Goal: Task Accomplishment & Management: Manage account settings

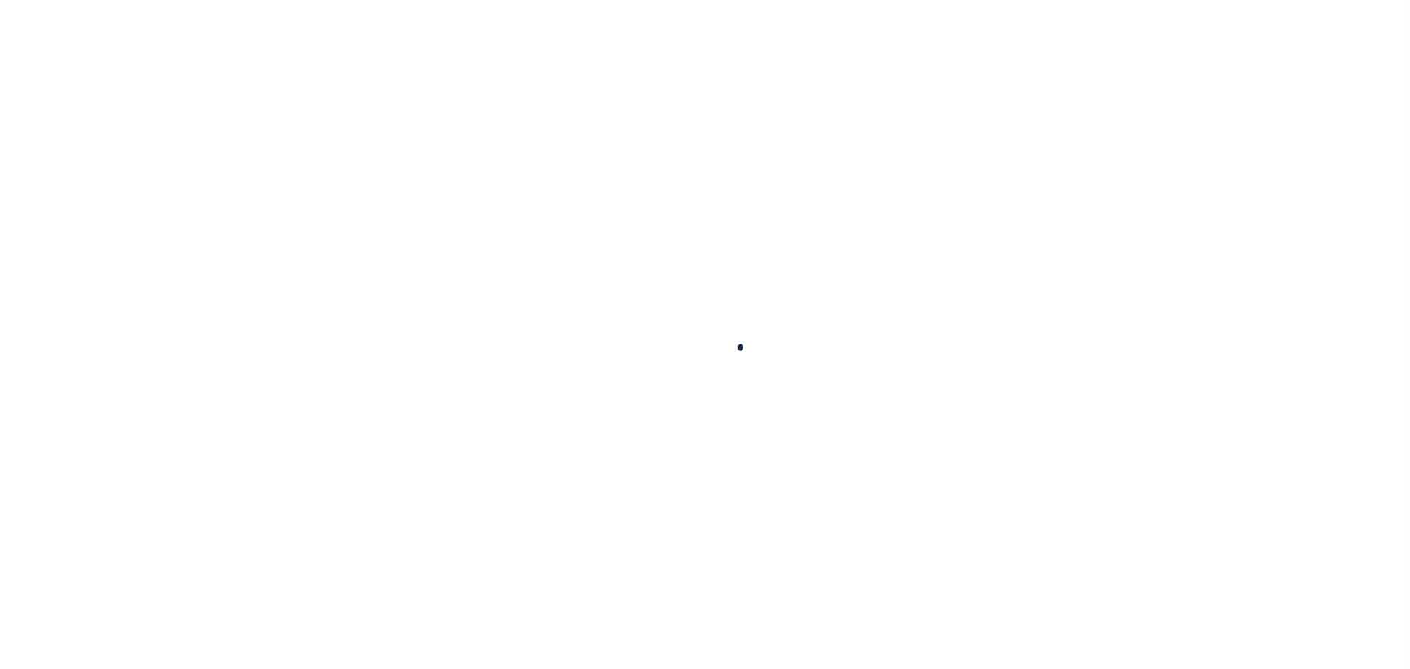
scroll to position [40, 0]
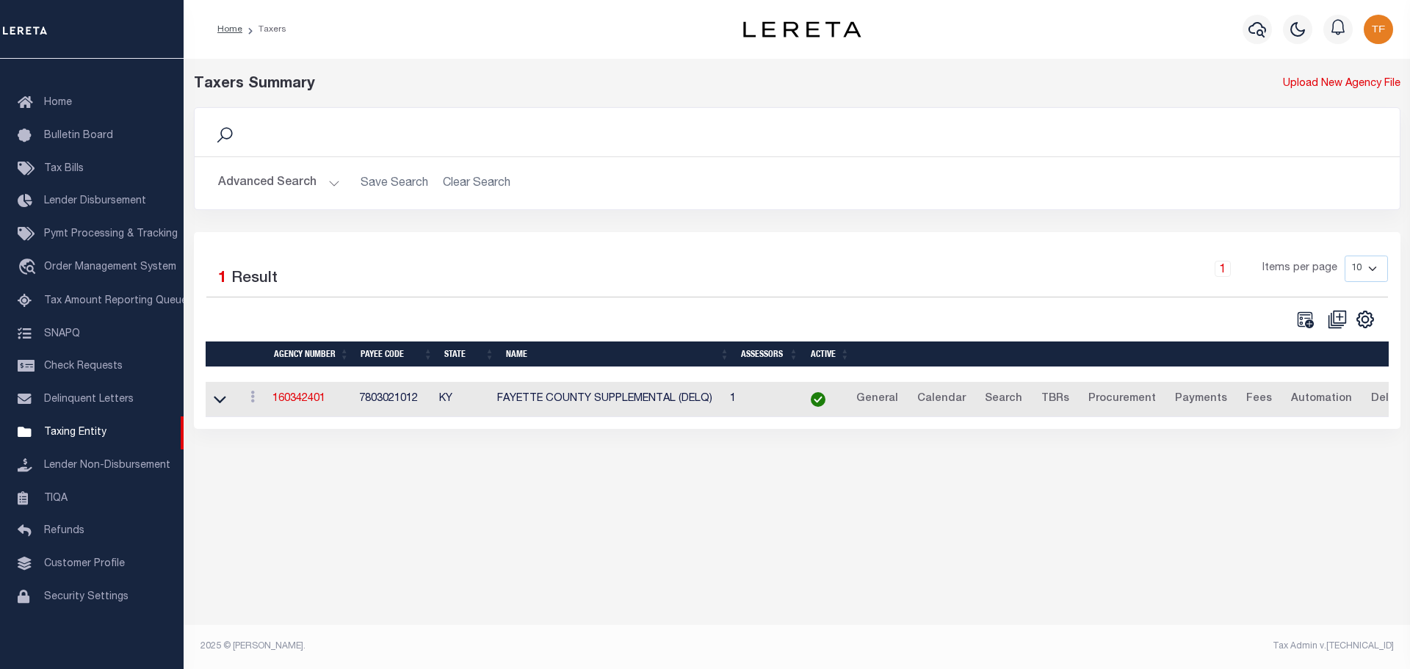
click at [333, 185] on button "Advanced Search" at bounding box center [279, 183] width 122 height 29
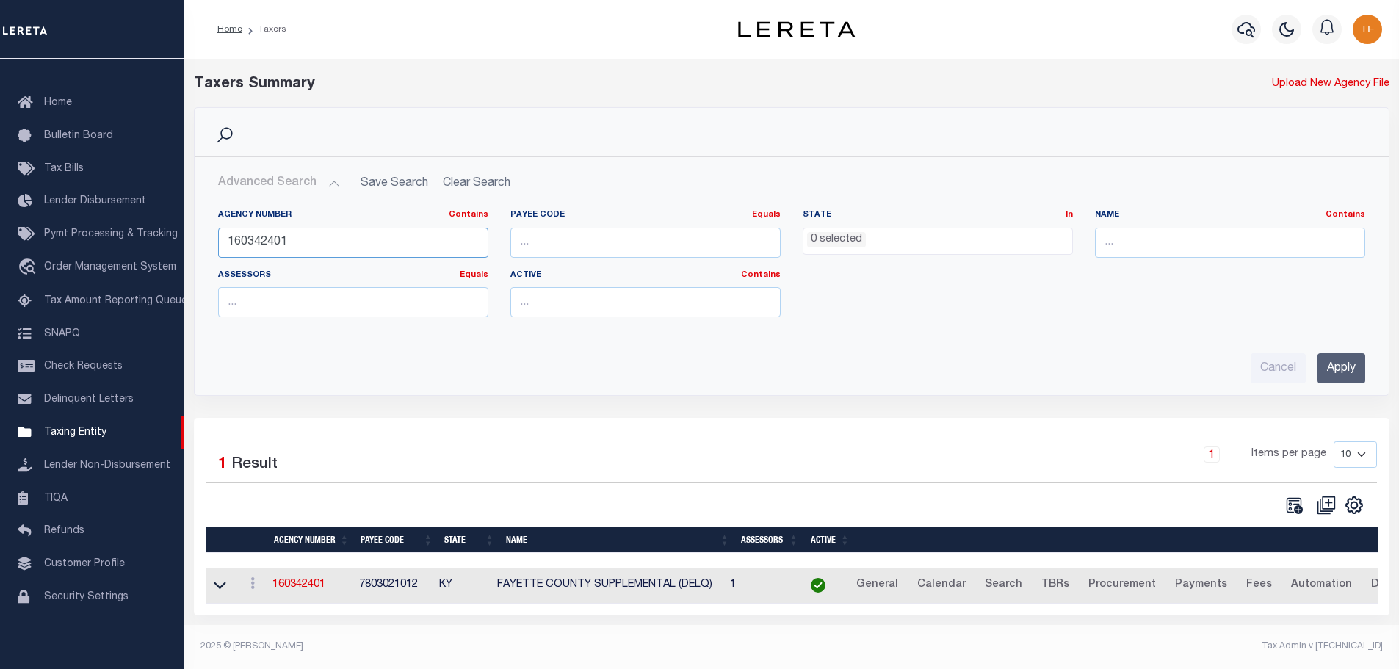
drag, startPoint x: 306, startPoint y: 239, endPoint x: 210, endPoint y: 217, distance: 98.5
click at [174, 228] on div "Home Taxers Profile" at bounding box center [699, 330] width 1399 height 661
type input "480430217"
click at [1334, 377] on input "Apply" at bounding box center [1342, 368] width 48 height 30
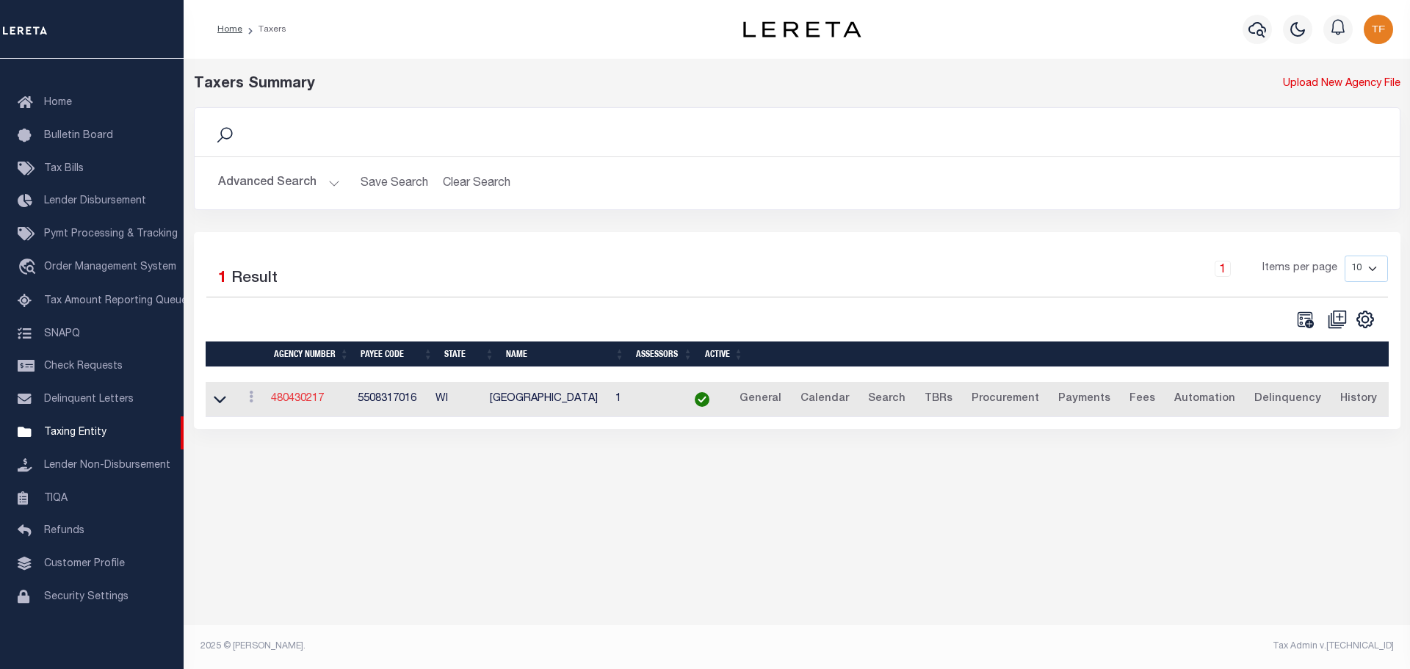
click at [284, 398] on link "480430217" at bounding box center [297, 399] width 53 height 10
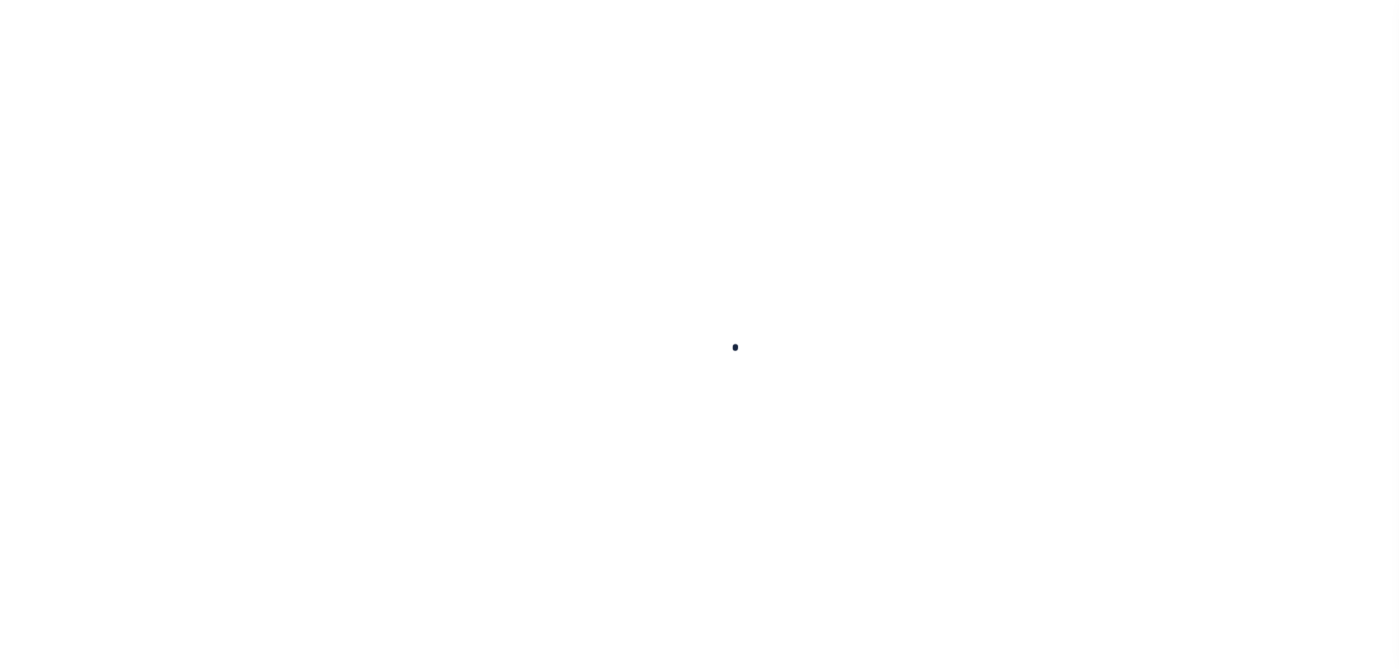
select select
checkbox input "false"
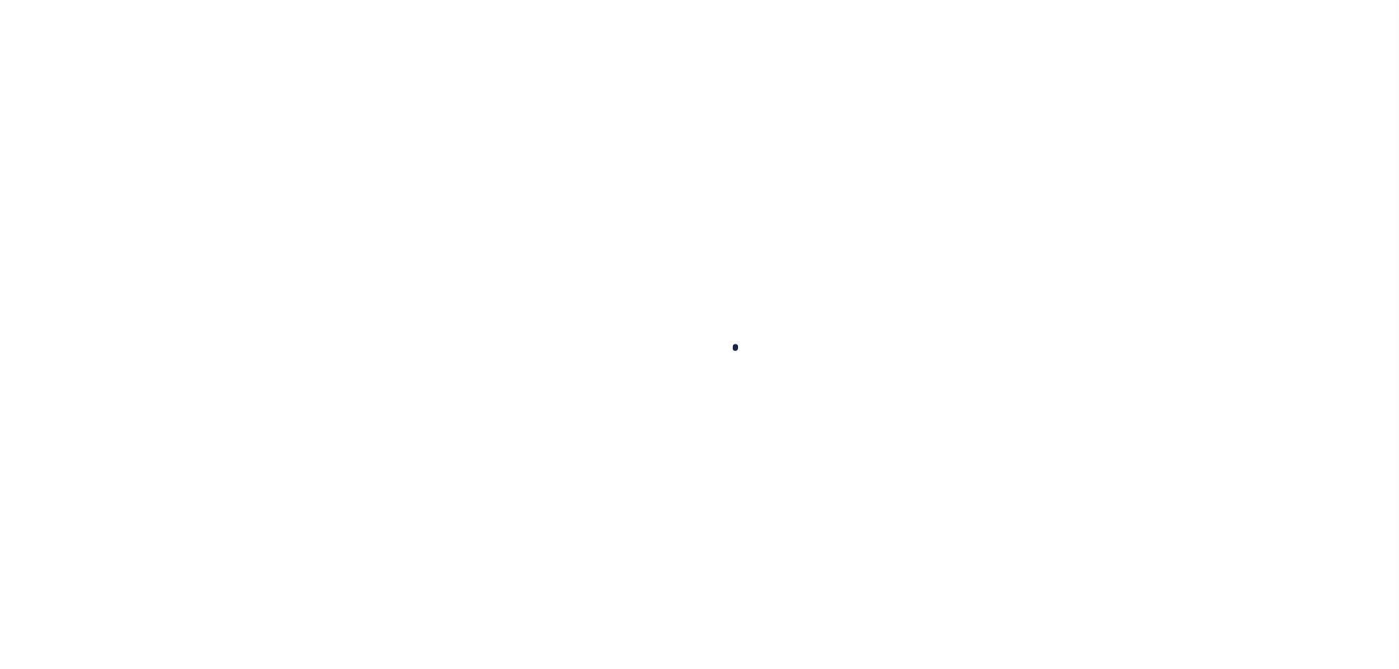
checkbox input "false"
type input "5508317016"
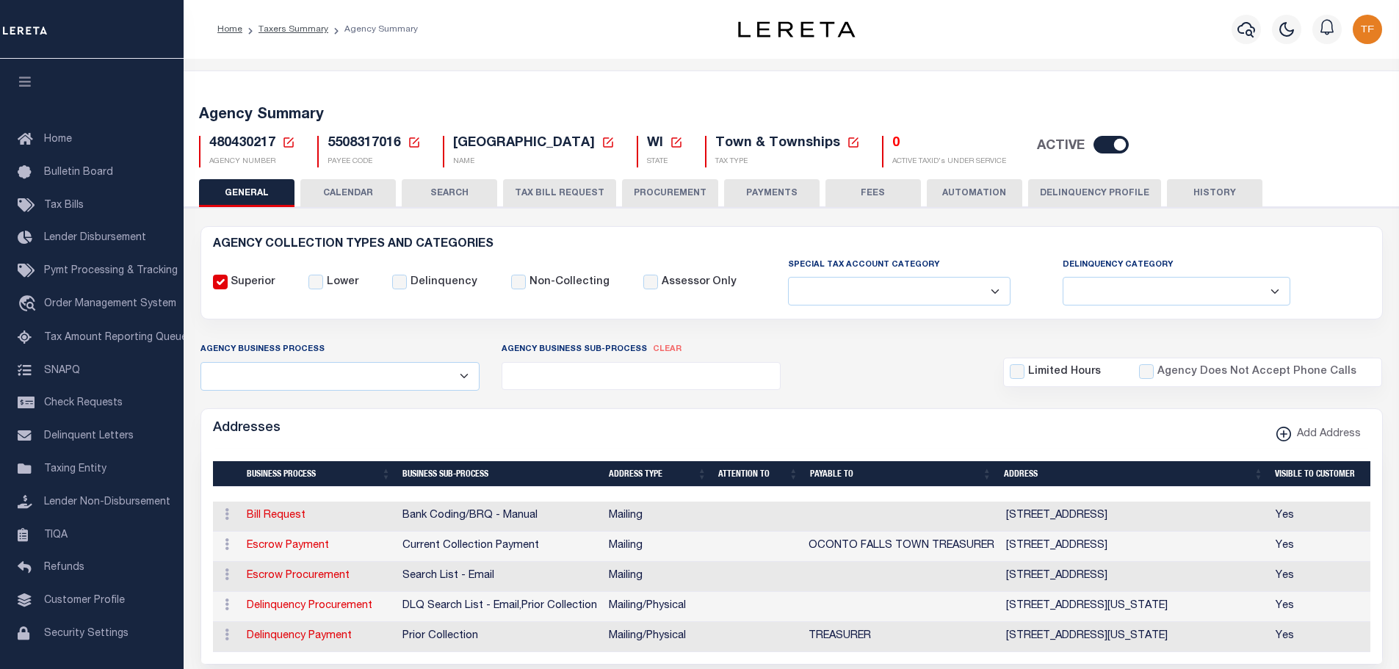
drag, startPoint x: 775, startPoint y: 187, endPoint x: 775, endPoint y: 195, distance: 8.1
click at [775, 187] on button "PAYMENTS" at bounding box center [771, 193] width 95 height 28
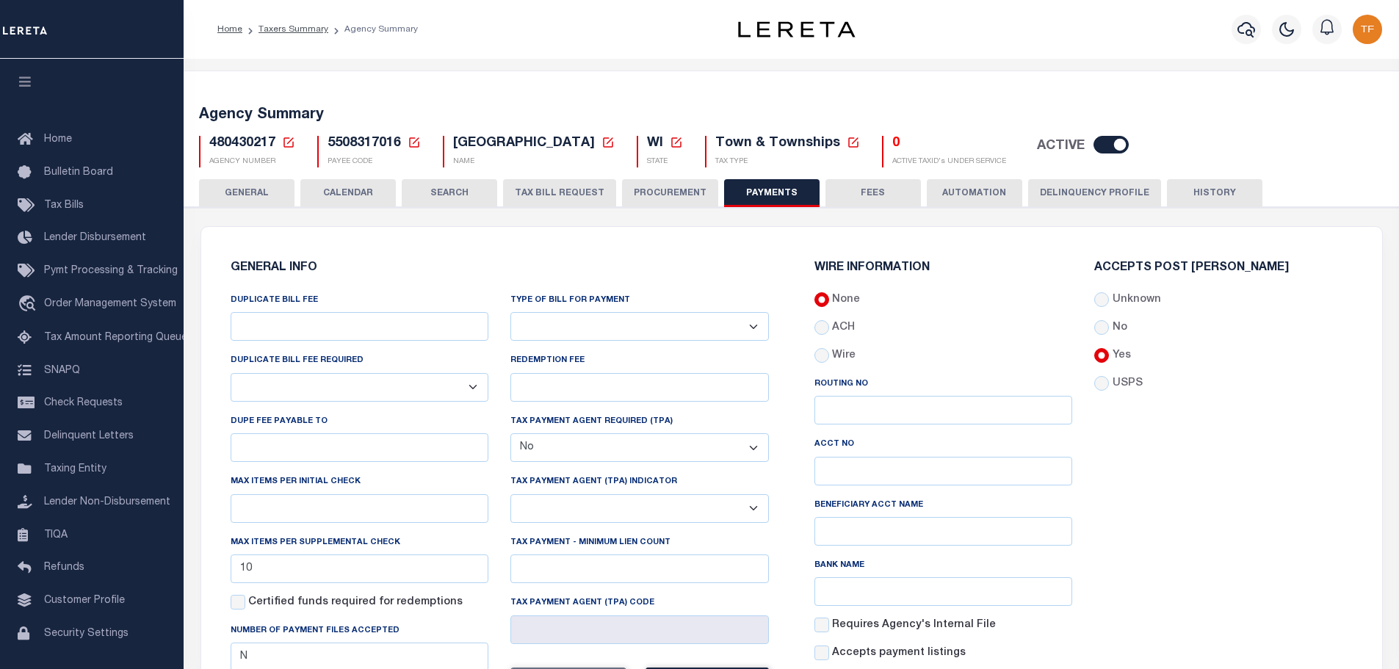
click at [642, 325] on select "Bar-Coded Tax Statement Print Tax Bills from Web. No DBF Required. Memo Bill Or…" at bounding box center [639, 326] width 259 height 29
select select "35"
click at [510, 313] on select "Bar-Coded Tax Statement Print Tax Bills from Web. No DBF Required. Memo Bill Or…" at bounding box center [639, 326] width 259 height 29
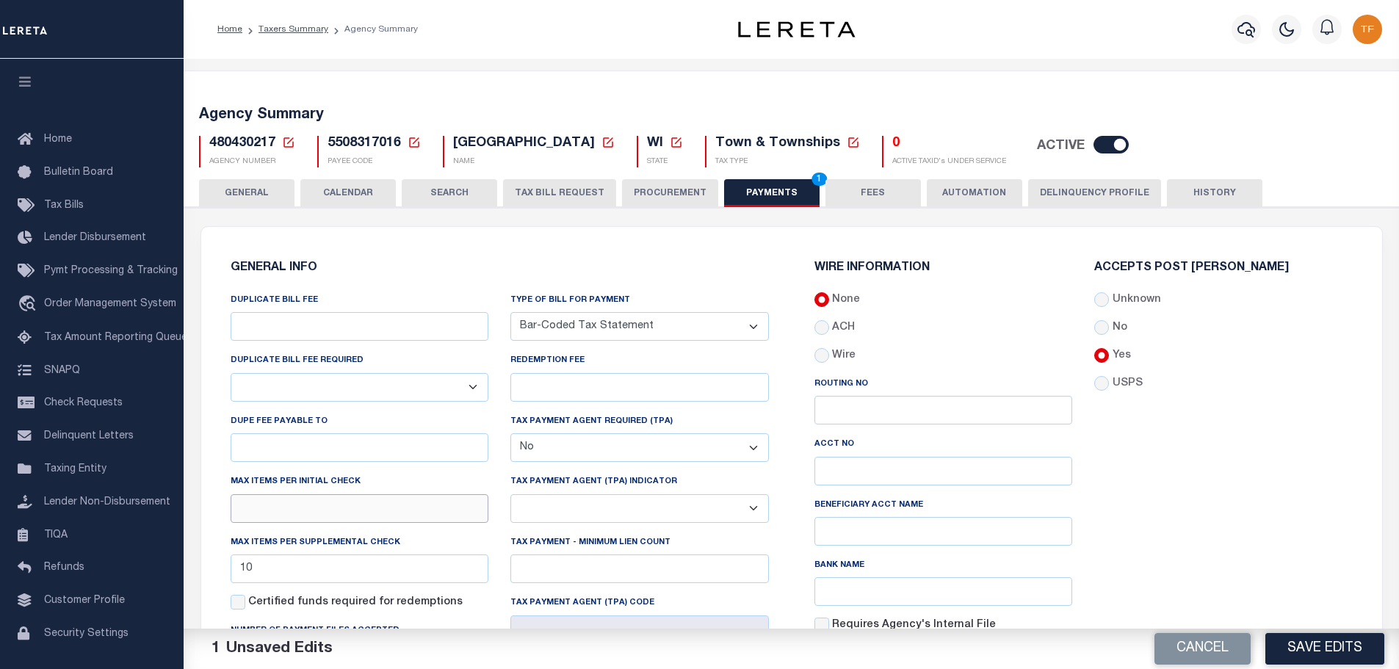
click at [239, 519] on input "text" at bounding box center [360, 508] width 259 height 29
type input "10"
drag, startPoint x: 1176, startPoint y: 543, endPoint x: 1268, endPoint y: 583, distance: 100.7
click at [1188, 546] on div "Accepts Post Mark Unknown No Yes" at bounding box center [1223, 481] width 281 height 439
click at [1279, 650] on button "Save Edits" at bounding box center [1324, 649] width 119 height 32
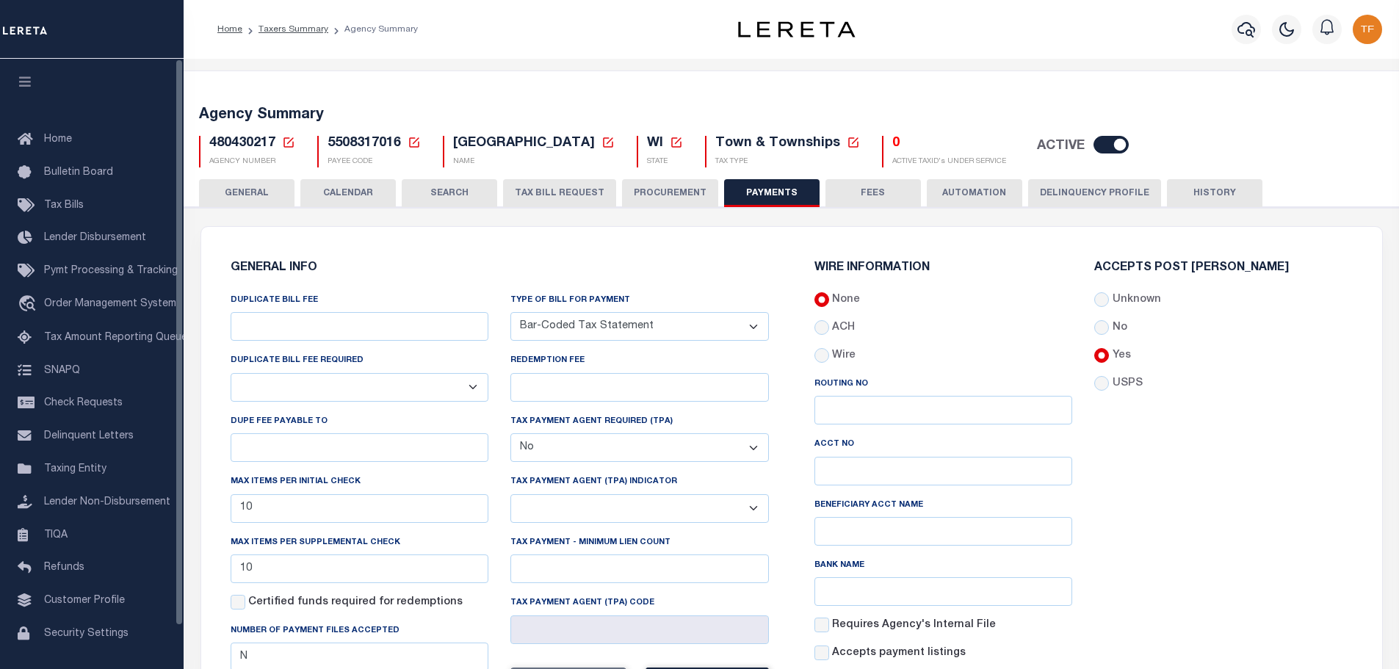
drag, startPoint x: 234, startPoint y: 187, endPoint x: 751, endPoint y: 297, distance: 527.8
click at [235, 187] on button "GENERAL" at bounding box center [246, 193] width 95 height 28
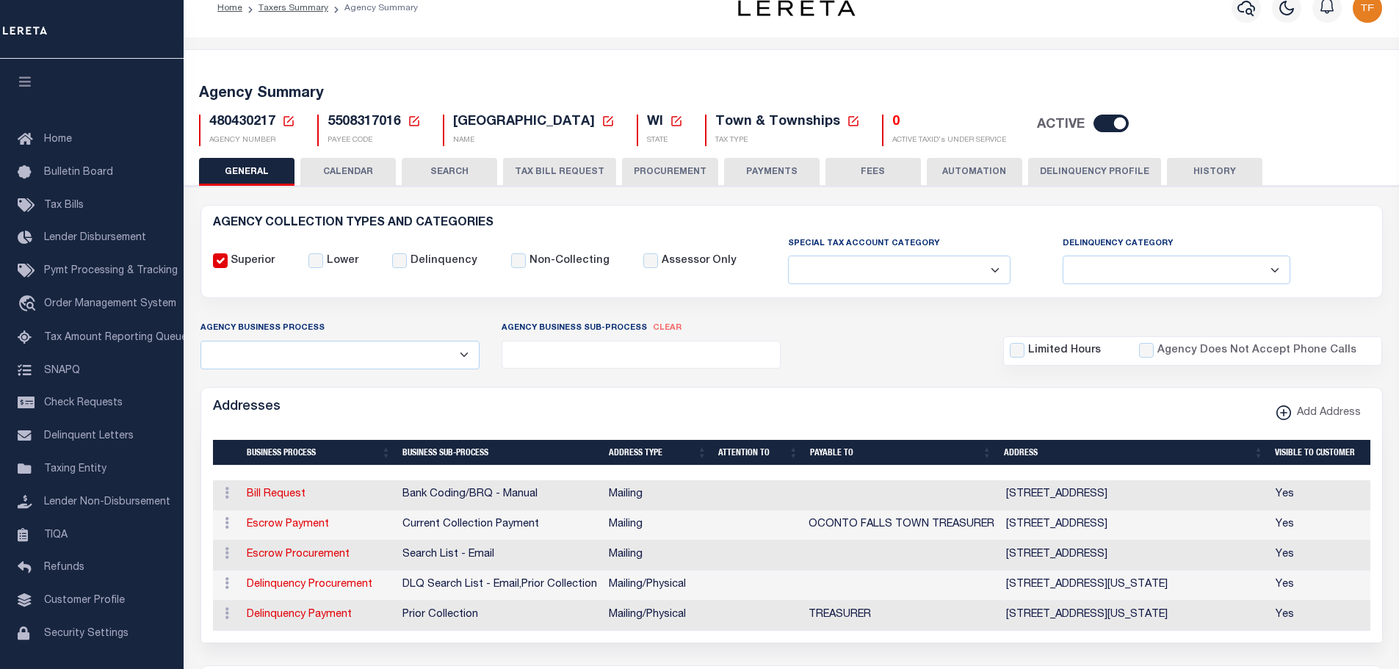
scroll to position [808, 0]
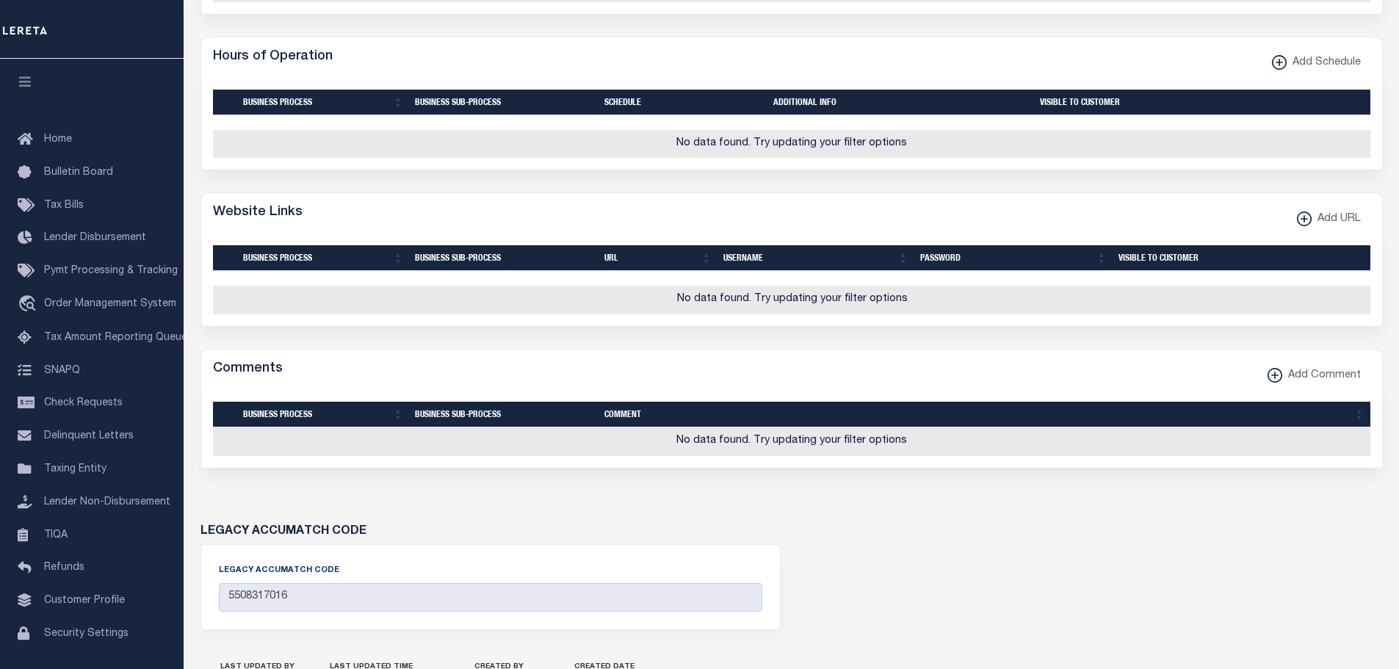
click at [1304, 220] on icon "button" at bounding box center [1304, 218] width 7 height 1
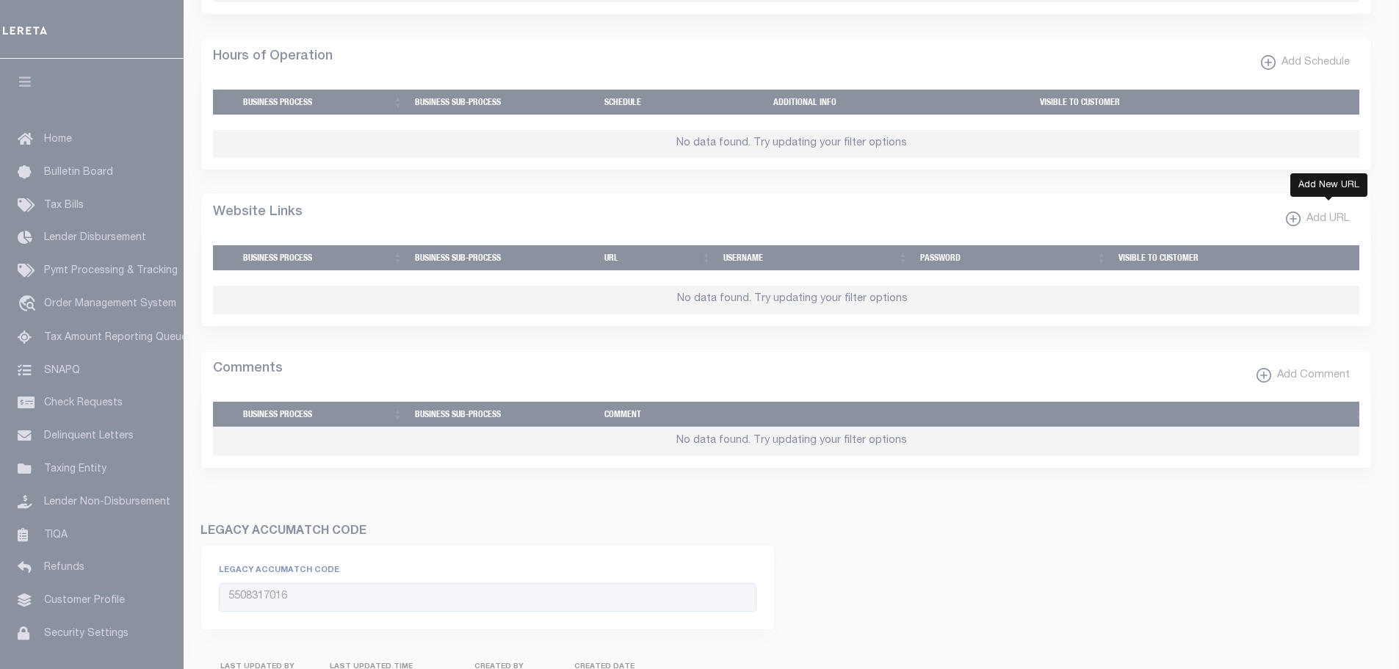
select select
checkbox input "true"
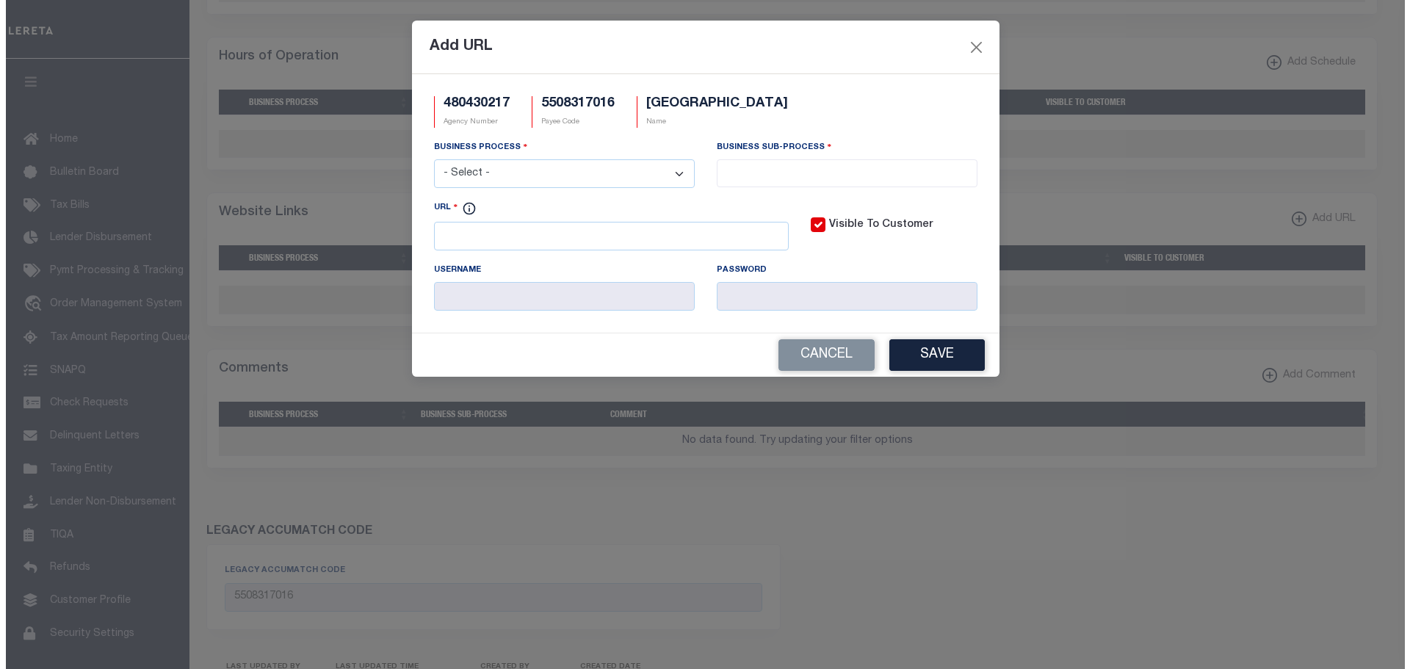
scroll to position [798, 0]
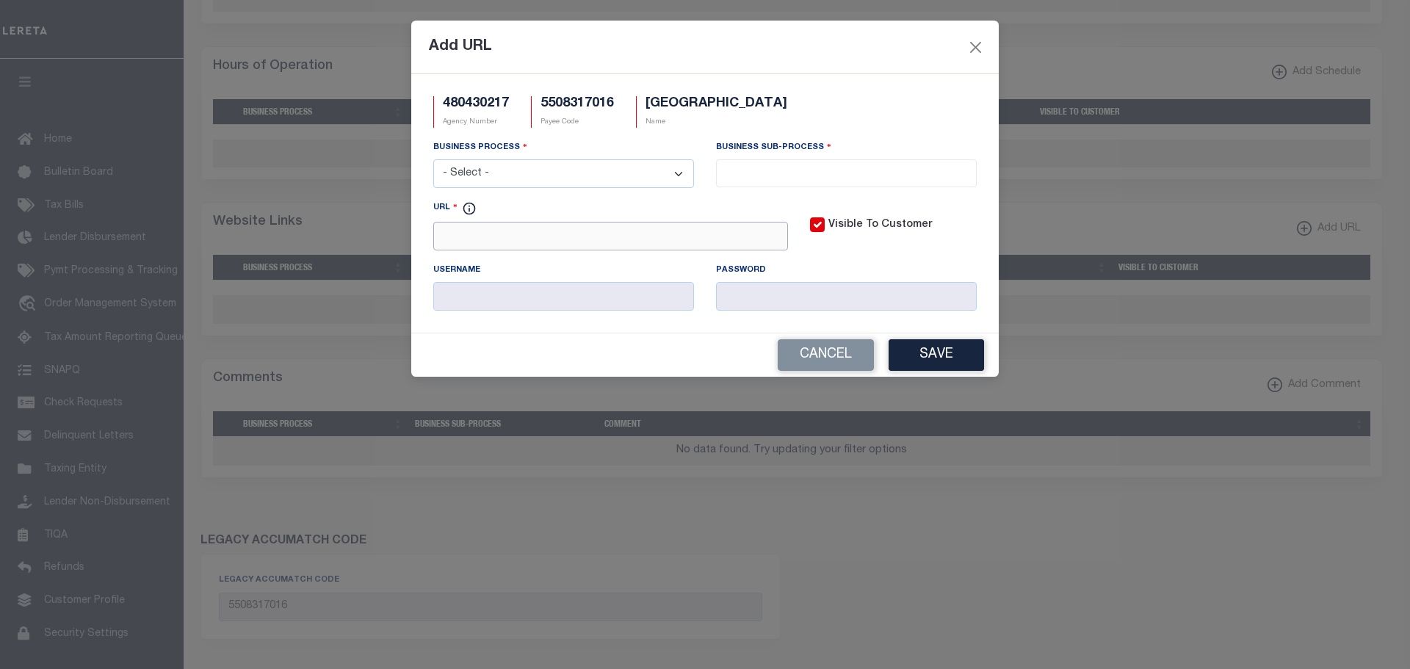
click at [509, 235] on input "URL" at bounding box center [610, 236] width 355 height 29
paste input "https://ocgen.co.oconto.wi.us/gcswebportal/Search.aspx"
type input "https://ocgen.co.oconto.wi.us/gcswebportal/Search.aspx"
click at [637, 167] on select "- Select - All Automation Bill Request Delinquency Payment Delinquency Procurem…" at bounding box center [563, 173] width 261 height 29
select select "3"
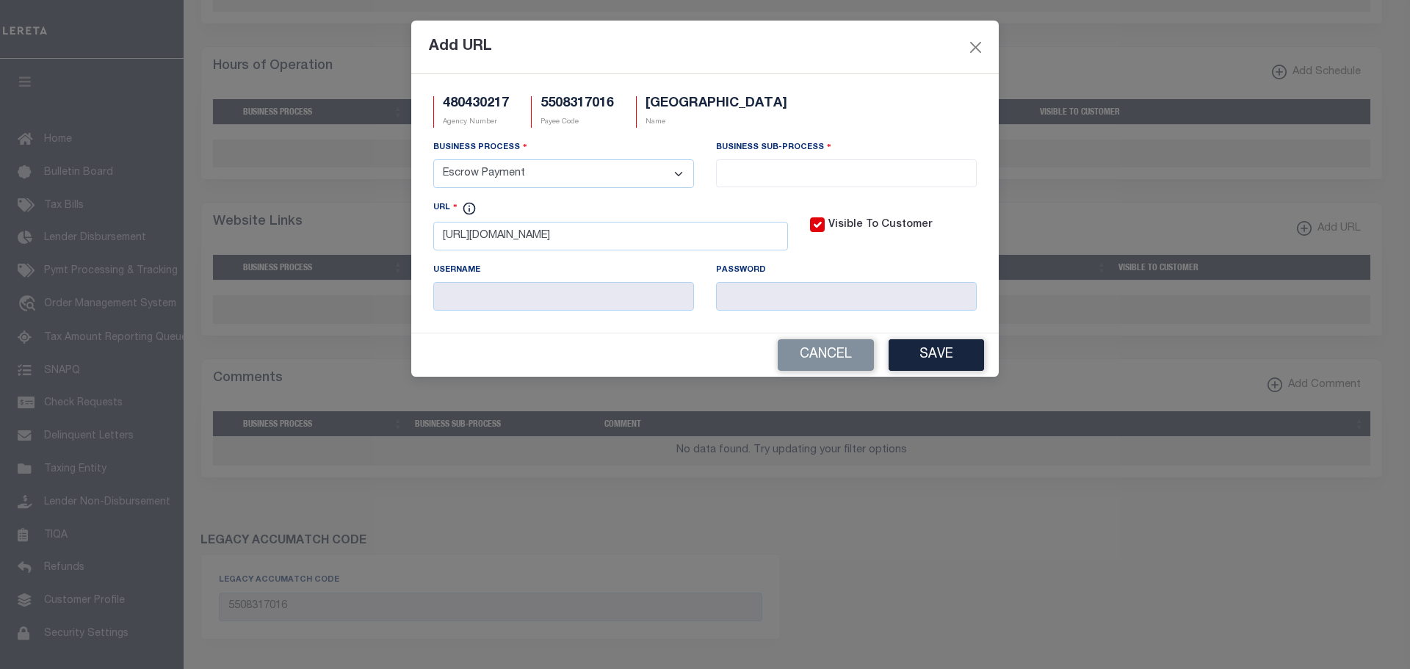
click at [433, 160] on select "- Select - All Automation Bill Request Delinquency Payment Delinquency Procurem…" at bounding box center [563, 173] width 261 height 29
click at [836, 168] on input "search" at bounding box center [846, 172] width 252 height 16
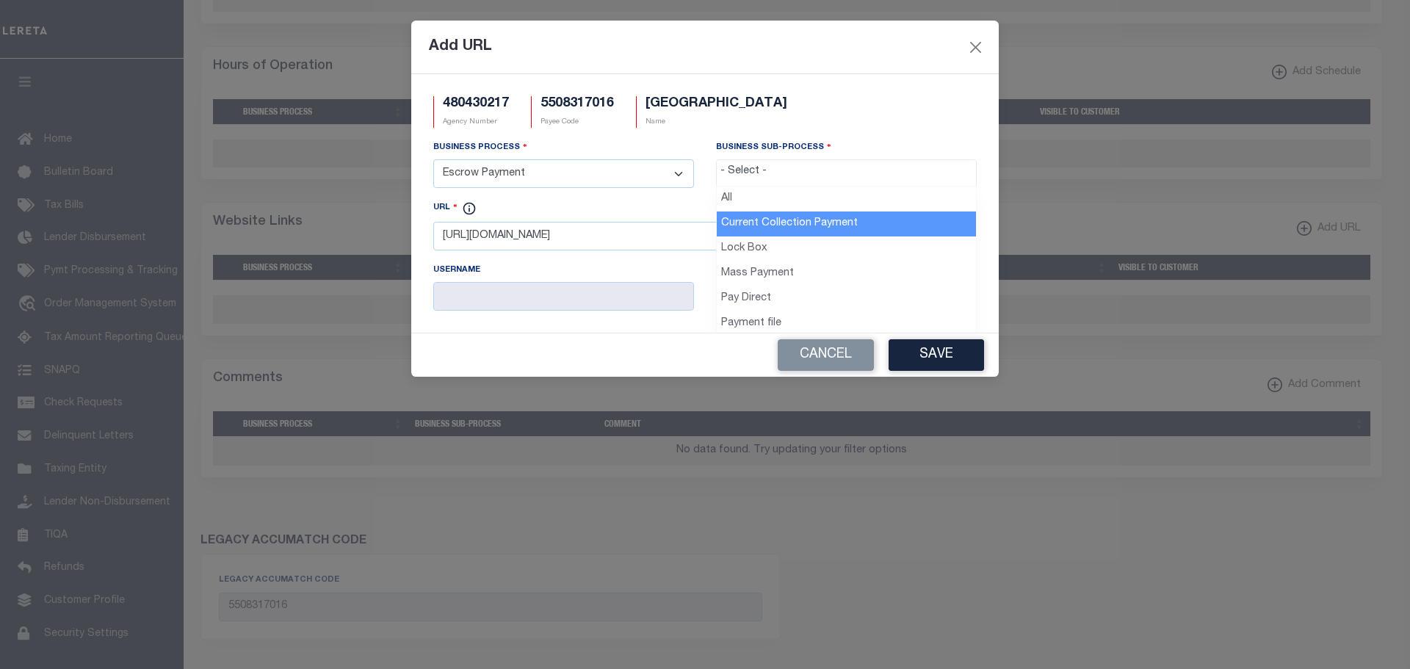
drag, startPoint x: 794, startPoint y: 223, endPoint x: 877, endPoint y: 297, distance: 111.8
select select "11"
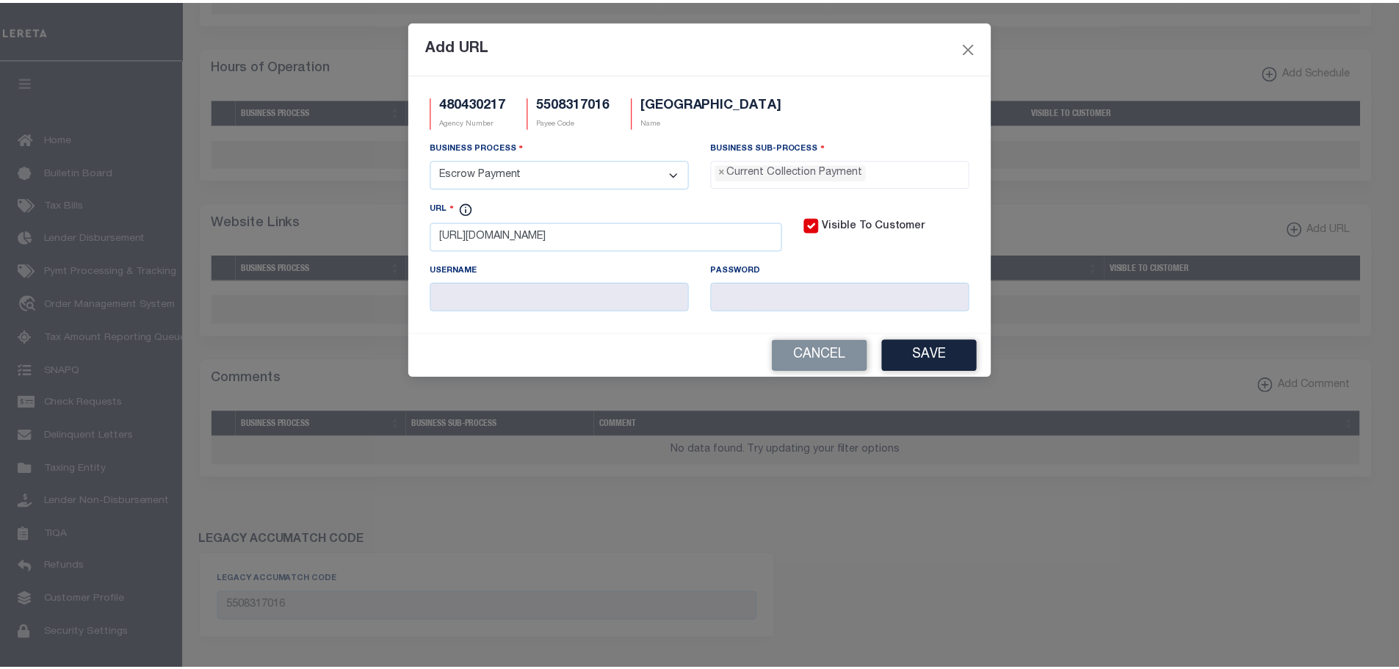
scroll to position [13, 0]
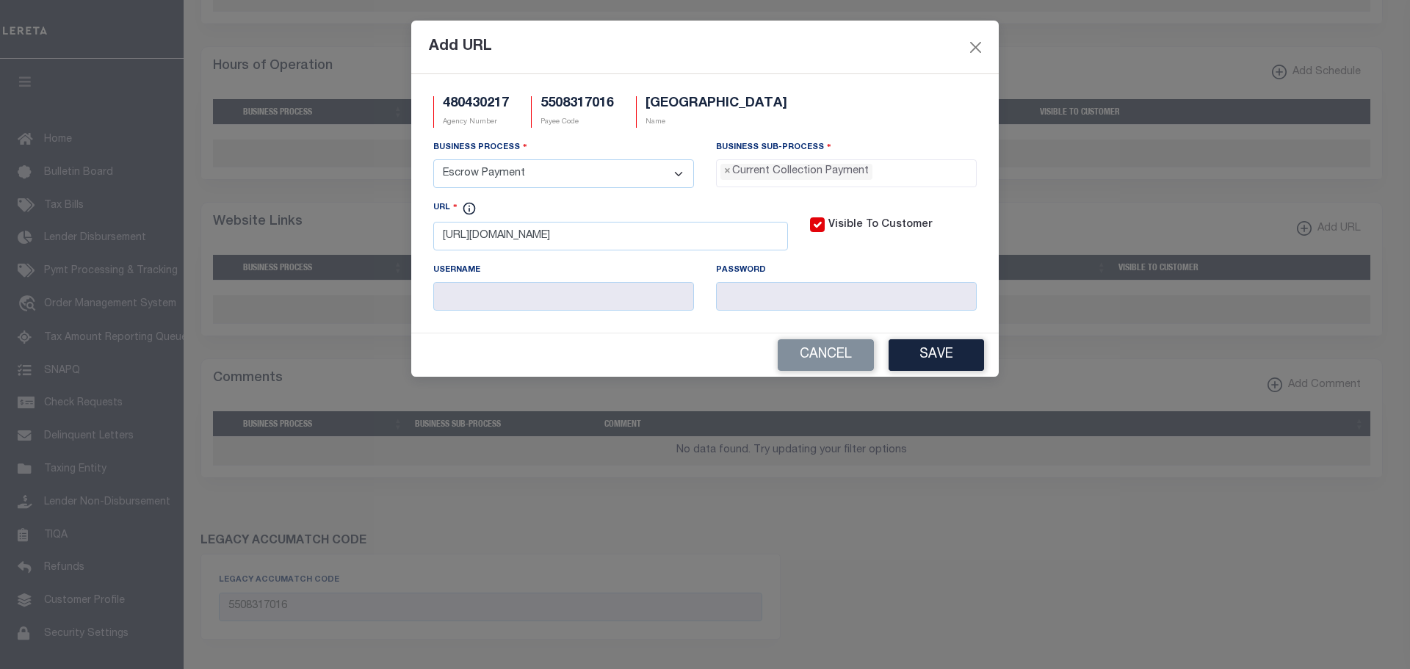
click at [931, 351] on button "Save" at bounding box center [936, 355] width 95 height 32
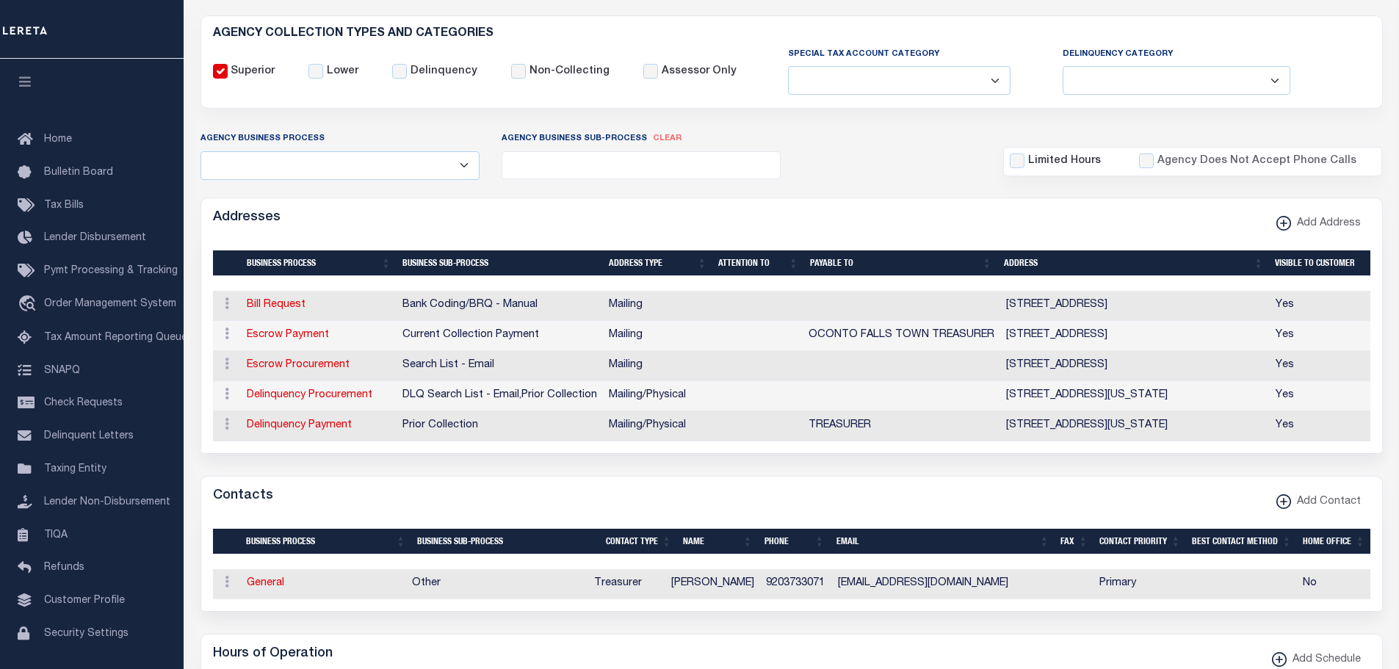
scroll to position [0, 0]
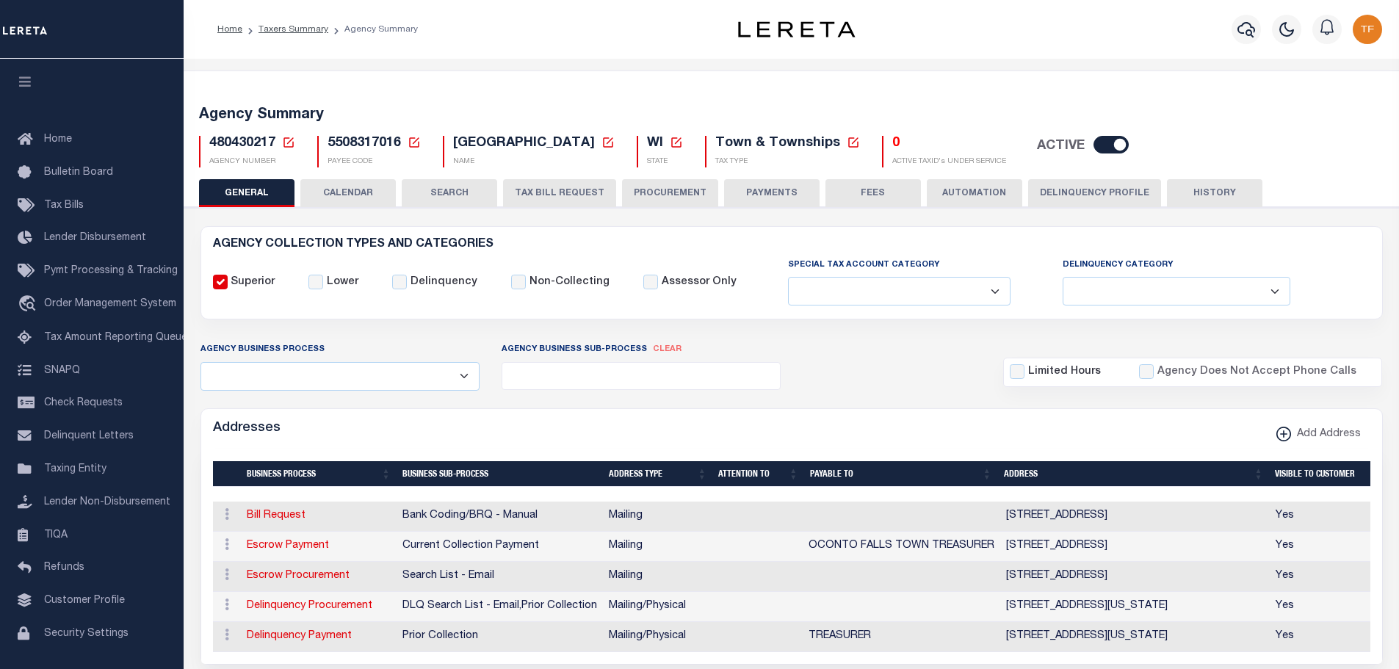
click at [286, 139] on icon at bounding box center [288, 142] width 13 height 13
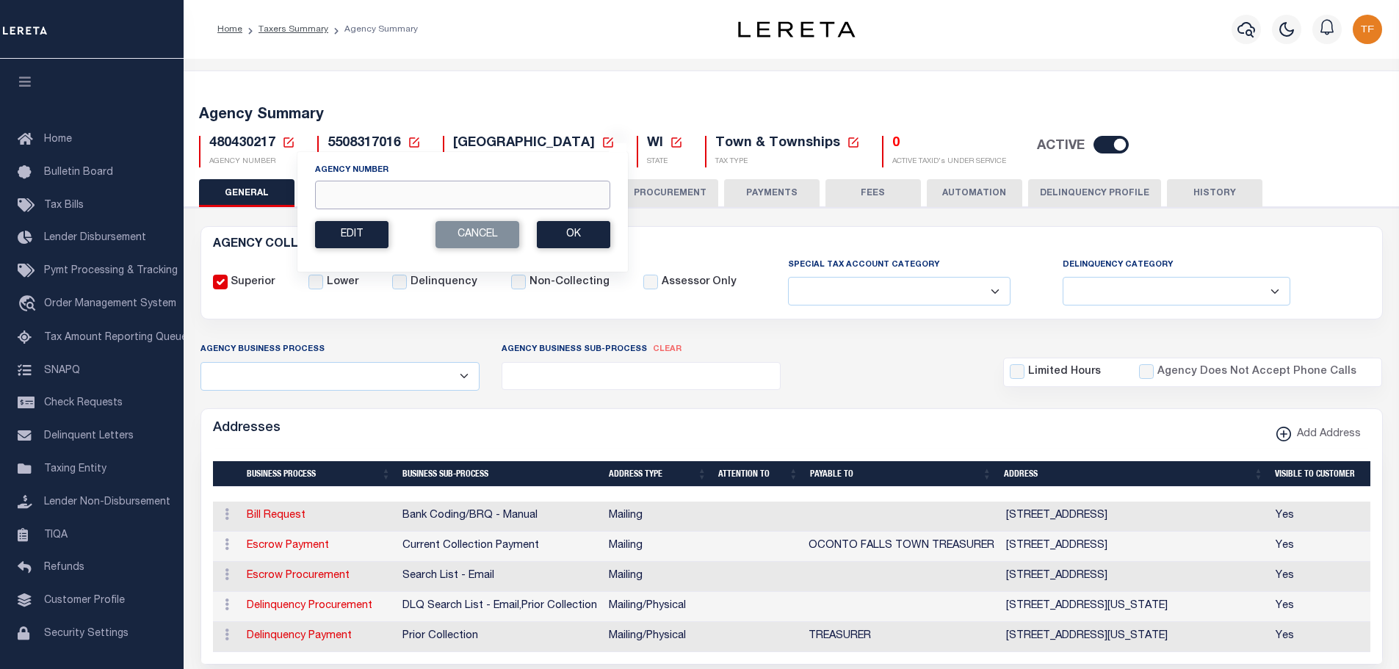
click at [330, 202] on input "Agency Number" at bounding box center [462, 195] width 295 height 29
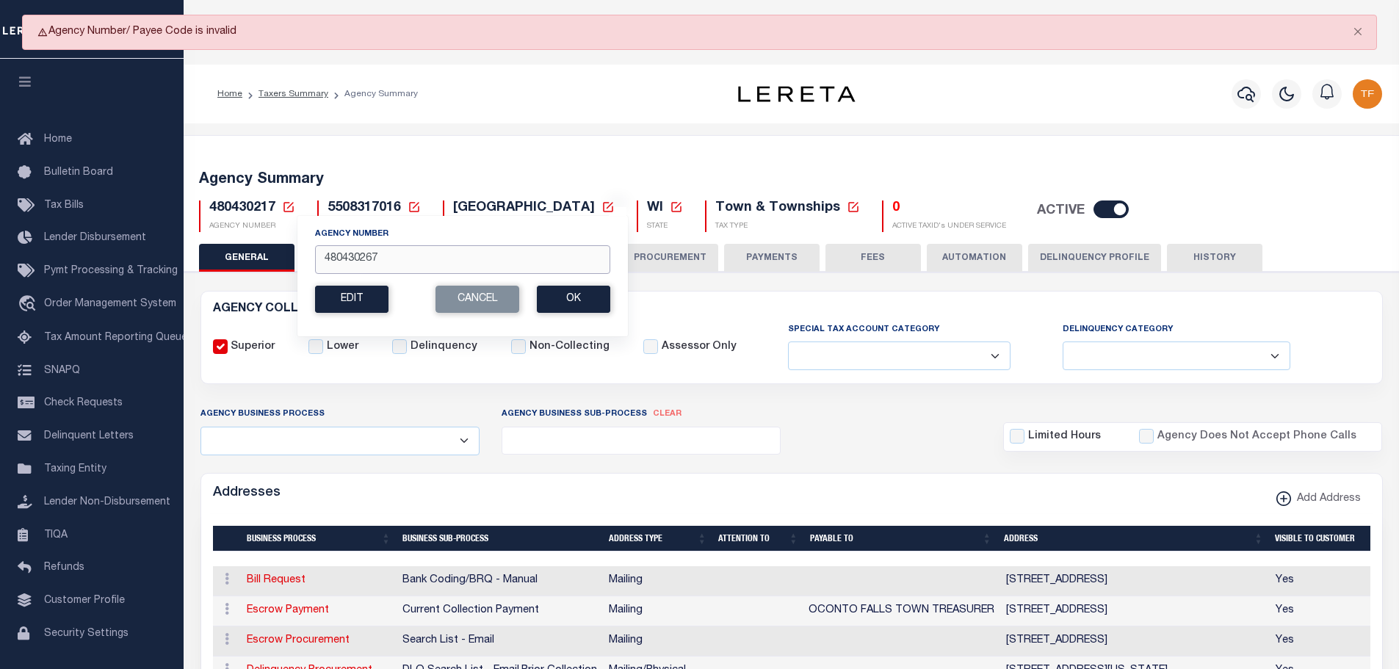
drag, startPoint x: 379, startPoint y: 263, endPoint x: 308, endPoint y: 248, distance: 72.9
click at [308, 248] on div "Agency Number 480430267 Edit Cancel Ok New Agency Number Cancel Ok" at bounding box center [463, 275] width 332 height 121
type input "480280201"
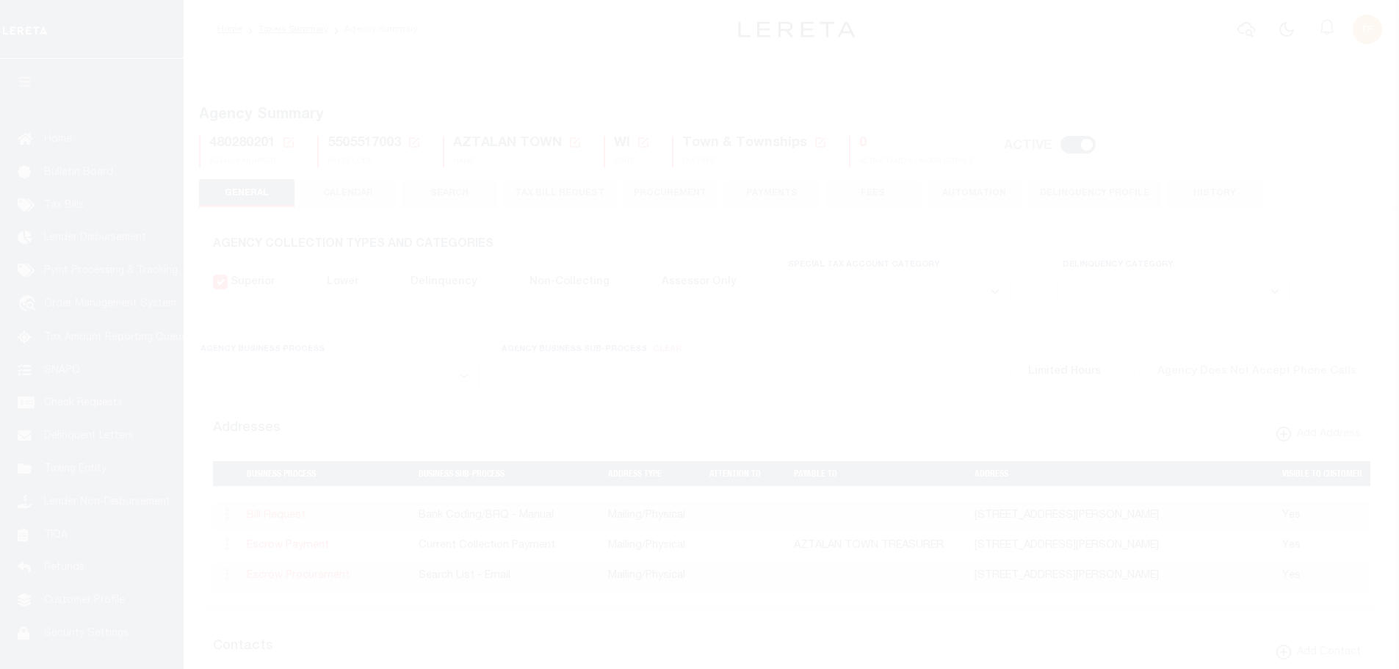
select select
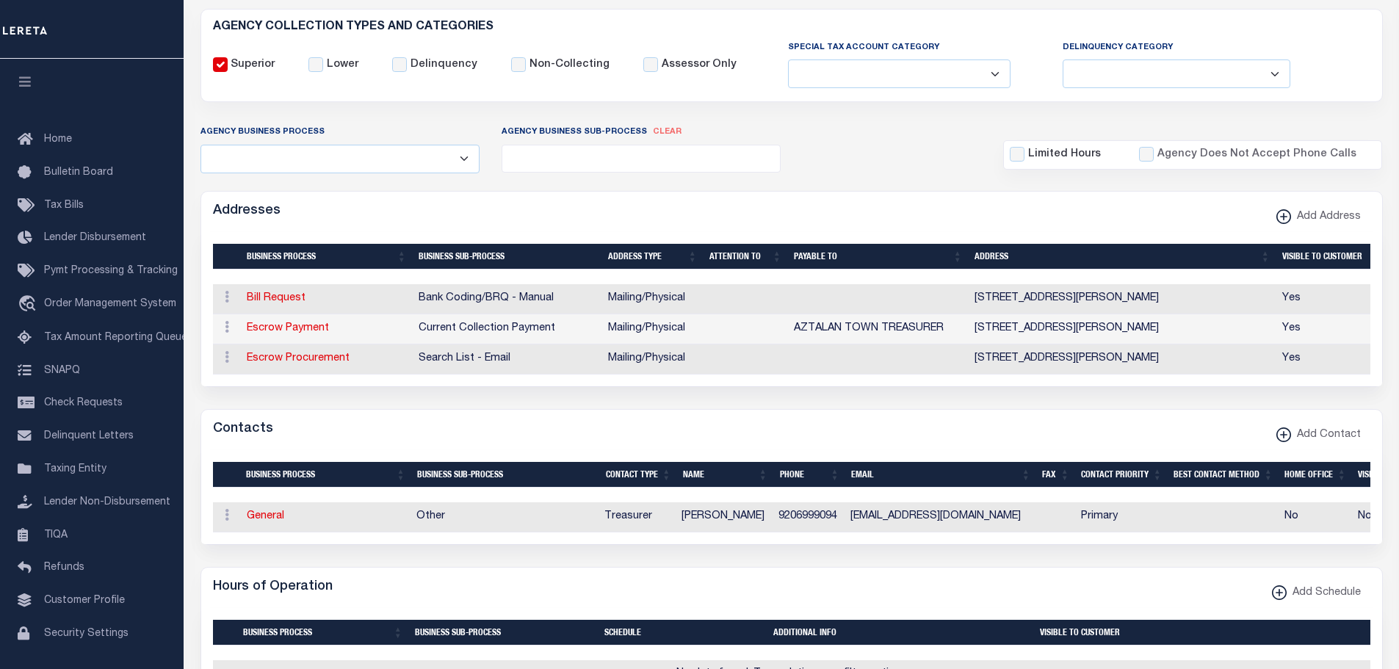
scroll to position [220, 0]
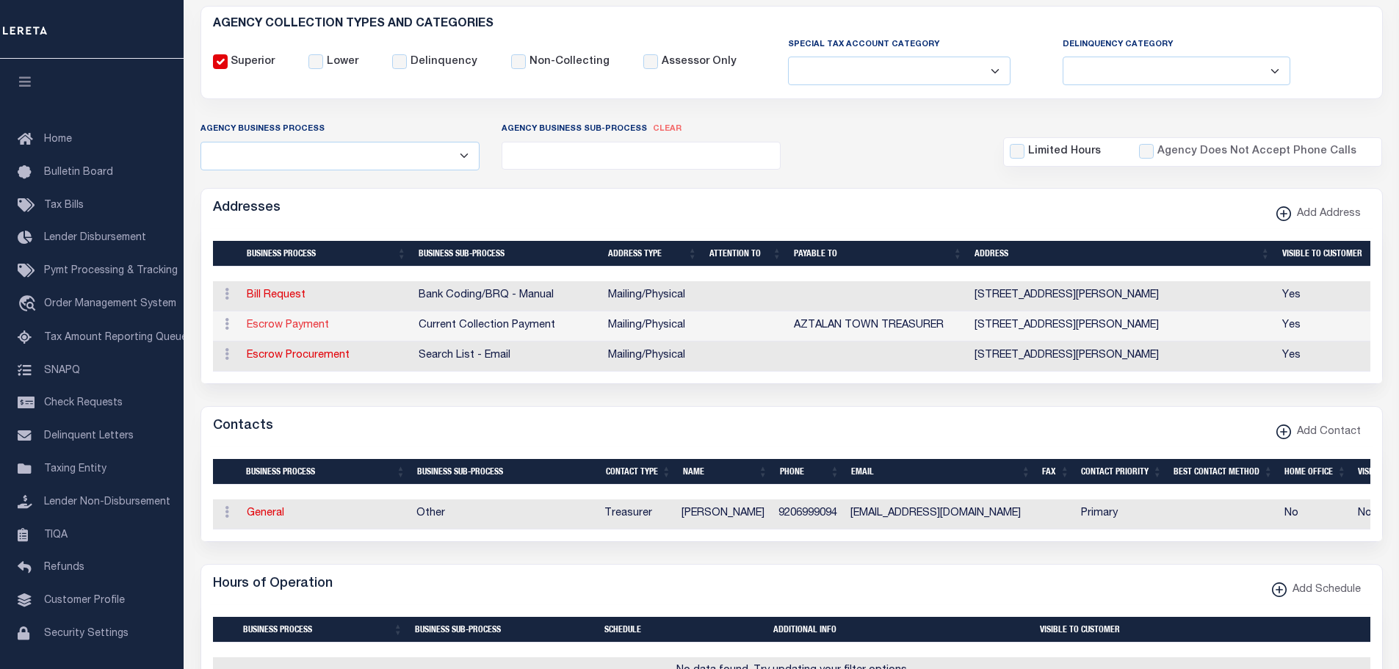
click at [283, 324] on link "Escrow Payment" at bounding box center [288, 325] width 82 height 10
select select "1"
checkbox input "false"
select select
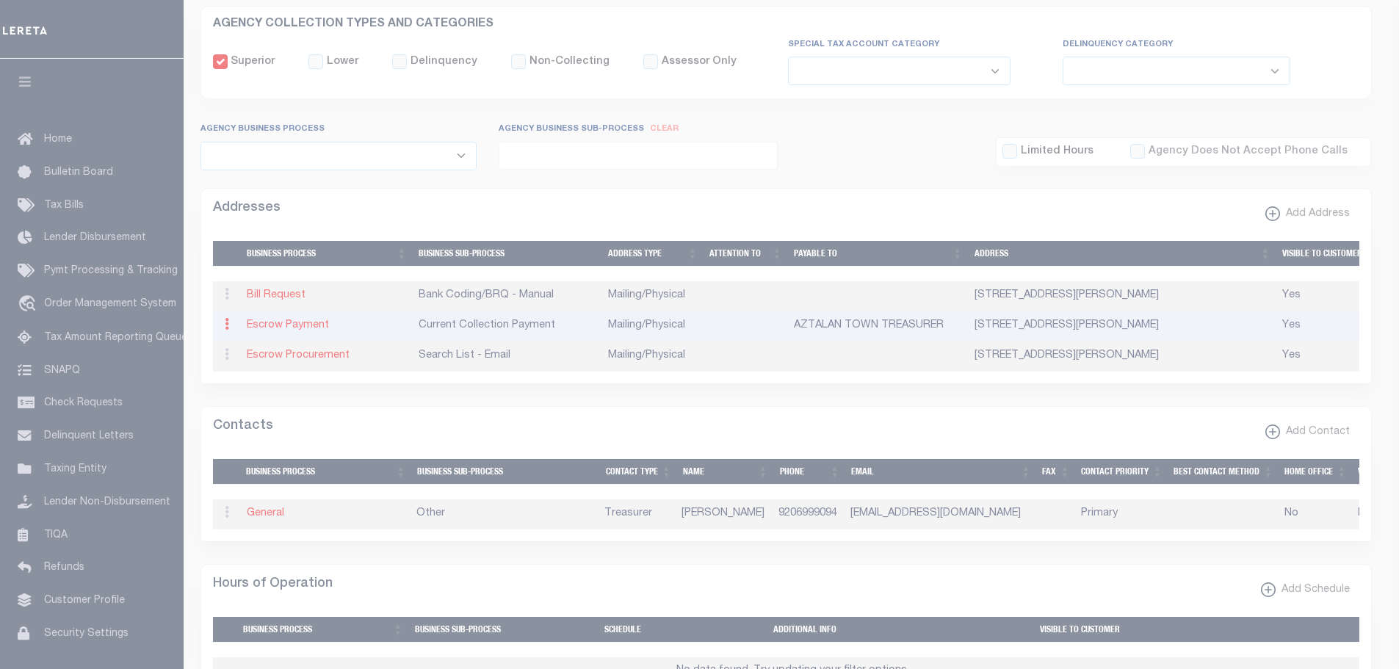
type input "N5624 GLACIER WAY"
type input "JOHNSON CREEK"
select select "WI"
type input "53038"
select select "5"
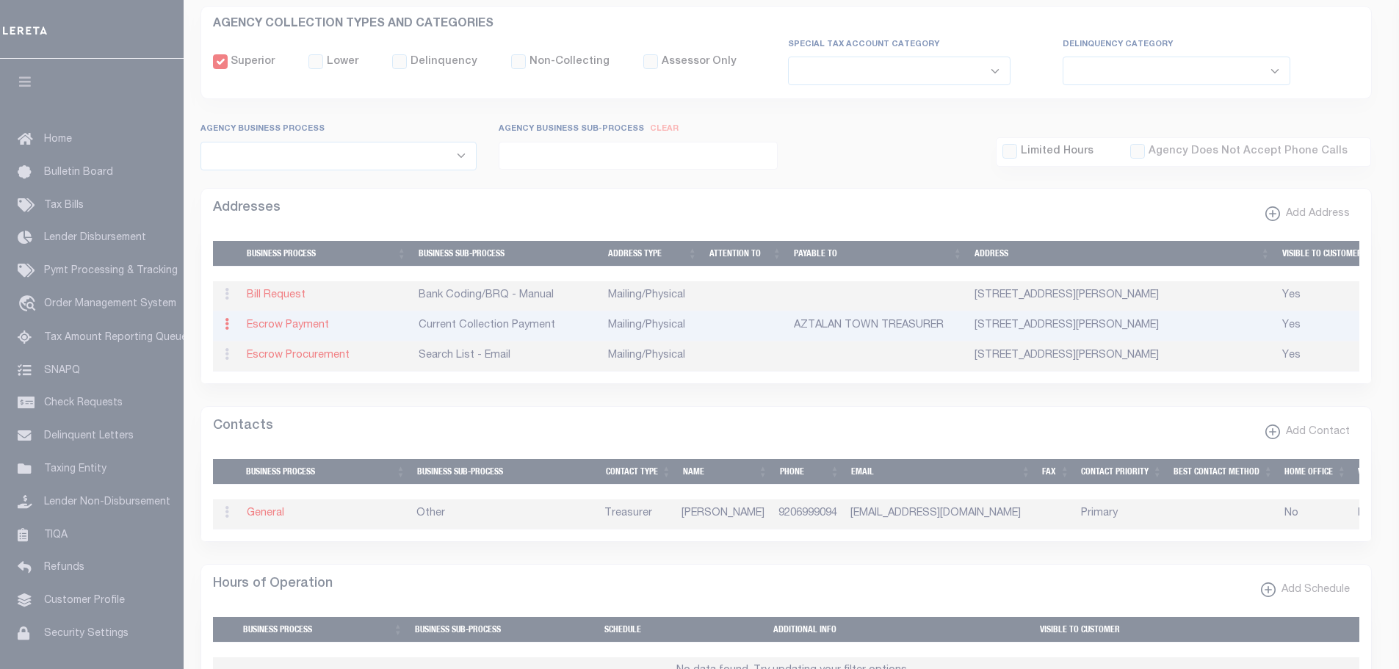
checkbox input "true"
type input "AZTALAN TOWN TREASURER"
select select "3"
select select "11"
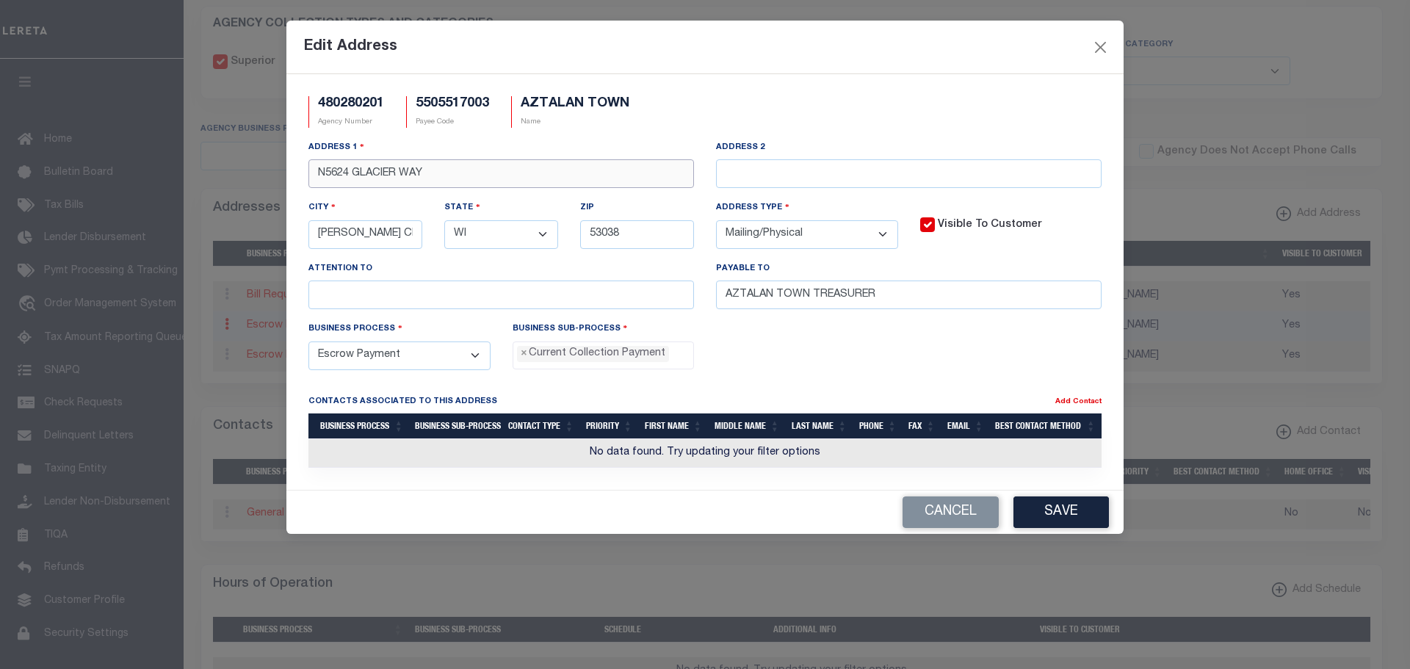
click at [349, 170] on input "N5624 GLACIER WAY" at bounding box center [501, 173] width 386 height 29
type input "N5629 GLACIER WAY"
click at [1071, 510] on button "Save" at bounding box center [1061, 512] width 95 height 32
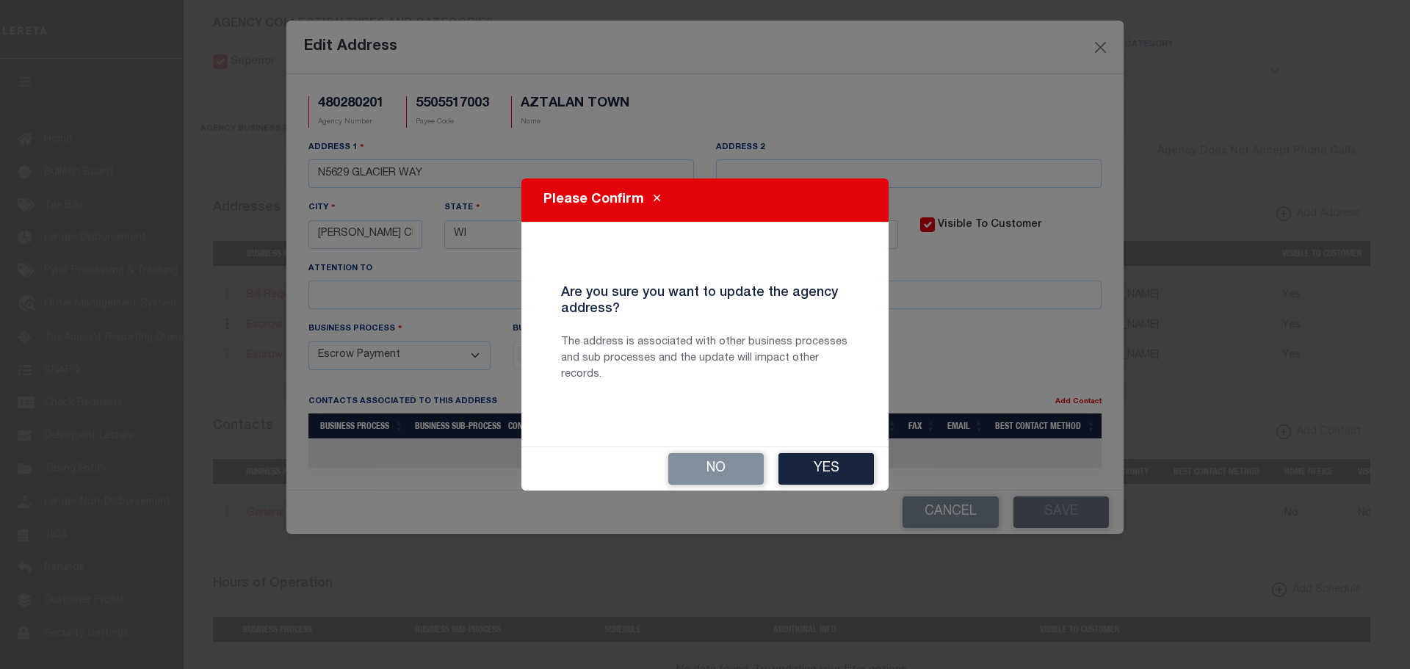
drag, startPoint x: 852, startPoint y: 469, endPoint x: 1342, endPoint y: 400, distance: 494.8
click at [871, 463] on button "Yes" at bounding box center [826, 469] width 95 height 32
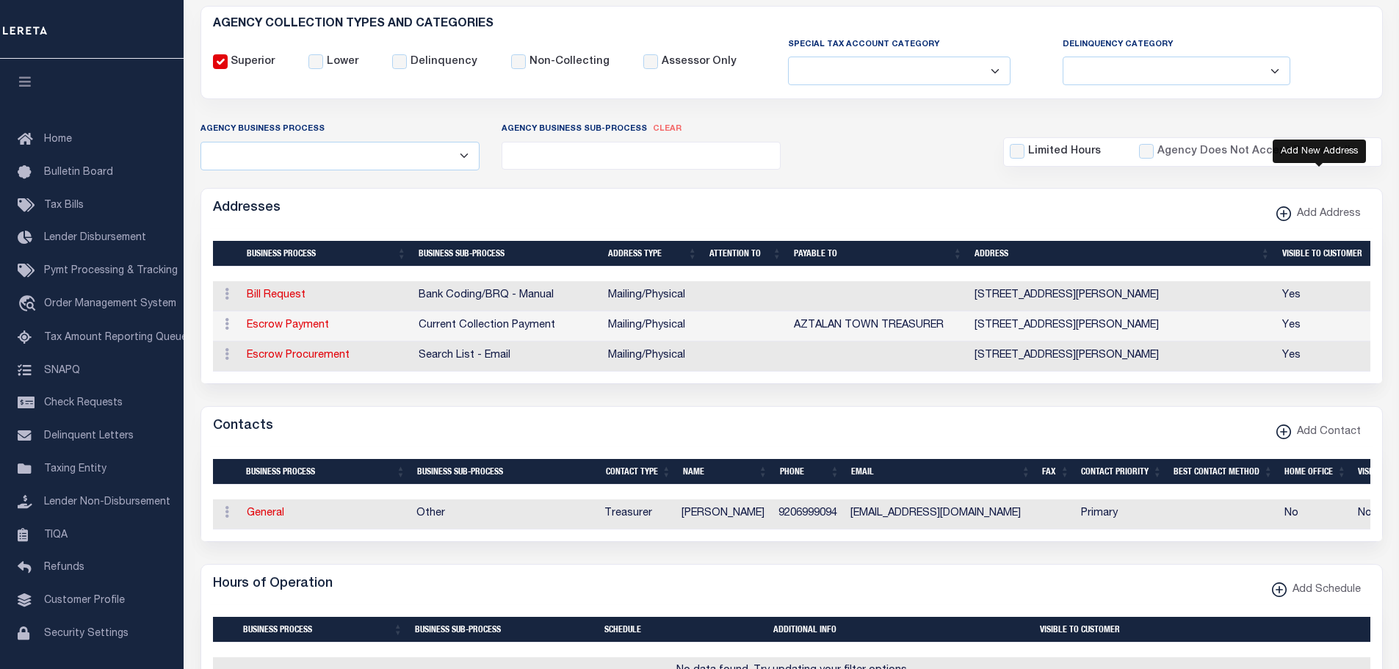
click at [1285, 211] on xmlns\ "button" at bounding box center [1283, 213] width 15 height 15
select select
select select "1"
checkbox input "true"
select select
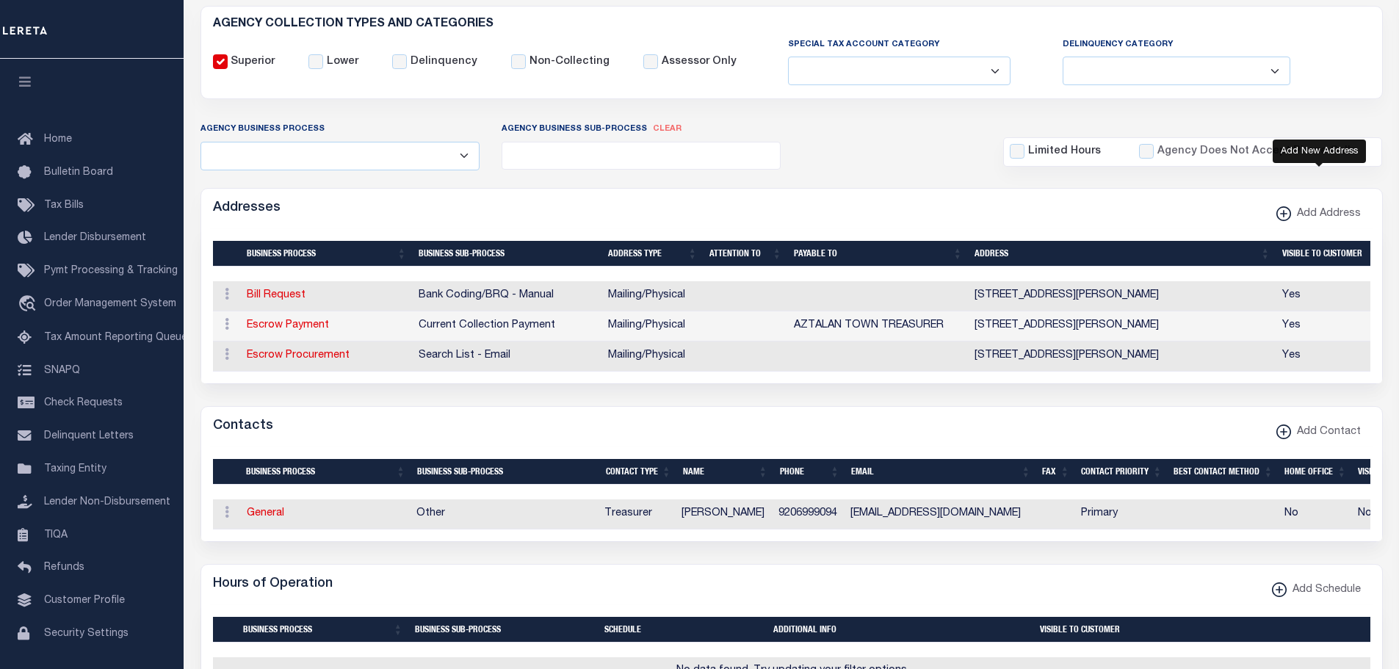
select select
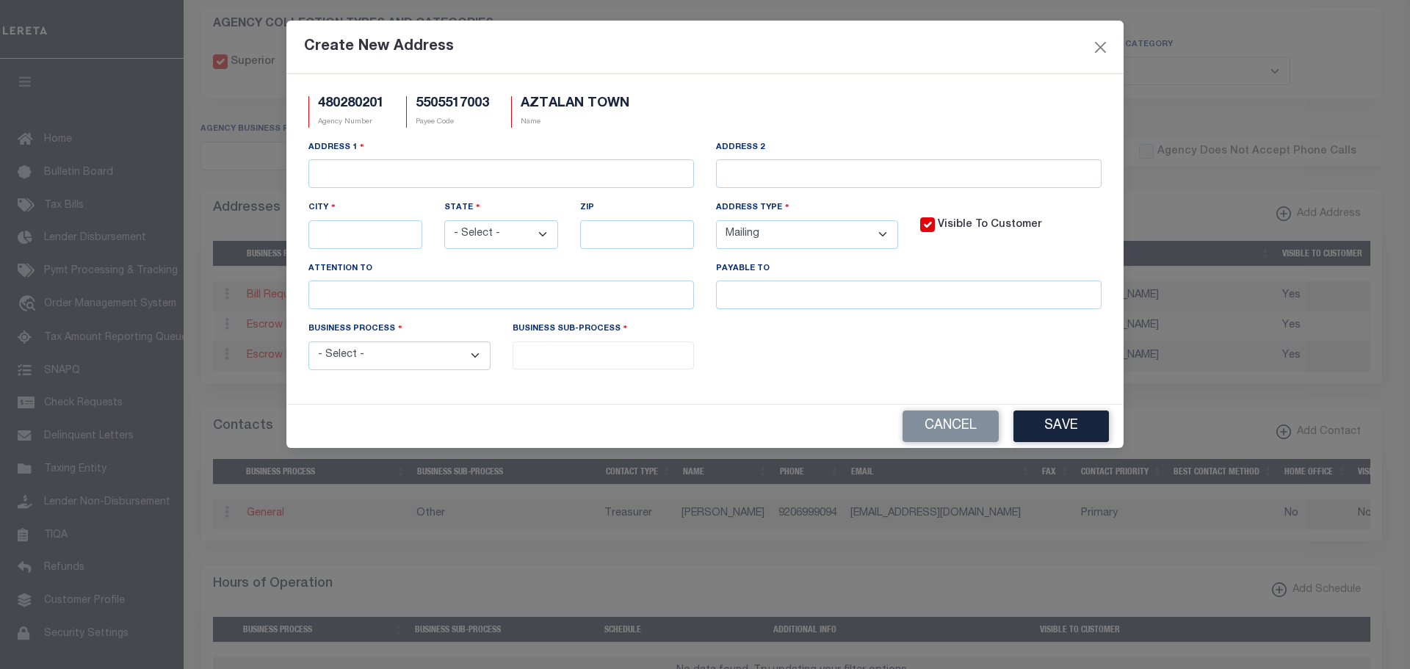
click at [425, 358] on select "- Select - Automation Bill Request Delinquency Payment Delinquency Procurement …" at bounding box center [399, 356] width 182 height 29
drag, startPoint x: 976, startPoint y: 425, endPoint x: 1008, endPoint y: 436, distance: 34.4
click at [975, 425] on button "Cancel" at bounding box center [951, 427] width 96 height 32
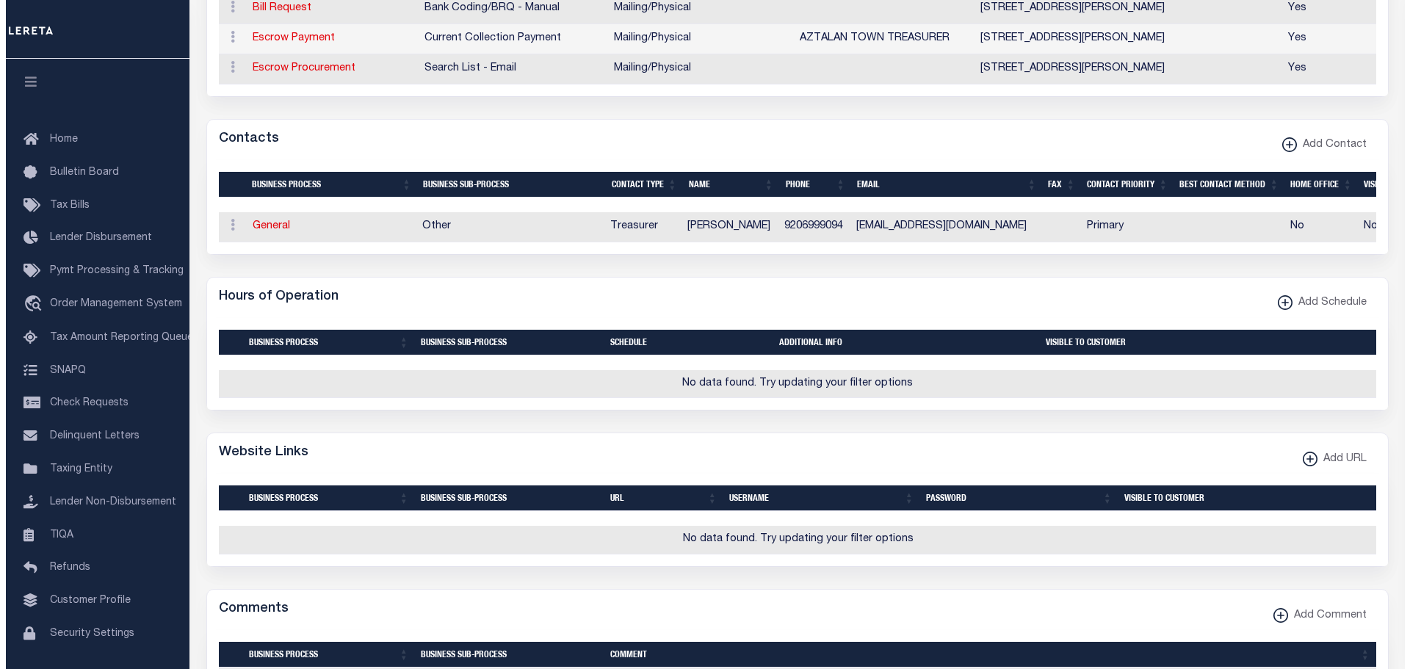
scroll to position [661, 0]
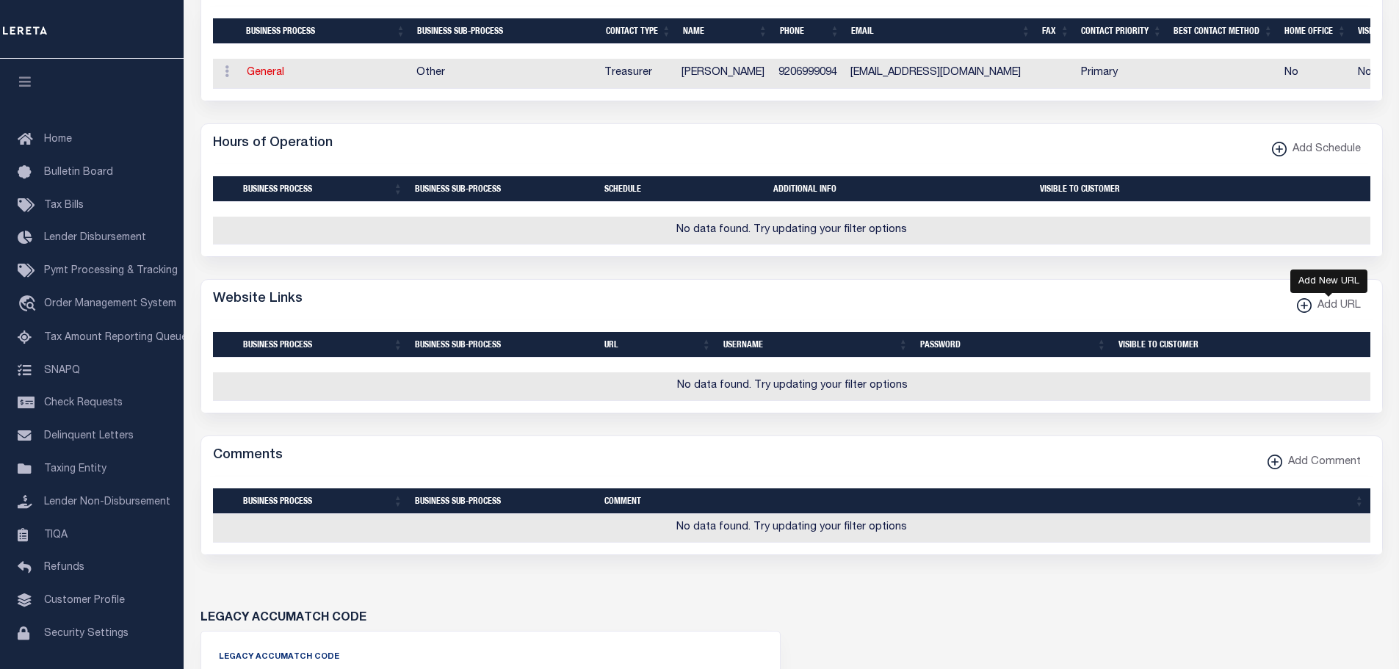
click at [1305, 311] on xmlns\ "button" at bounding box center [1304, 305] width 15 height 15
select select
checkbox input "true"
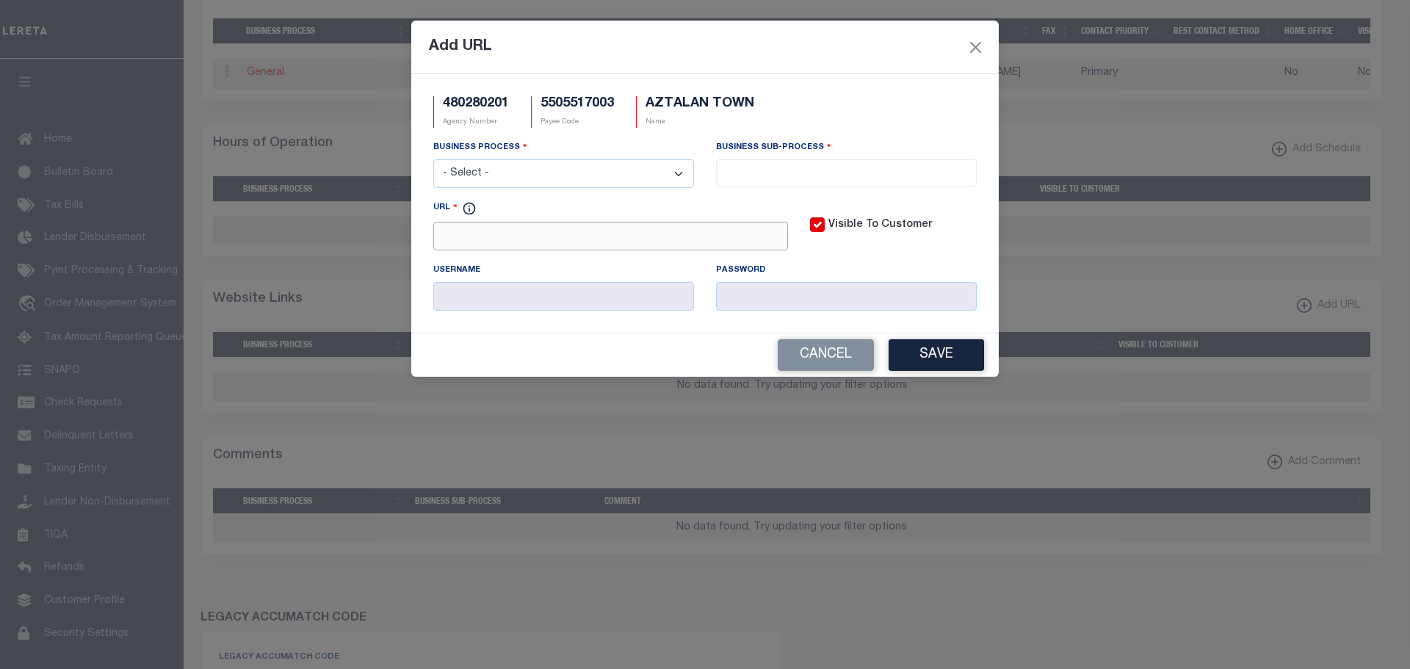
click at [591, 247] on input "URL" at bounding box center [610, 236] width 355 height 29
paste input "https://apps.jeffersoncountywi.gov/jc/jclrs"
type input "https://apps.jeffersoncountywi.gov/jc/jclrs"
click at [638, 183] on select "- Select - All Automation Bill Request Delinquency Payment Delinquency Procurem…" at bounding box center [563, 173] width 261 height 29
select select "3"
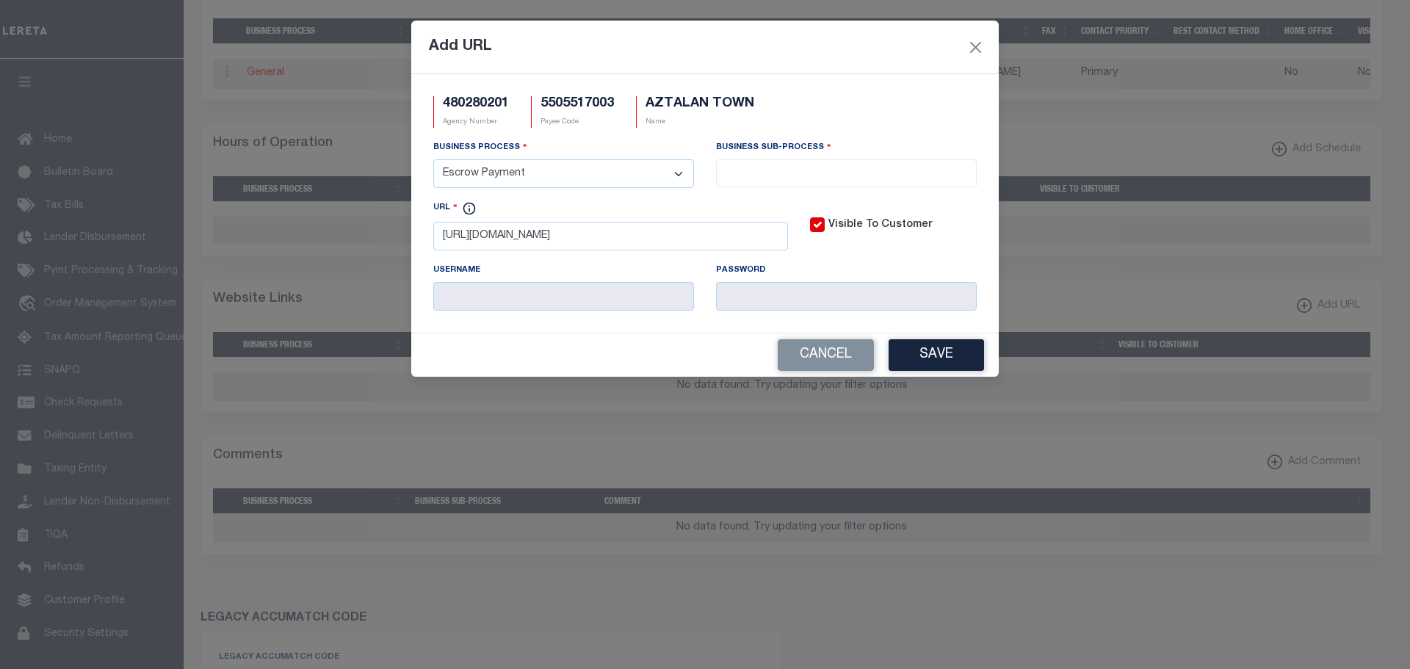
click at [433, 160] on select "- Select - All Automation Bill Request Delinquency Payment Delinquency Procurem…" at bounding box center [563, 173] width 261 height 29
click at [772, 174] on input "search" at bounding box center [846, 172] width 252 height 16
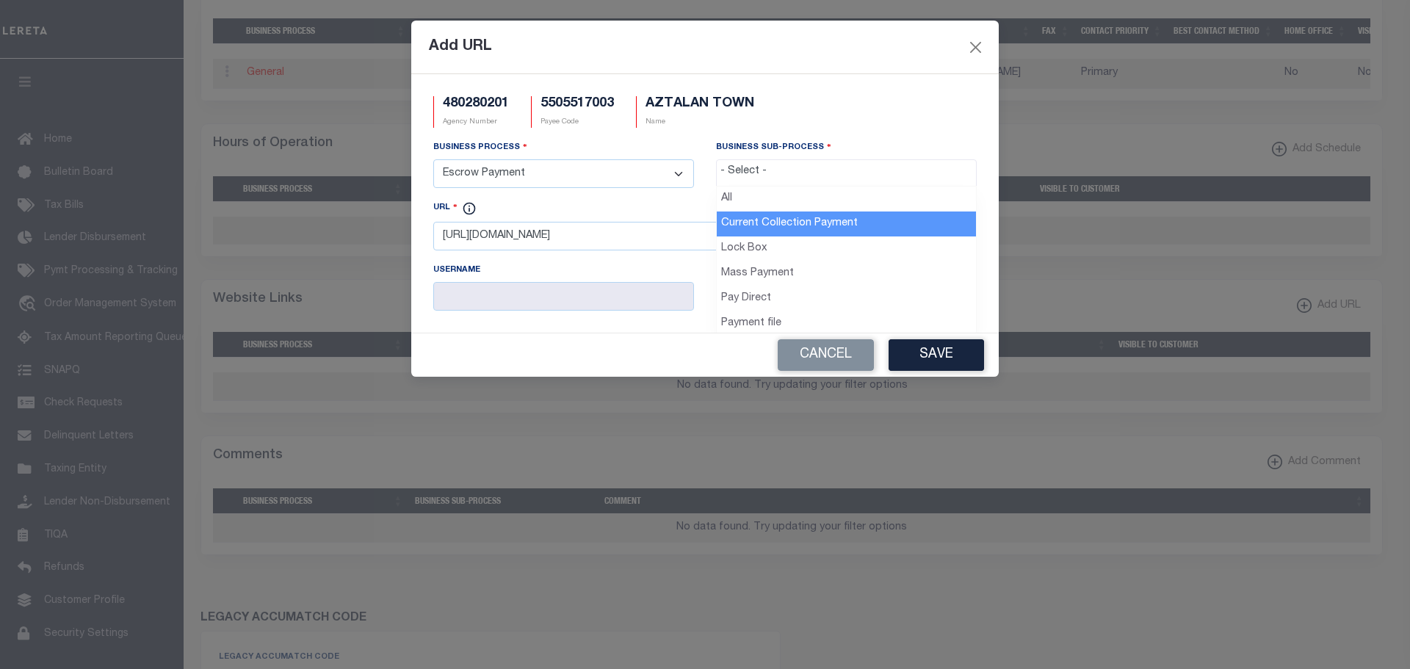
drag, startPoint x: 784, startPoint y: 227, endPoint x: 806, endPoint y: 197, distance: 37.8
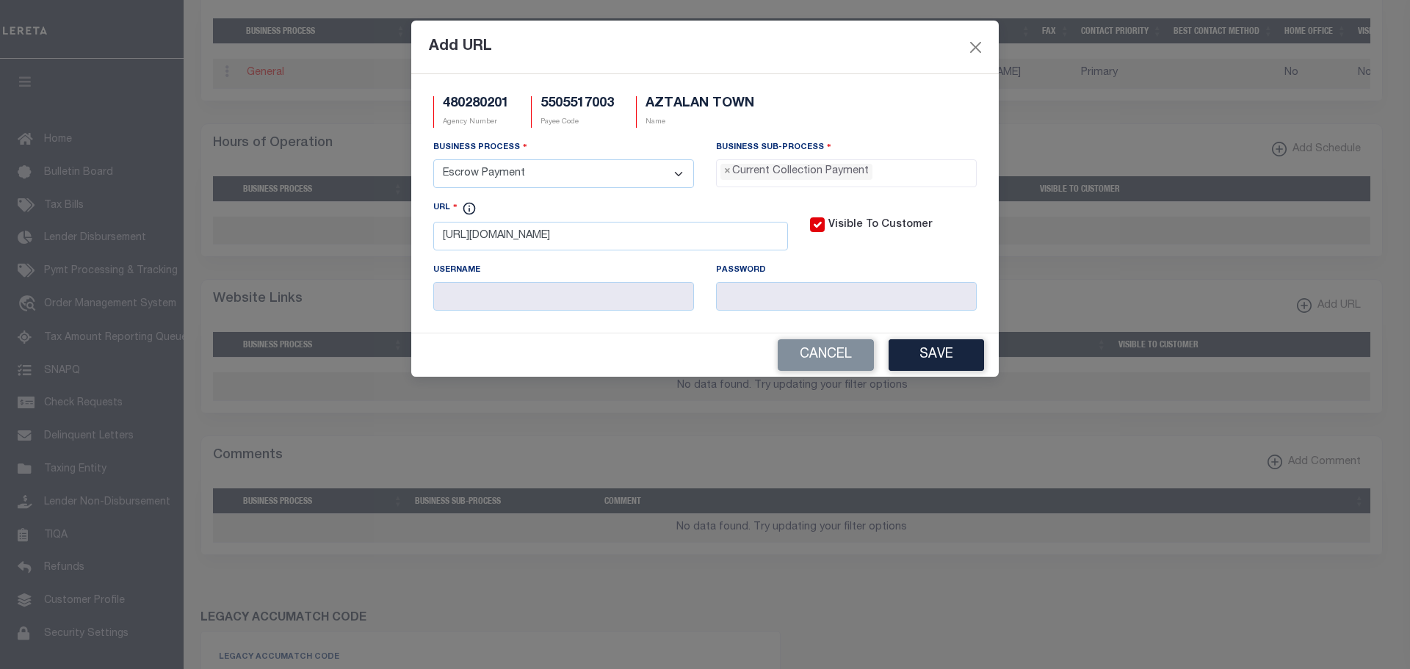
select select "11"
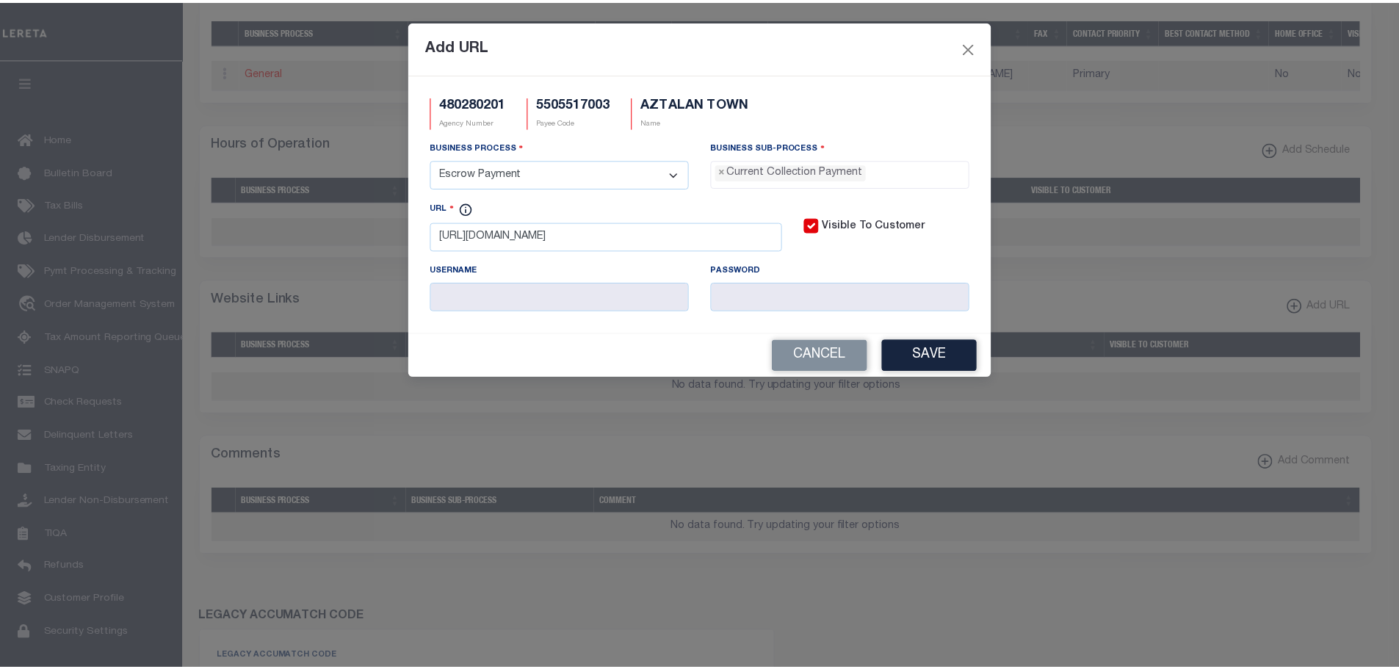
scroll to position [13, 0]
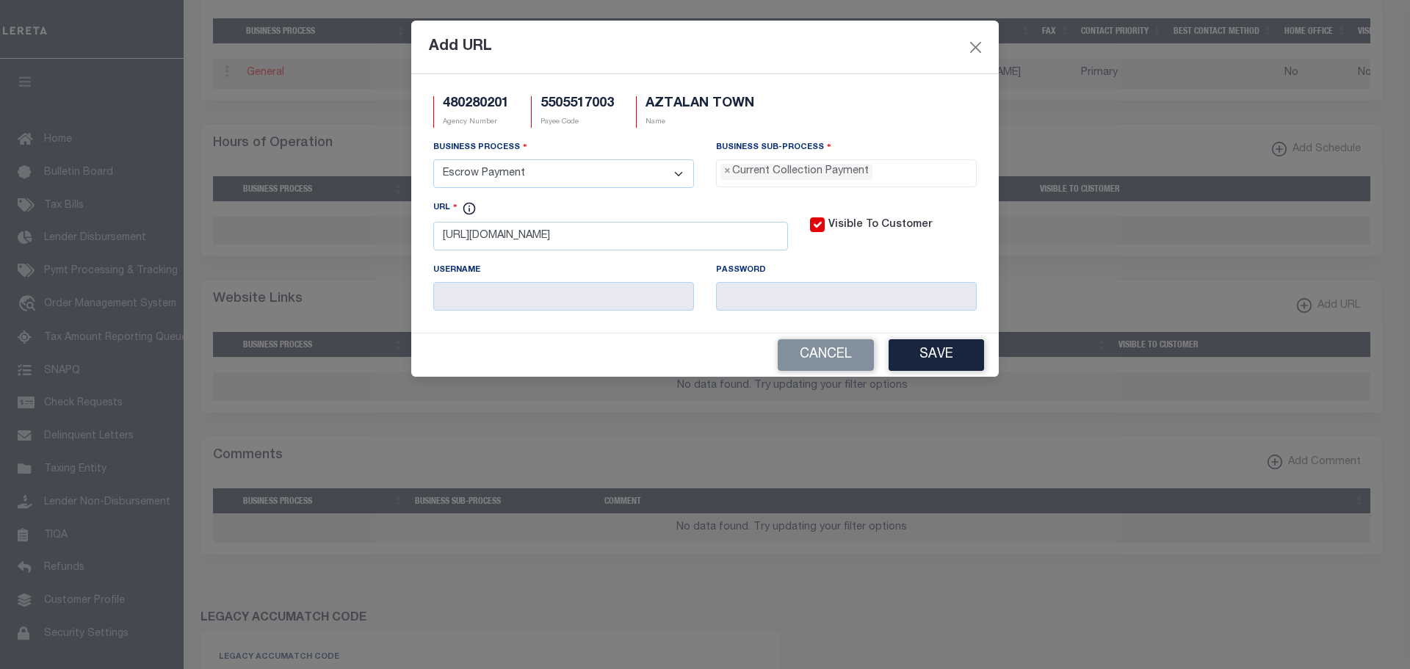
click at [956, 357] on button "Save" at bounding box center [936, 355] width 95 height 32
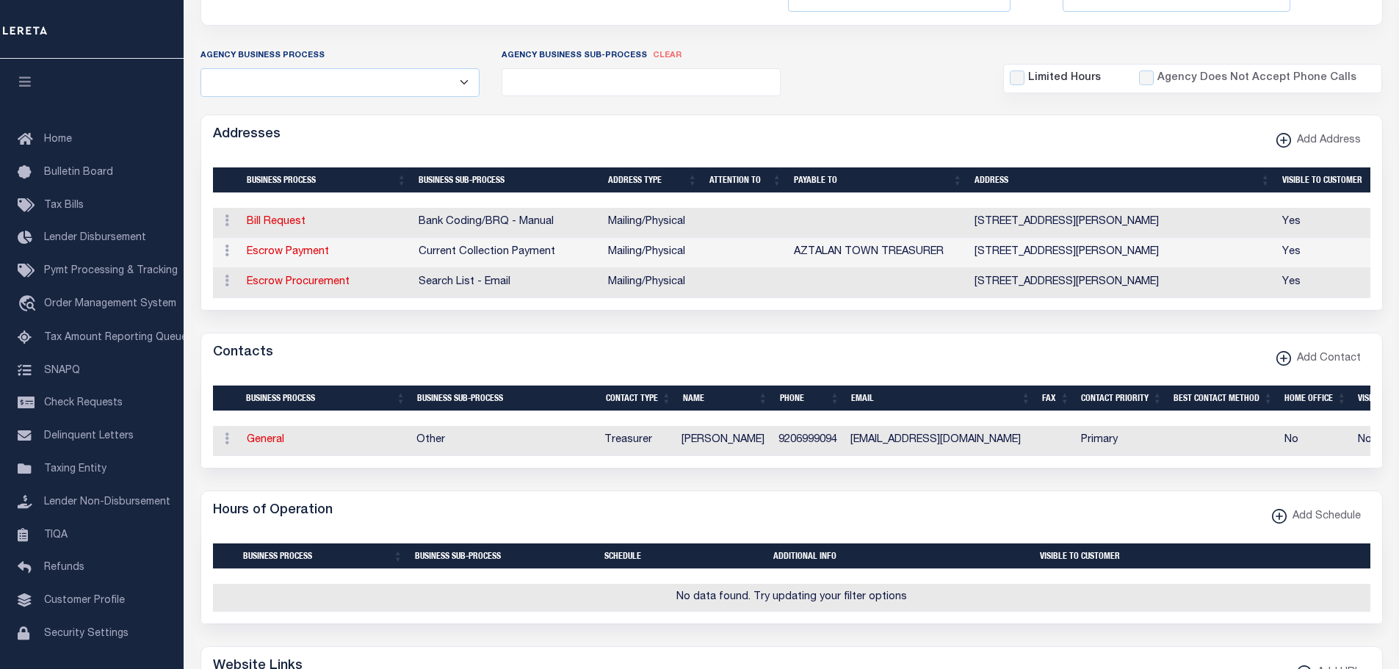
scroll to position [0, 0]
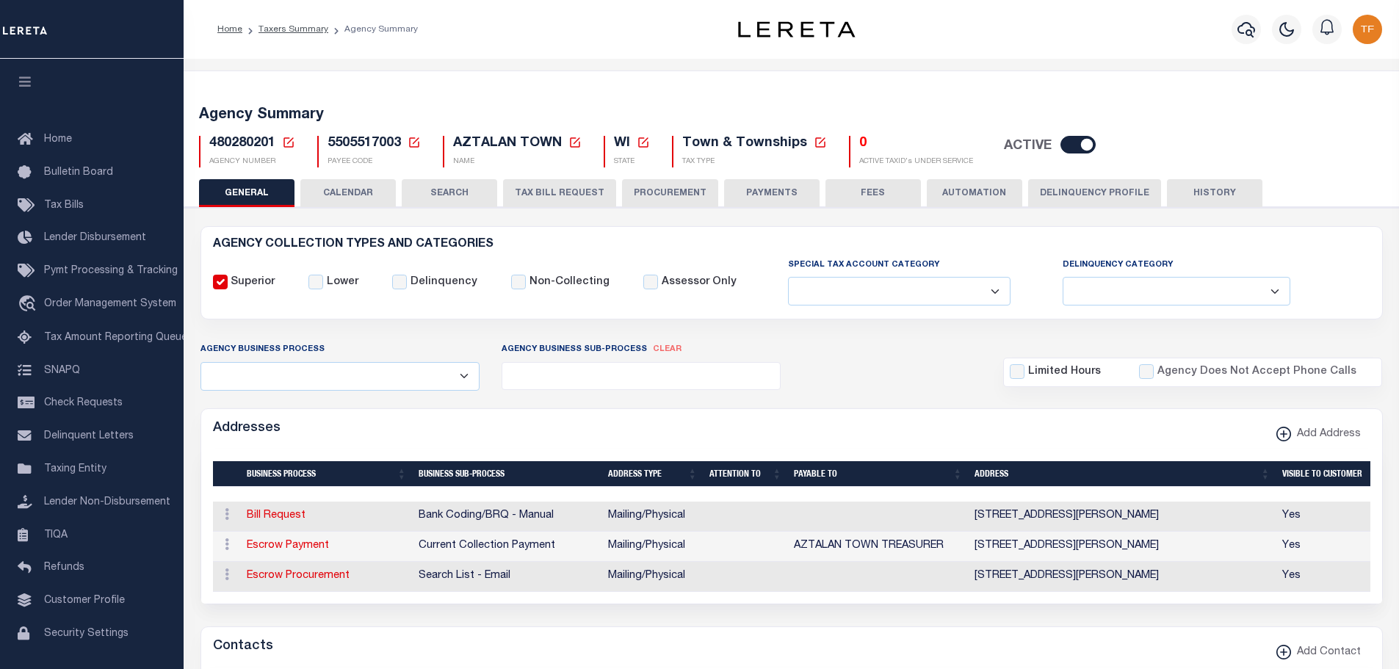
click at [287, 144] on icon at bounding box center [288, 142] width 10 height 10
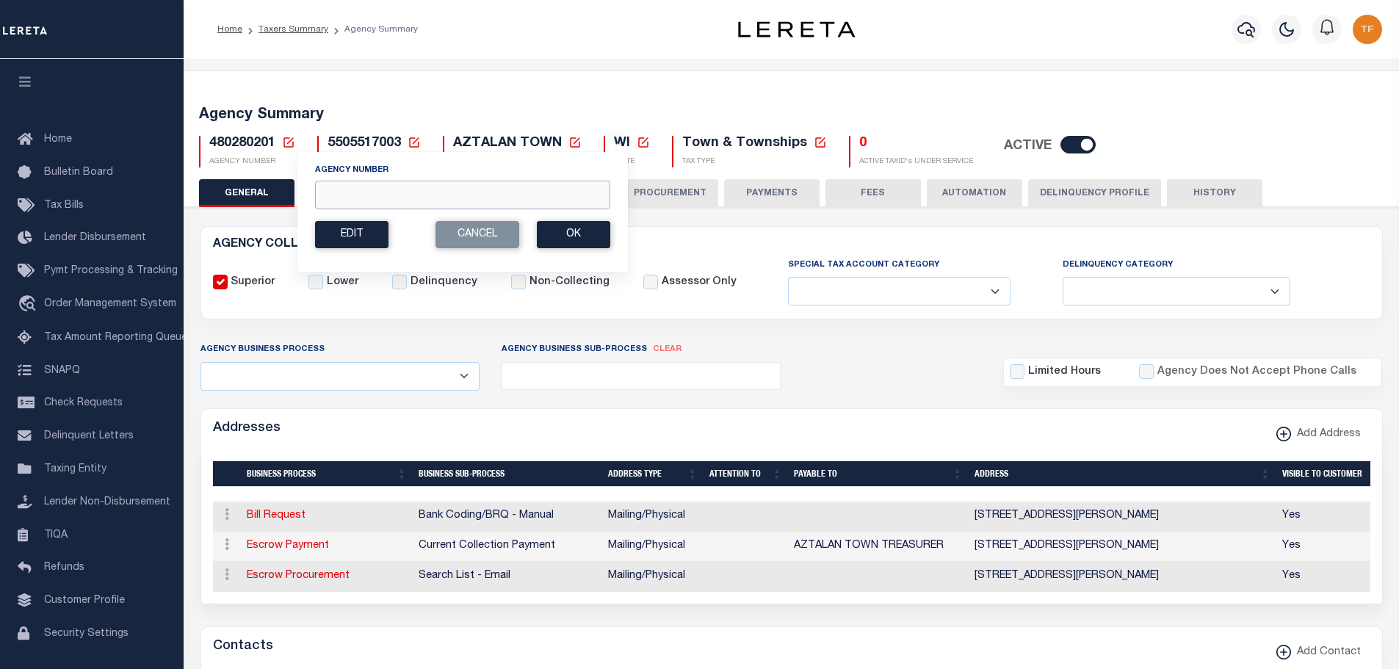
click at [397, 195] on input "Agency Number" at bounding box center [462, 195] width 295 height 29
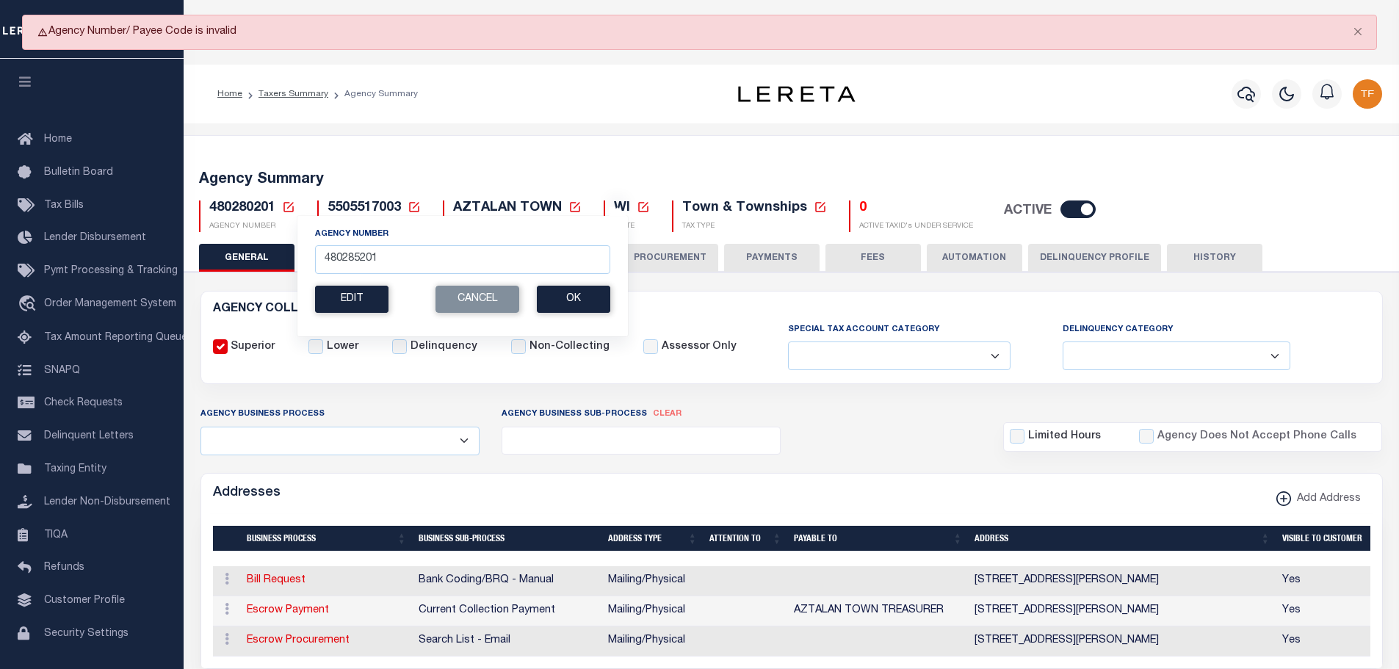
click at [290, 208] on icon at bounding box center [288, 207] width 13 height 13
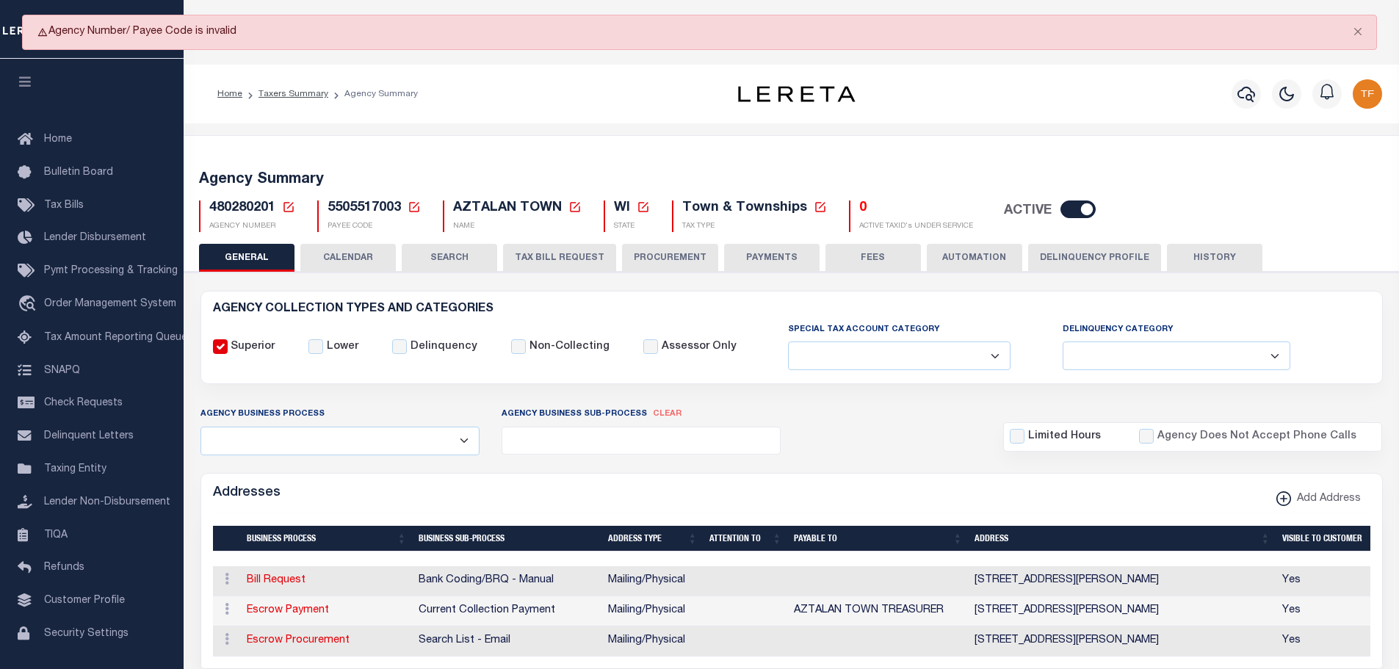
click at [291, 203] on icon at bounding box center [288, 207] width 13 height 13
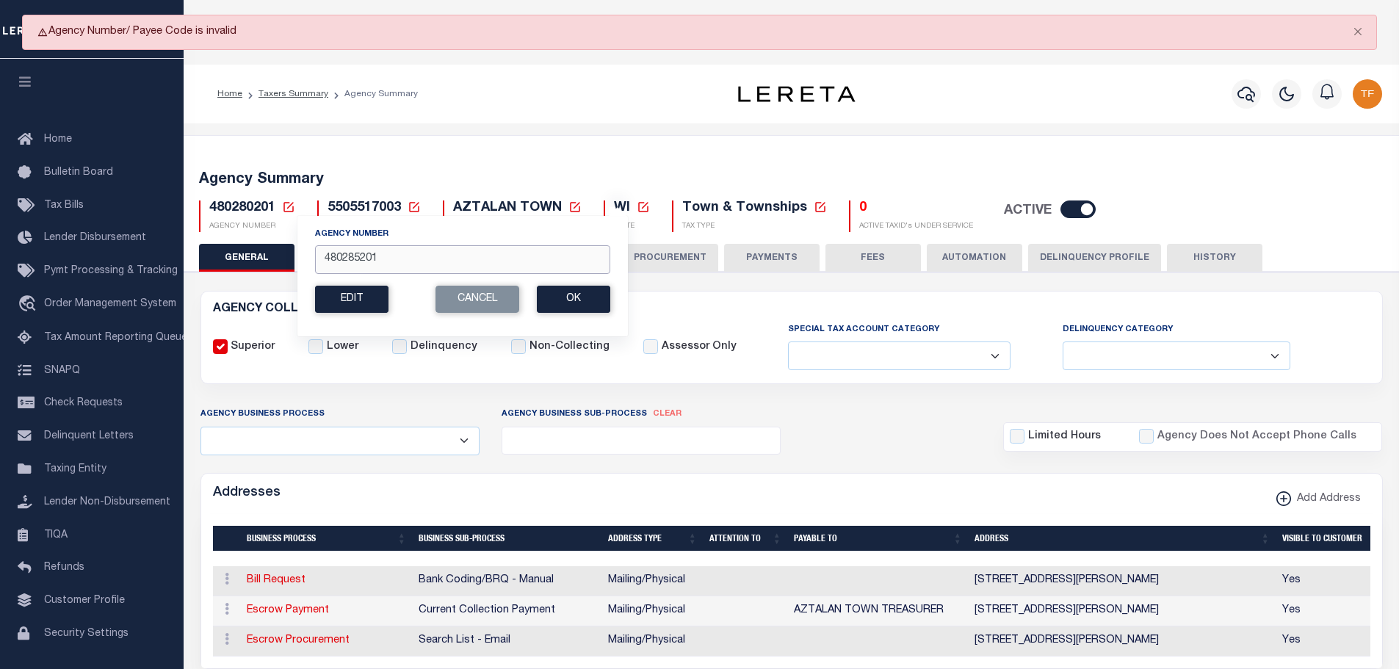
drag, startPoint x: 388, startPoint y: 257, endPoint x: 289, endPoint y: 250, distance: 98.6
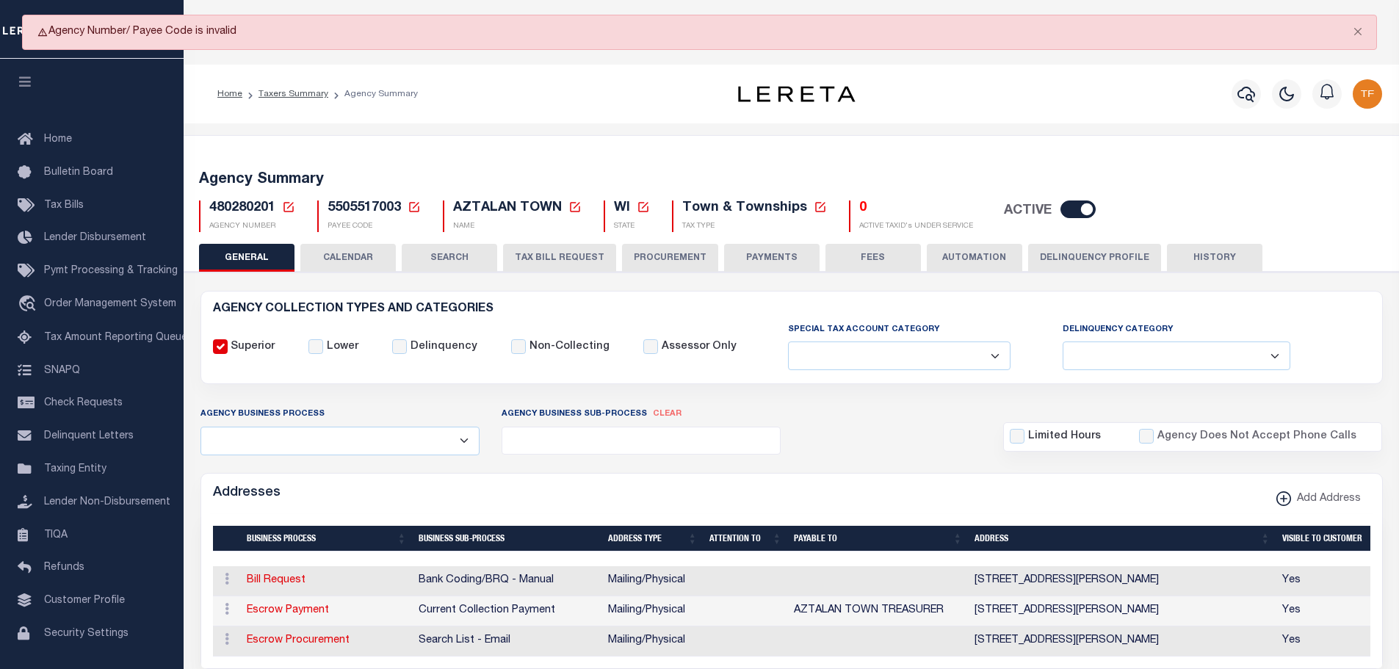
click at [282, 201] on link at bounding box center [288, 207] width 13 height 13
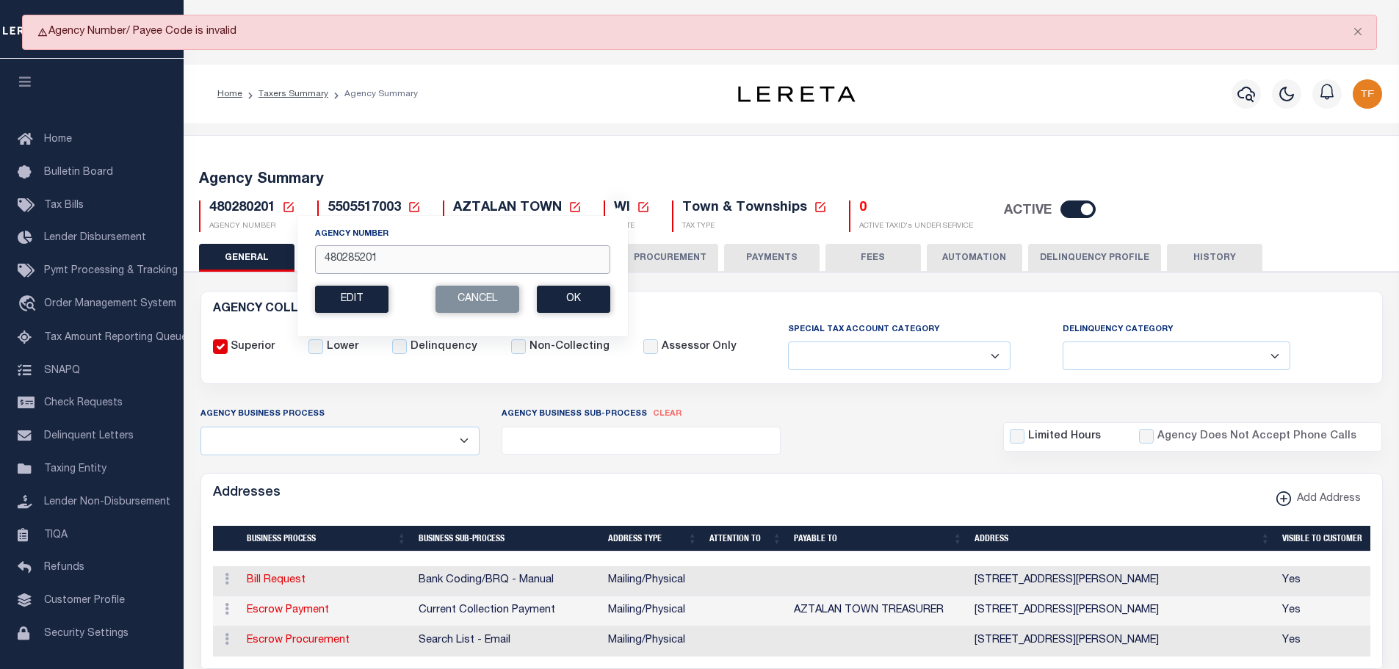
drag, startPoint x: 380, startPoint y: 260, endPoint x: 301, endPoint y: 250, distance: 80.0
click at [302, 250] on div "Agency Number 480285201 Edit Cancel Ok New Agency Number Cancel Ok" at bounding box center [463, 275] width 332 height 121
type input "480220405"
click at [556, 306] on button "Ok" at bounding box center [573, 299] width 73 height 27
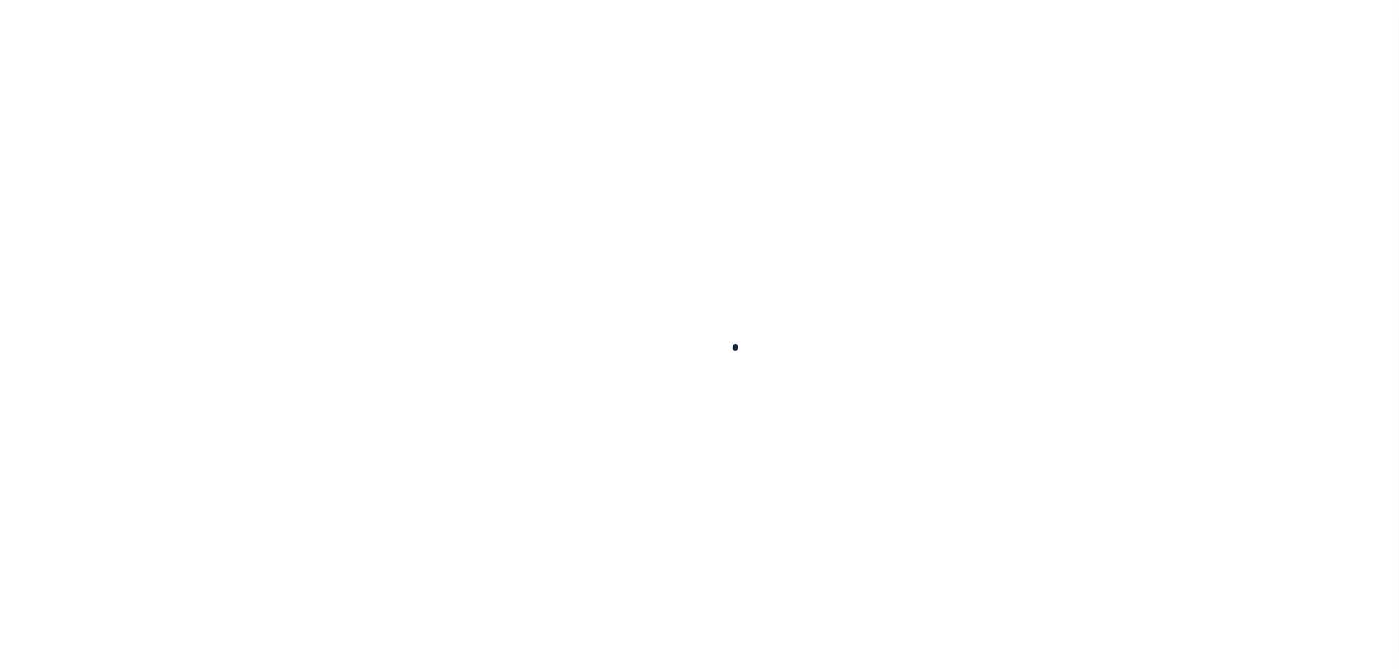
select select
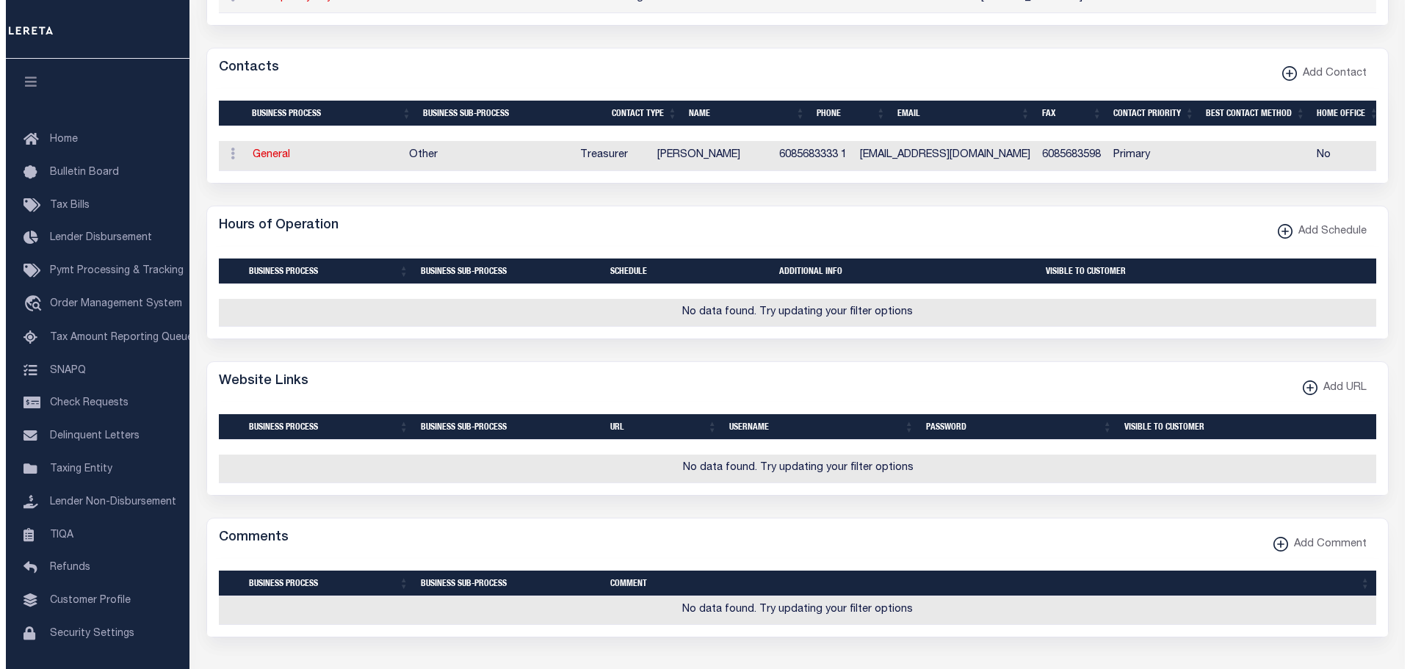
scroll to position [734, 0]
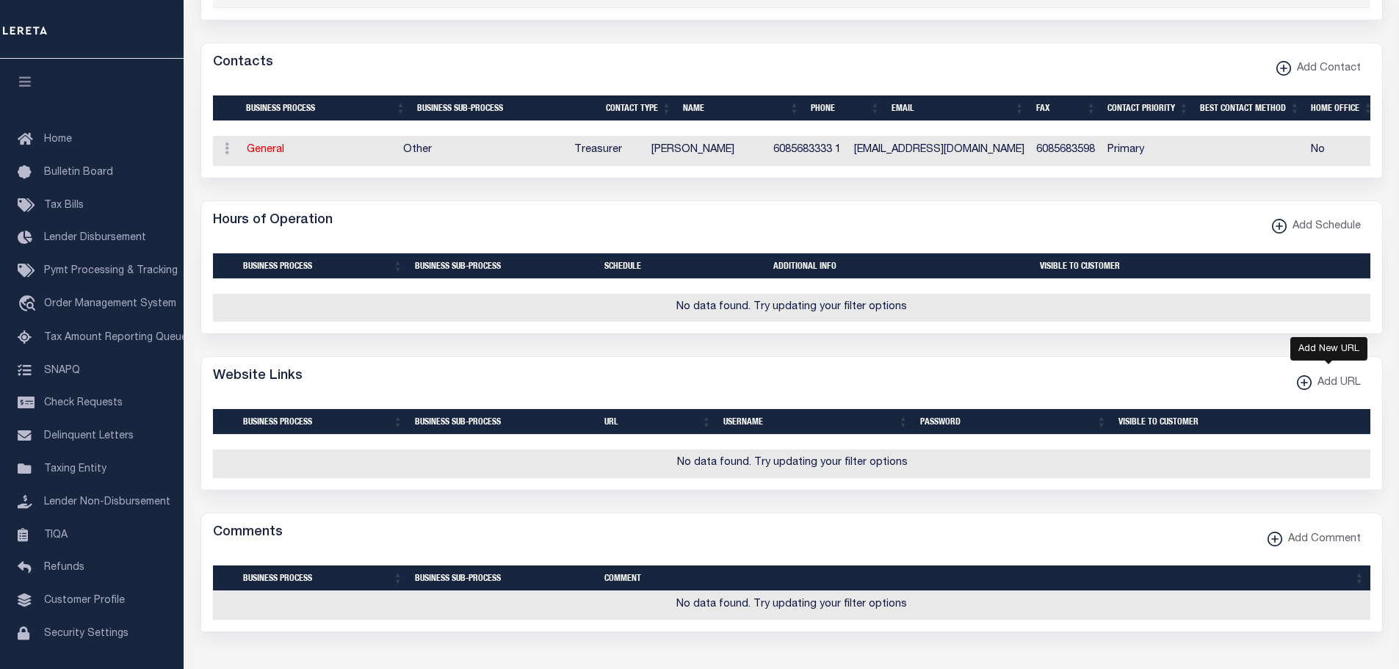
click at [1303, 390] on xmlns\ "button" at bounding box center [1304, 382] width 15 height 15
select select
checkbox input "true"
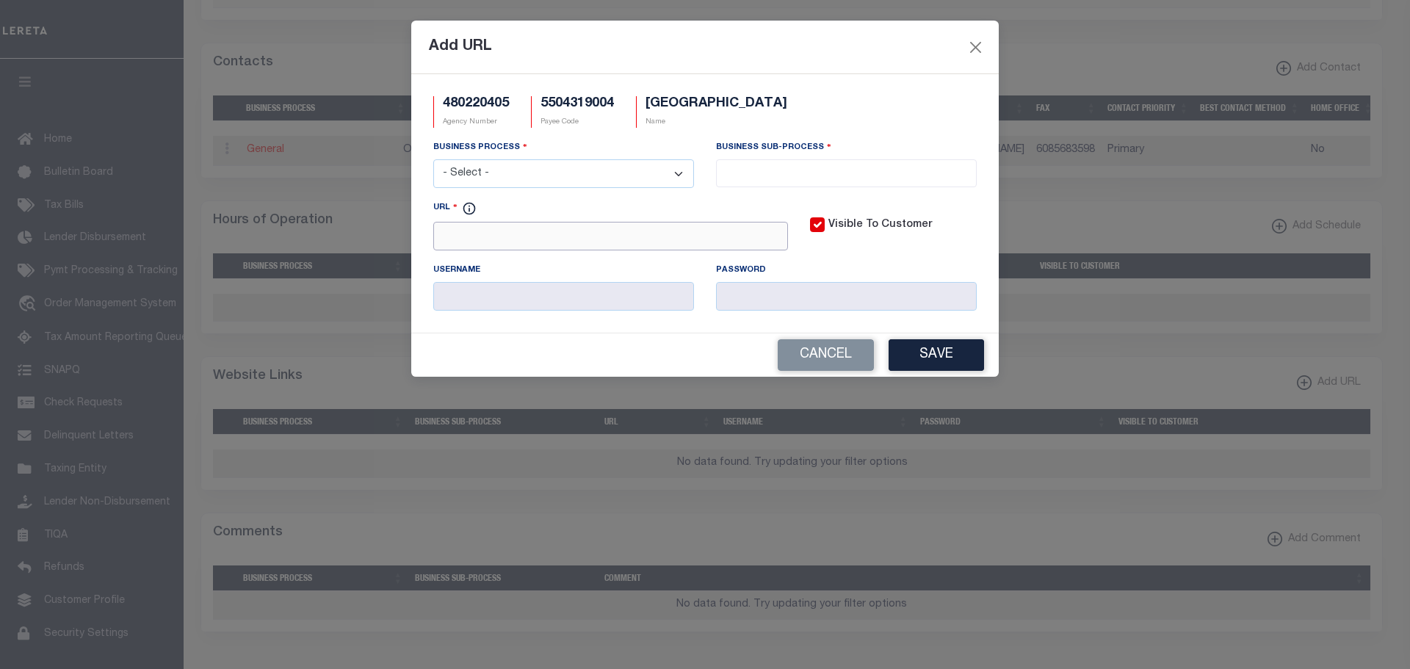
click at [593, 246] on input "URL" at bounding box center [610, 236] width 355 height 29
paste input "https://landrecords.co.grant.wi.gov/GCSWebPortal/Search.asp"
type input "https://landrecords.co.grant.wi.gov/GCSWebPortal/Search.asp"
click at [563, 171] on select "- Select - All Automation Bill Request Delinquency Payment Delinquency Procurem…" at bounding box center [563, 173] width 261 height 29
select select "3"
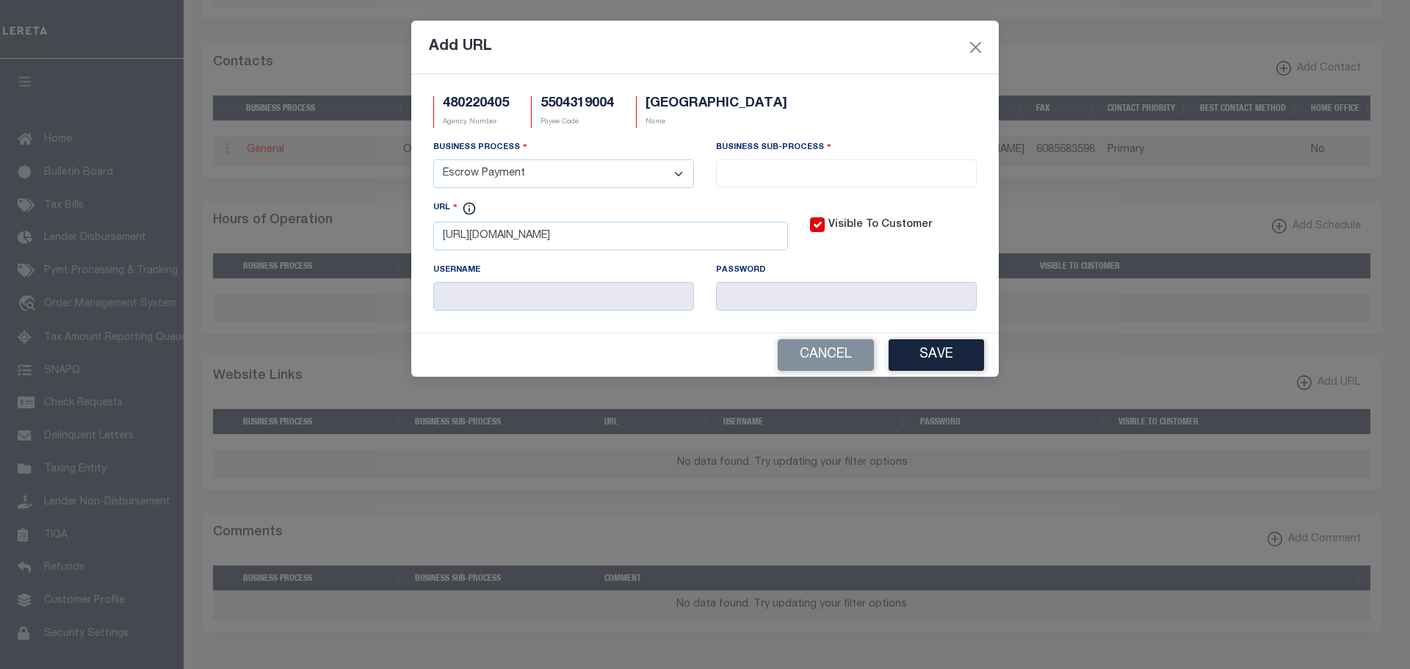
click at [433, 160] on select "- Select - All Automation Bill Request Delinquency Payment Delinquency Procurem…" at bounding box center [563, 173] width 261 height 29
click at [857, 232] on label "Visible To Customer" at bounding box center [880, 225] width 104 height 16
click at [0, 0] on input "Visible To Customer" at bounding box center [0, 0] width 0 height 0
click at [856, 173] on input "search" at bounding box center [846, 172] width 252 height 16
select select "11"
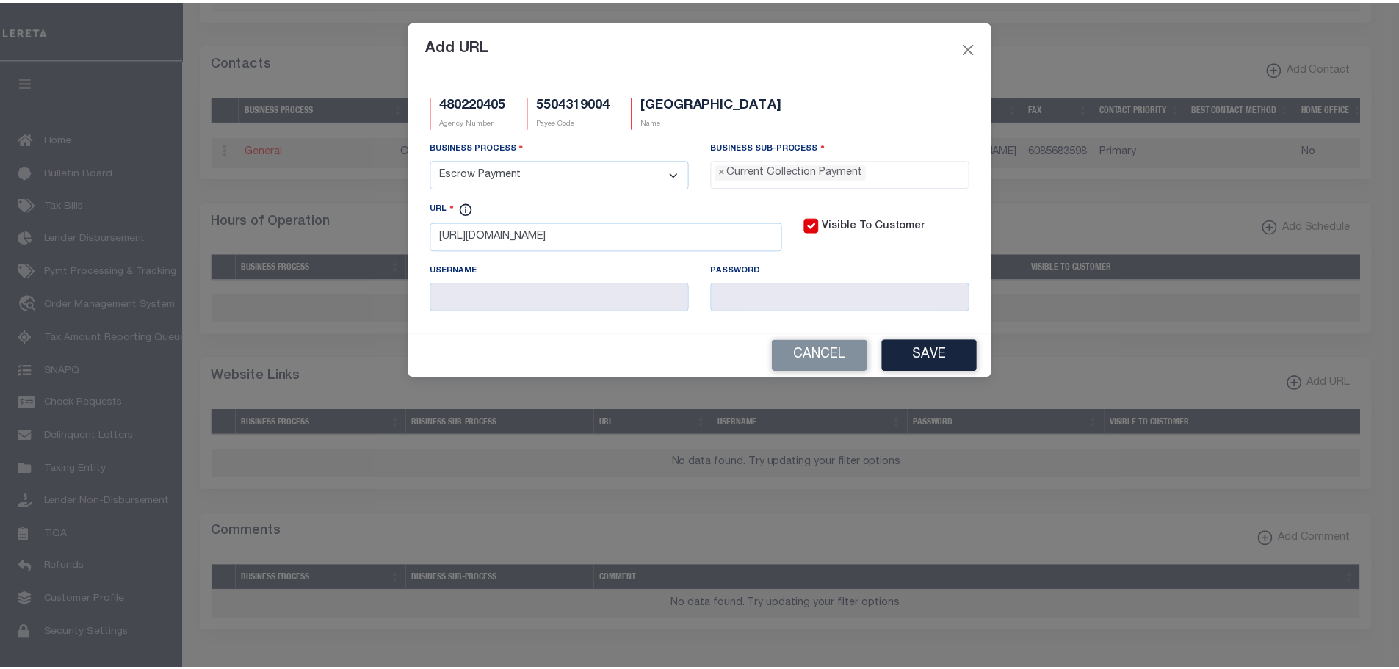
scroll to position [13, 0]
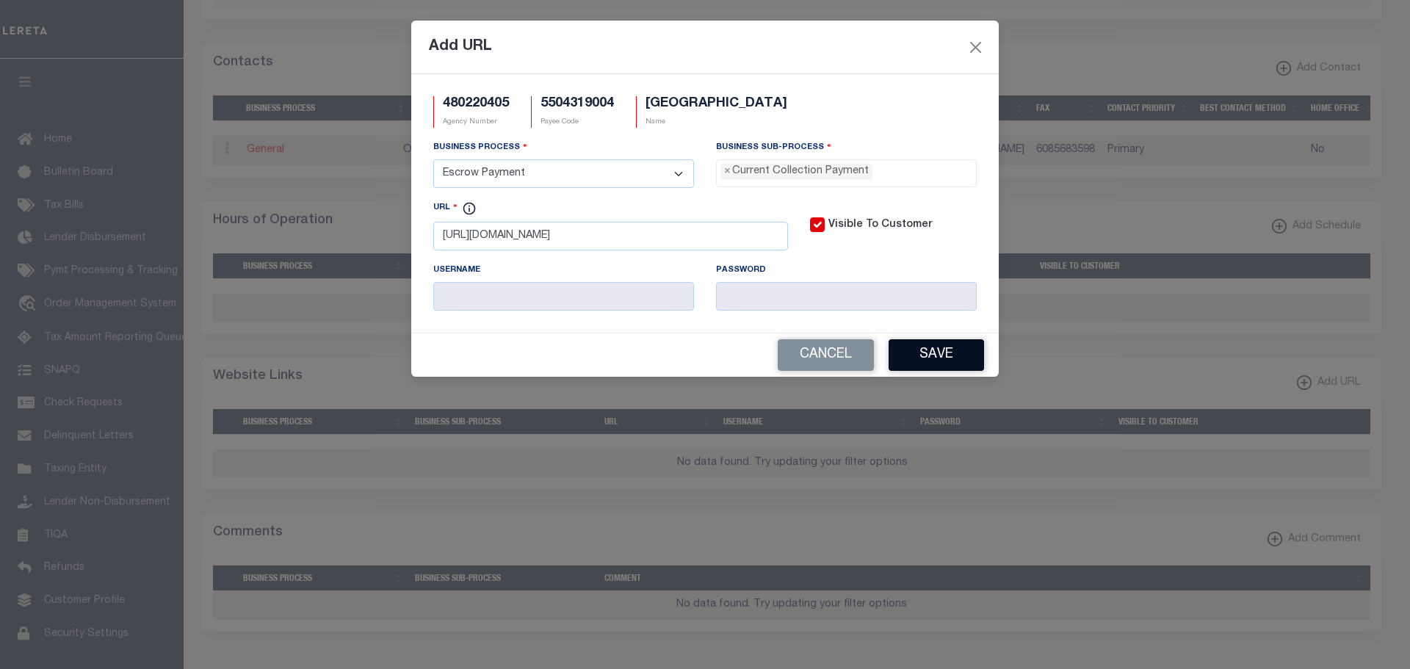
click at [929, 354] on button "Save" at bounding box center [936, 355] width 95 height 32
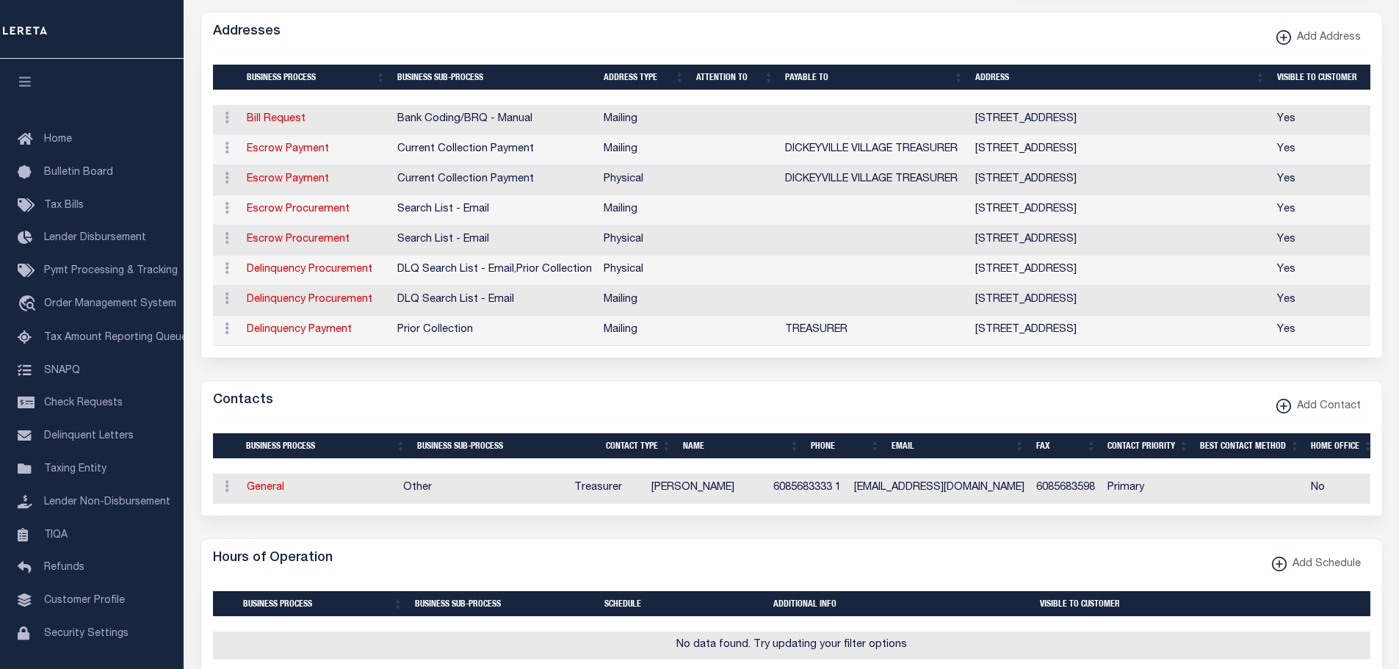
scroll to position [441, 0]
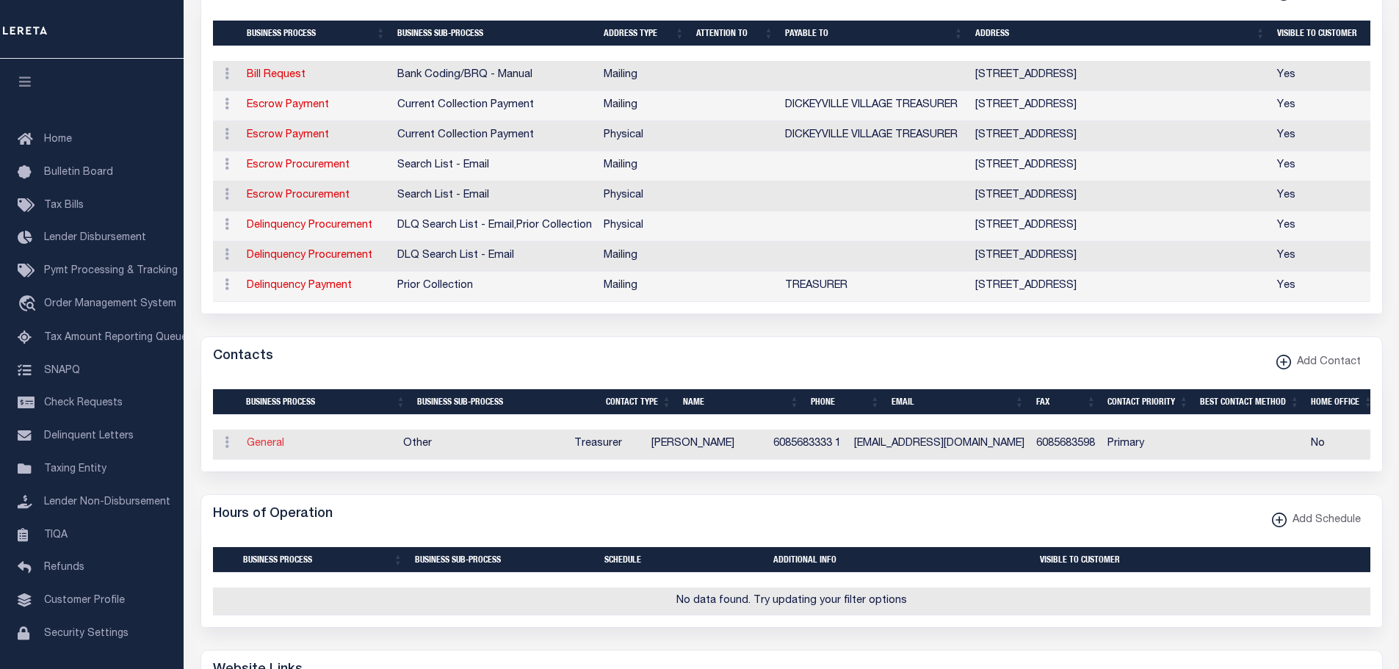
click at [253, 448] on link "General" at bounding box center [265, 443] width 37 height 10
checkbox input "false"
select select
select select "3"
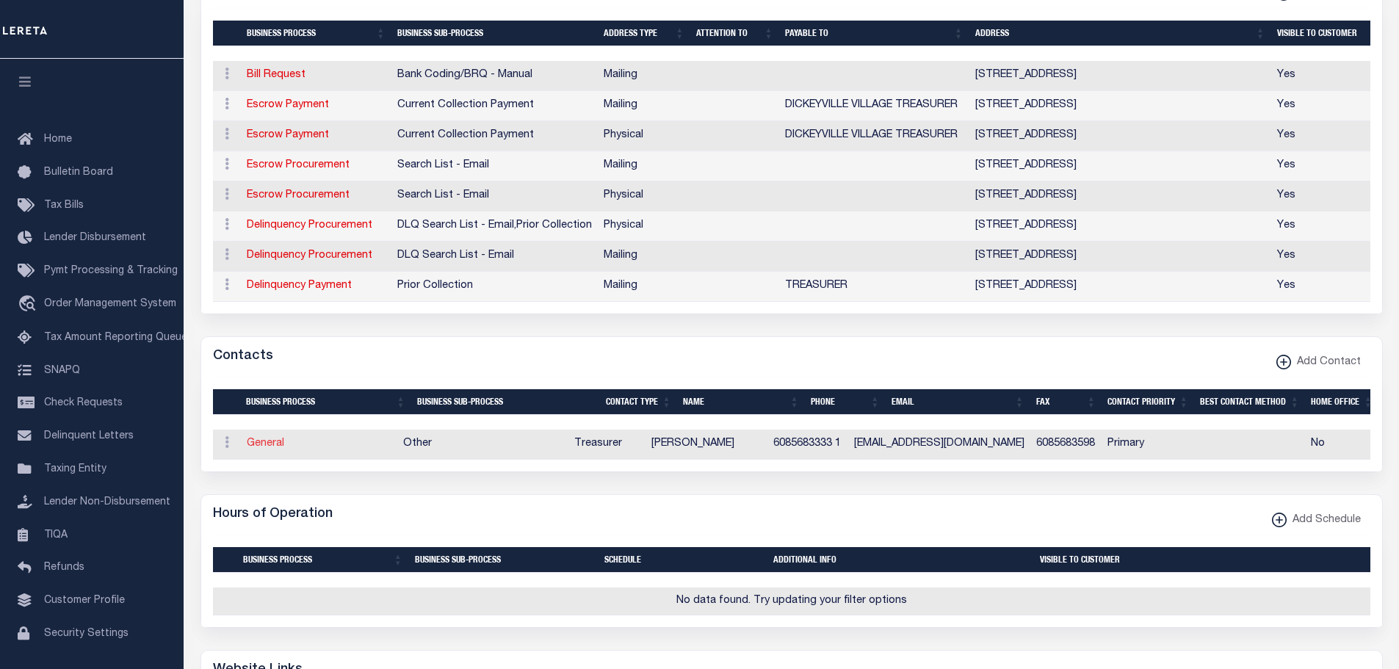
select select "1"
type input "DONNA"
type input "K.TIMMERMAN"
type input "6085683333"
type input "1"
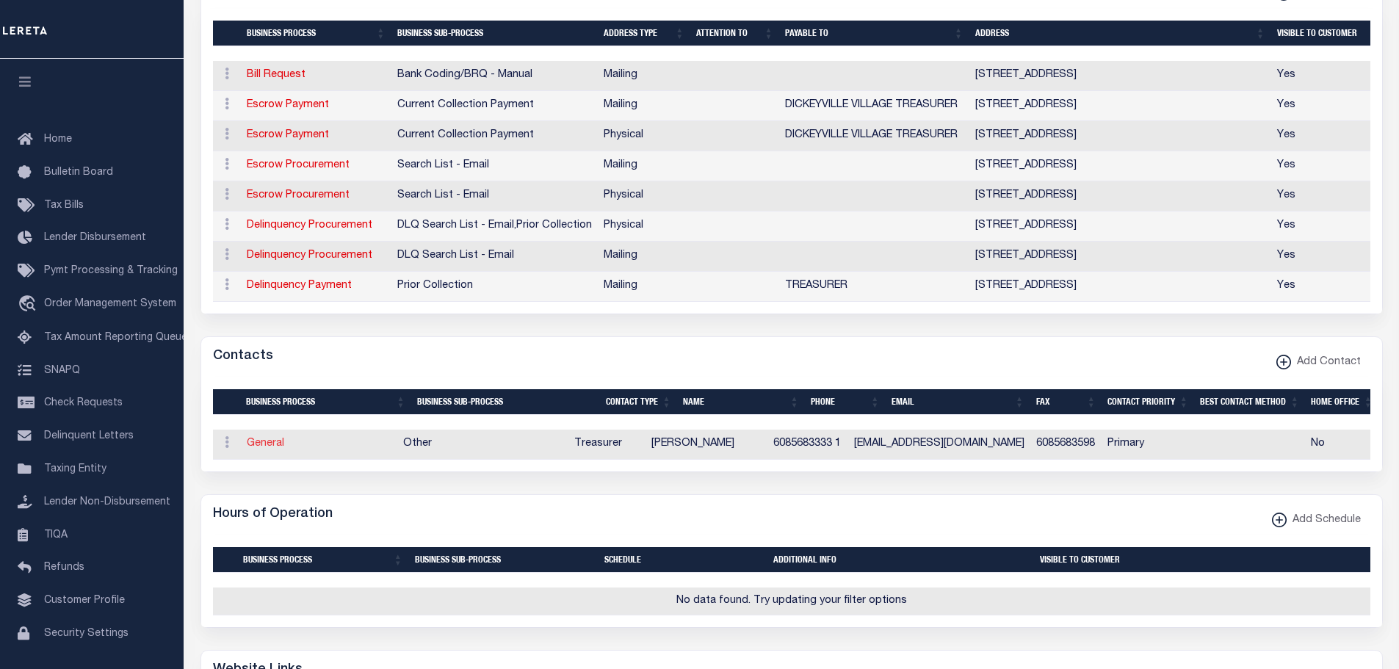
type input "6085683598"
type input "VILLAGEOFFICE@TDS.NET"
select select "6"
select select "39"
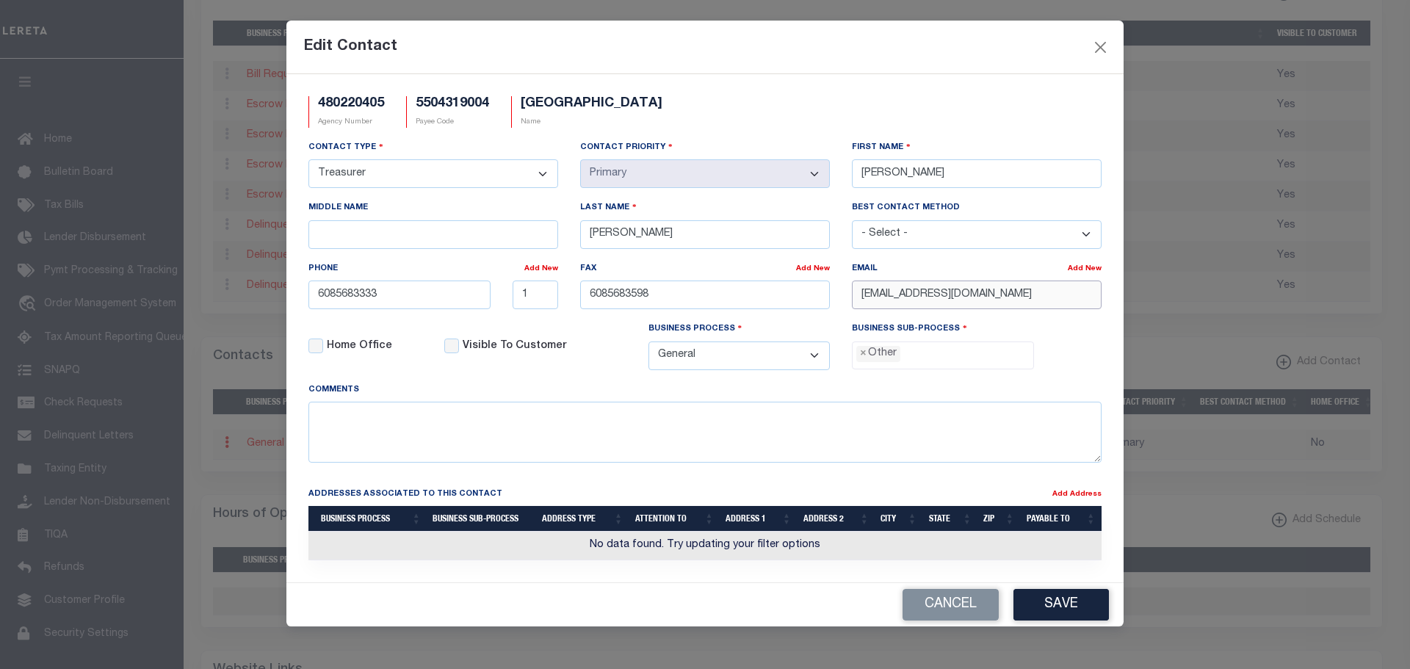
drag, startPoint x: 1021, startPoint y: 292, endPoint x: 790, endPoint y: 307, distance: 231.9
click at [790, 307] on div "Contact Type - Select - Assessor Clerk Internal Contacts 1 Internal Contacts 2 …" at bounding box center [704, 261] width 815 height 242
paste input "CLERK@VI.DICKEYVILLE.WI.GOV"
type input "CLERK@VI.DICKEYVILLE.WI.GOV"
click at [1066, 607] on button "Save" at bounding box center [1061, 605] width 95 height 32
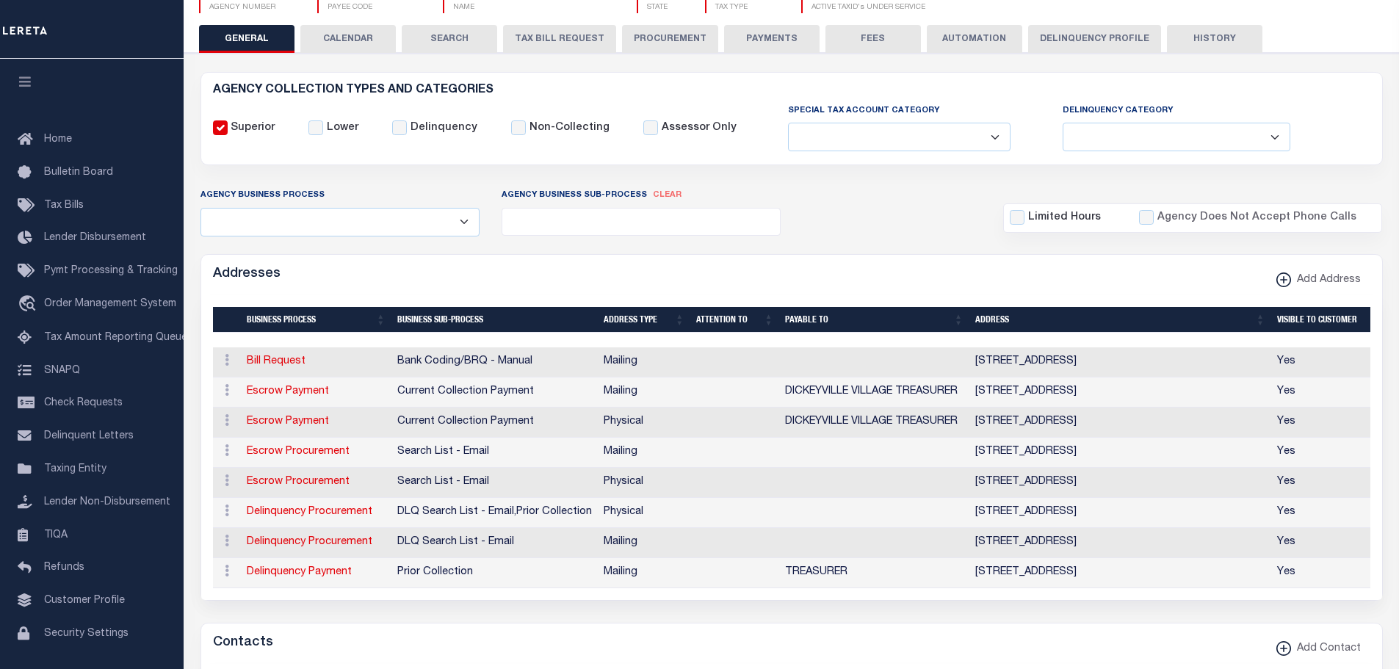
scroll to position [220, 0]
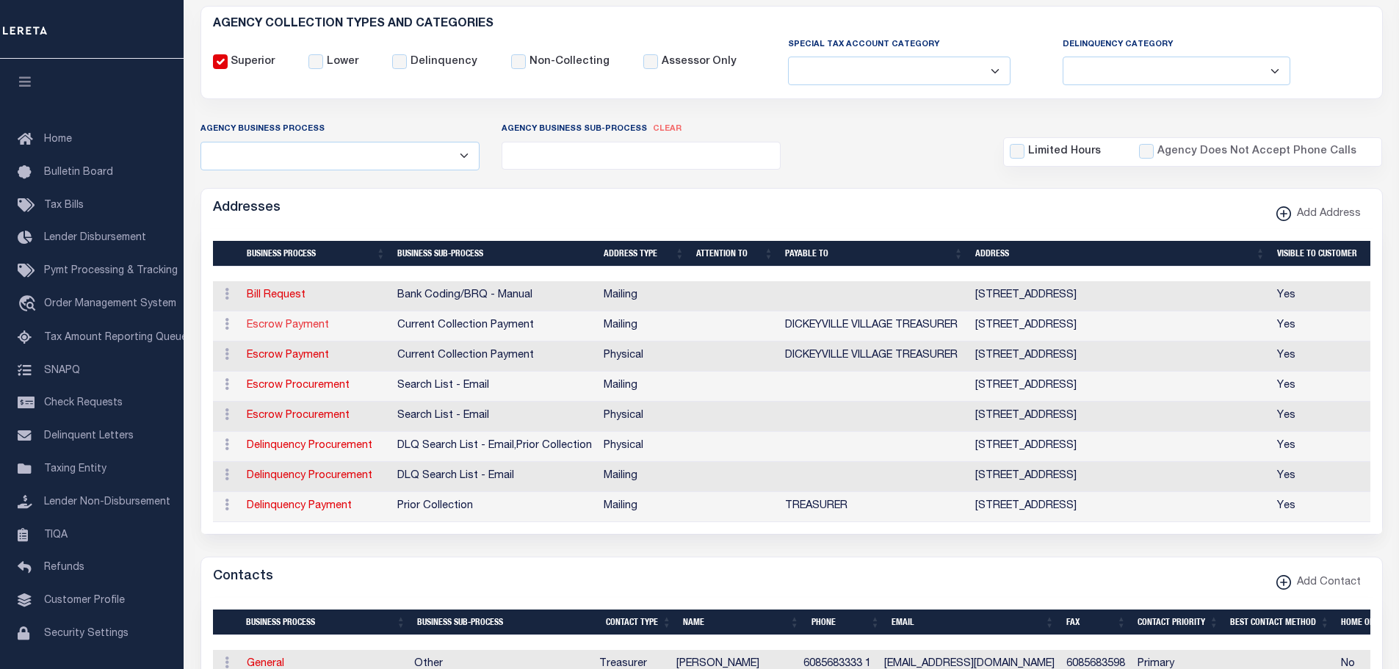
click at [286, 330] on link "Escrow Payment" at bounding box center [288, 325] width 82 height 10
select select "1"
checkbox input "false"
select select
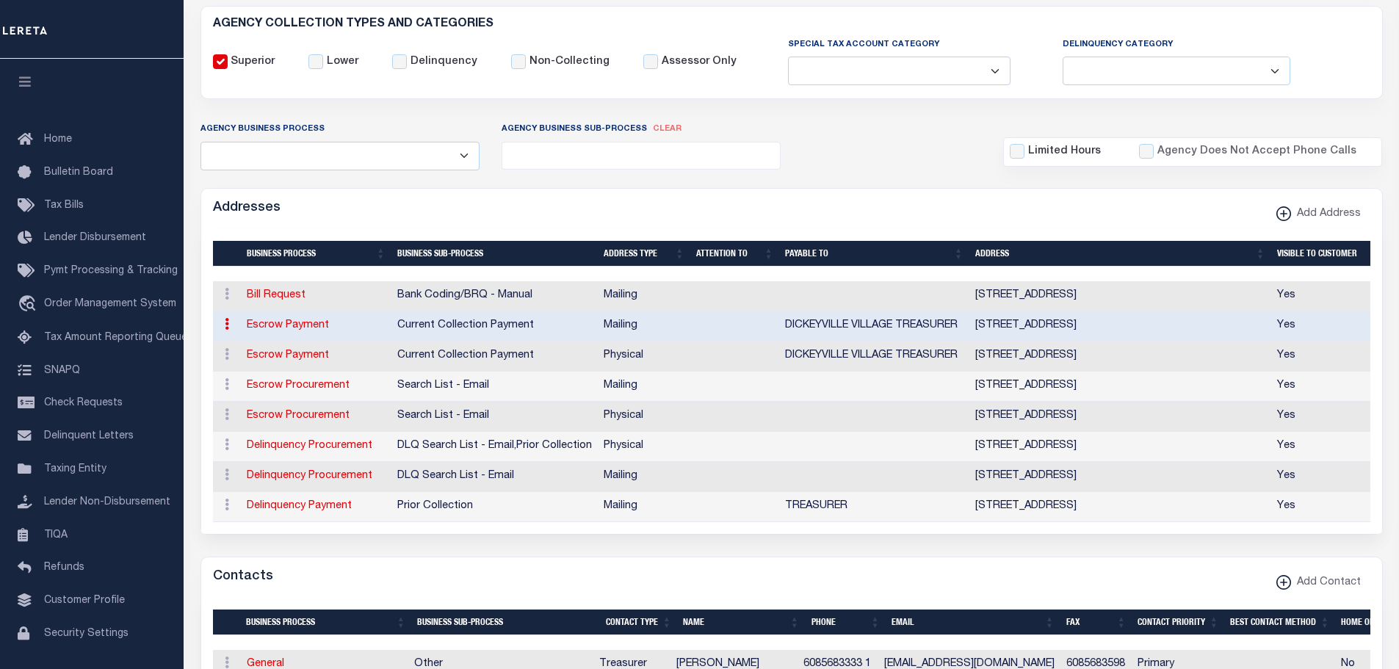
type input "PO BOX 219"
type input "DICKEYVILLE"
select select "WI"
type input "53808"
checkbox input "true"
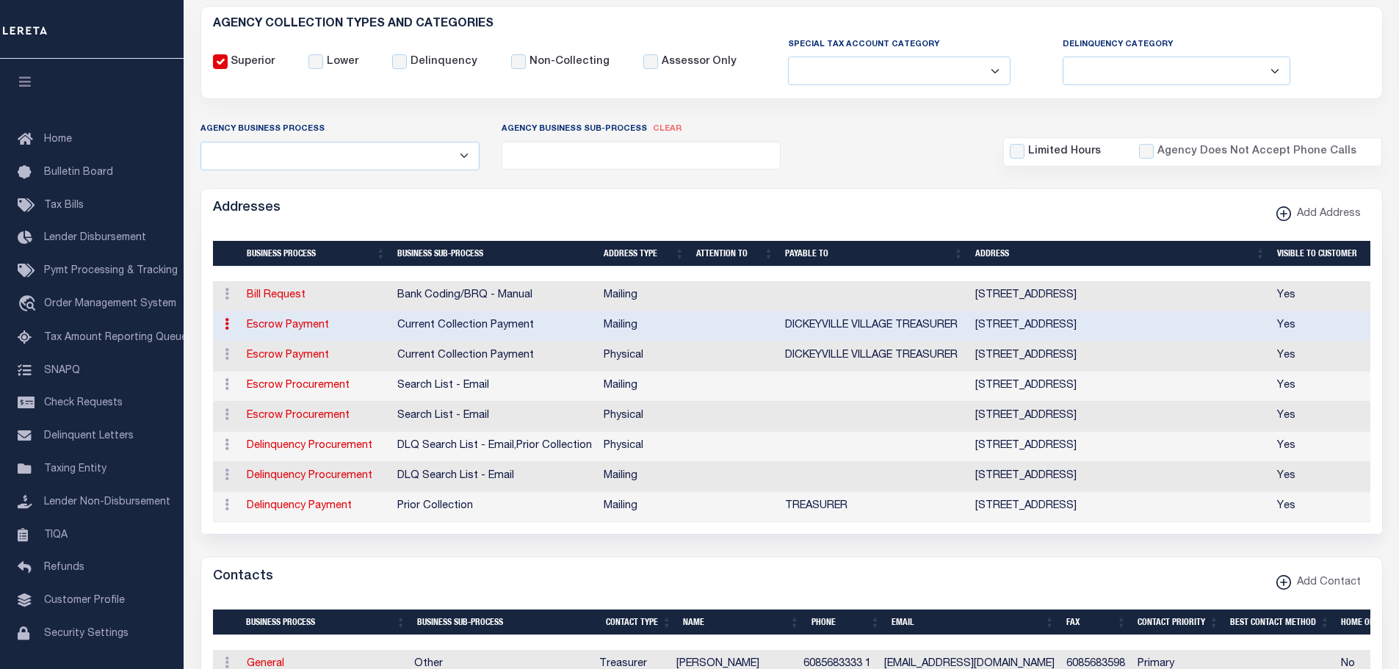
type input "DICKEYVILLE VILLAGE TREASURER"
select select "3"
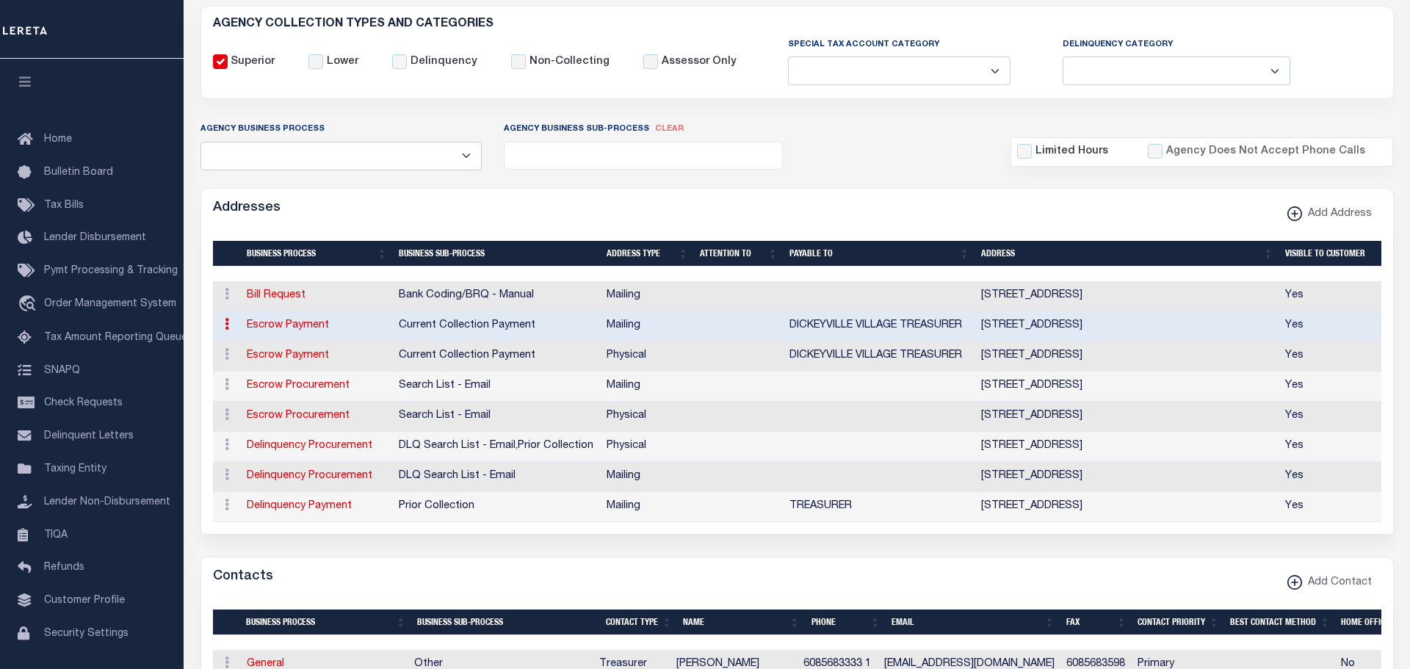
select select "11"
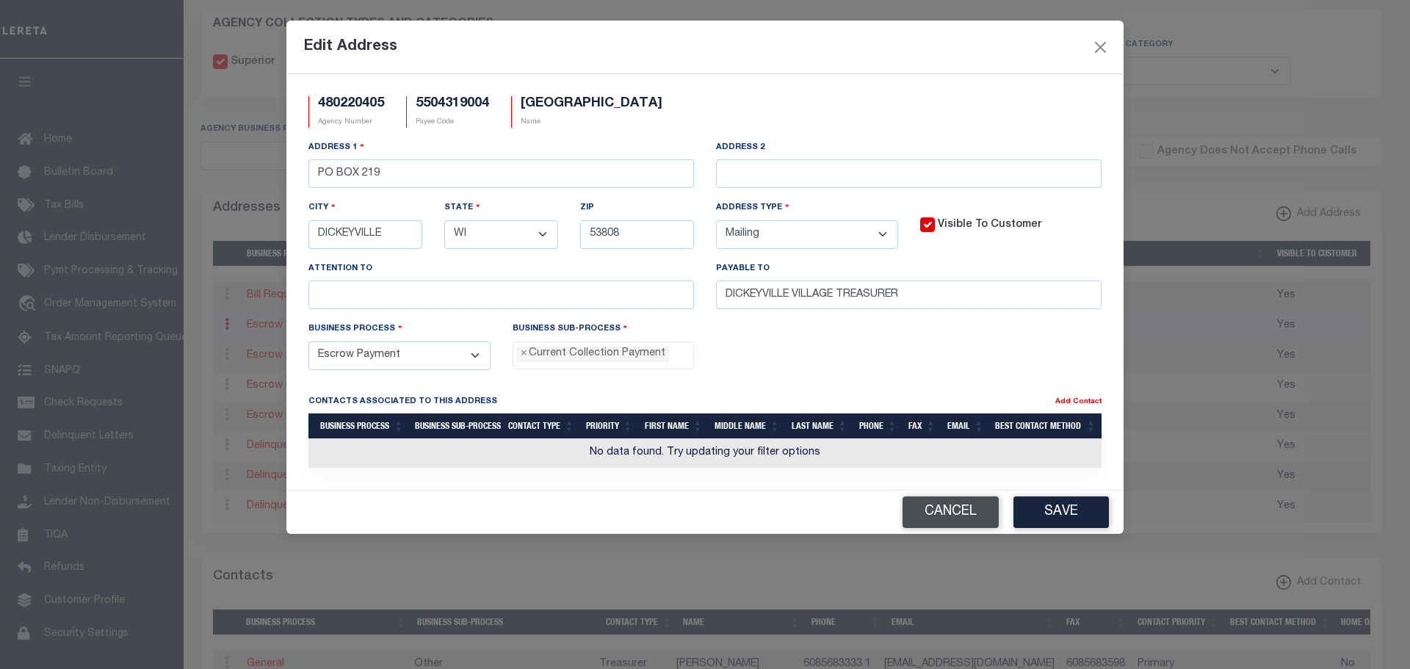
click at [934, 506] on button "Cancel" at bounding box center [951, 512] width 96 height 32
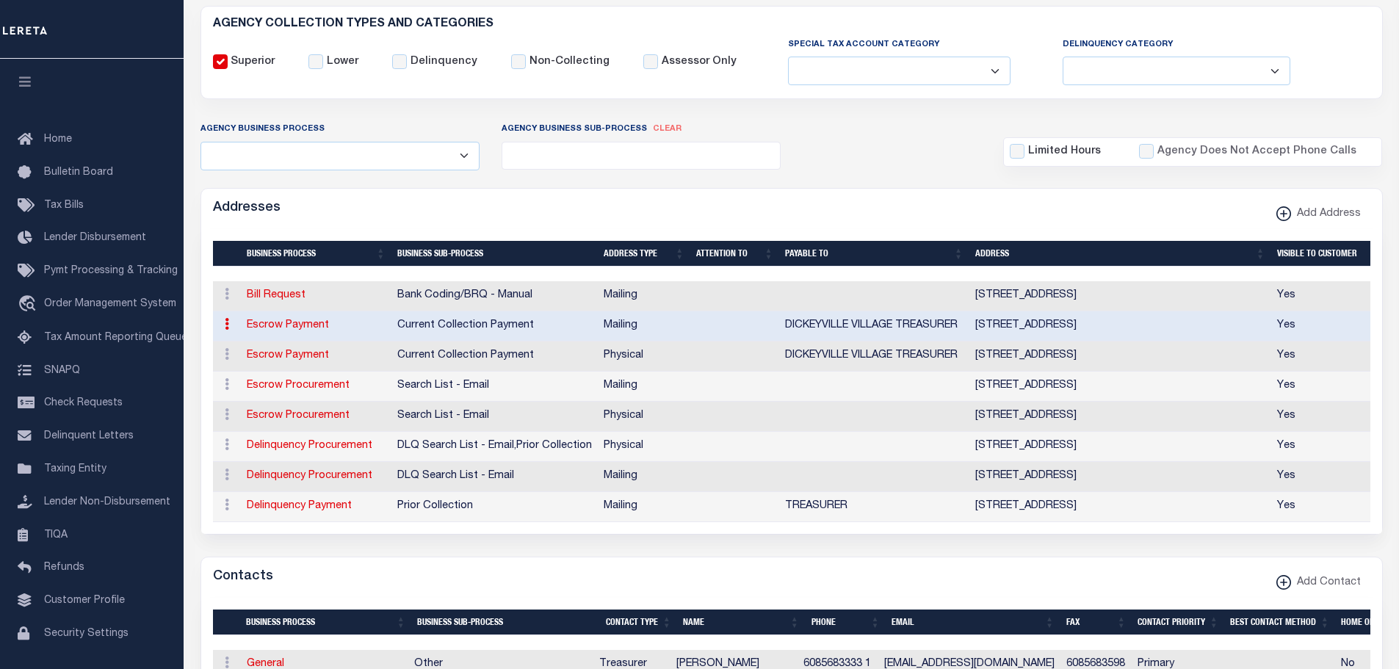
scroll to position [0, 0]
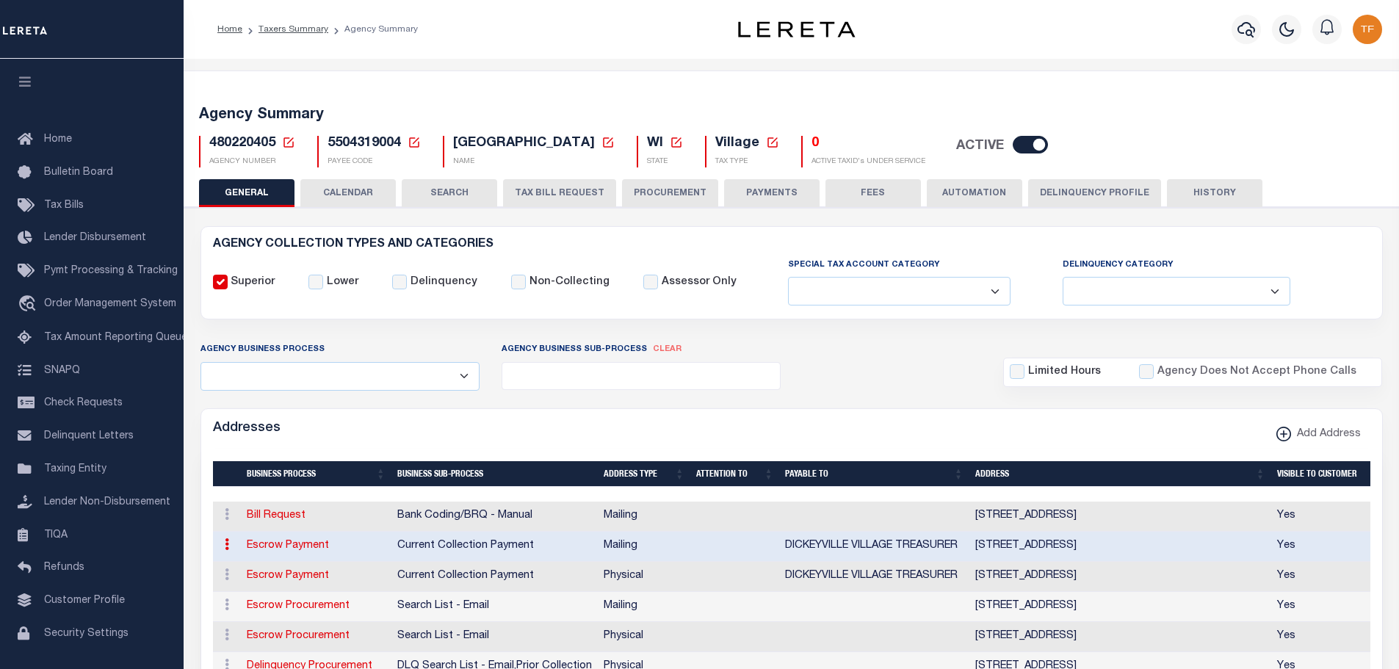
click at [289, 142] on icon at bounding box center [288, 142] width 10 height 10
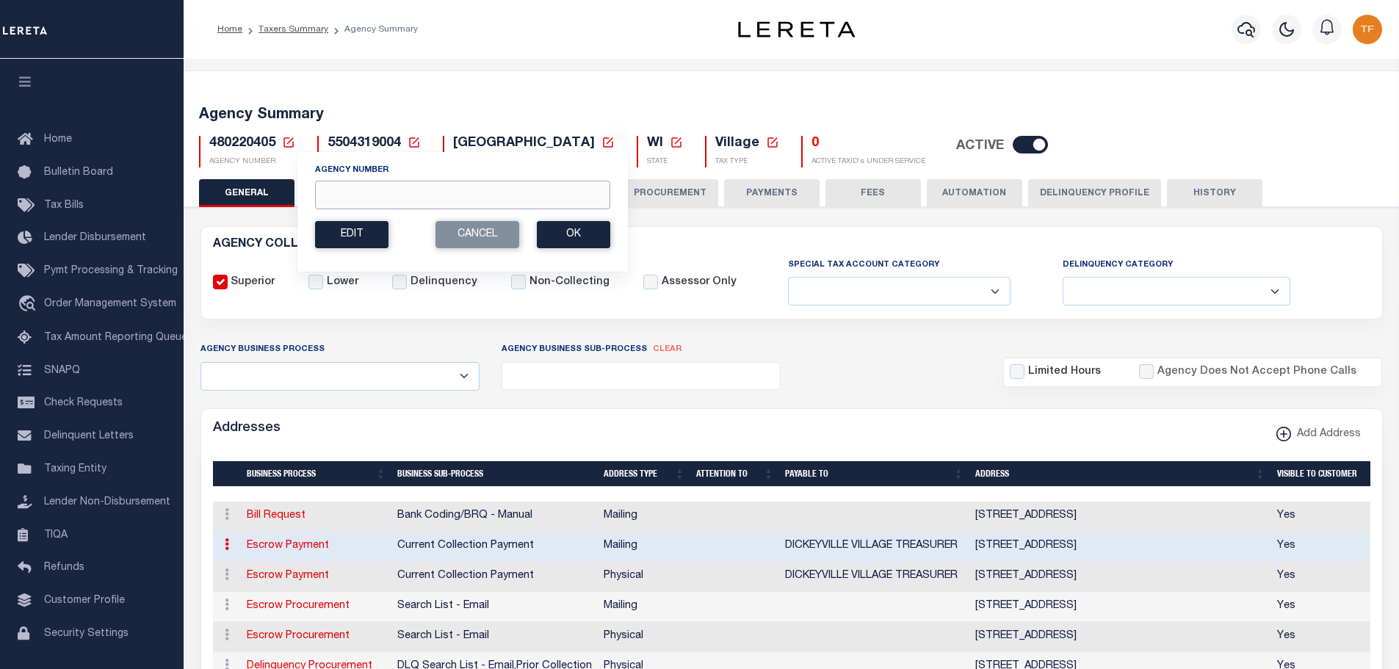
click at [338, 195] on input "Agency Number" at bounding box center [462, 195] width 295 height 29
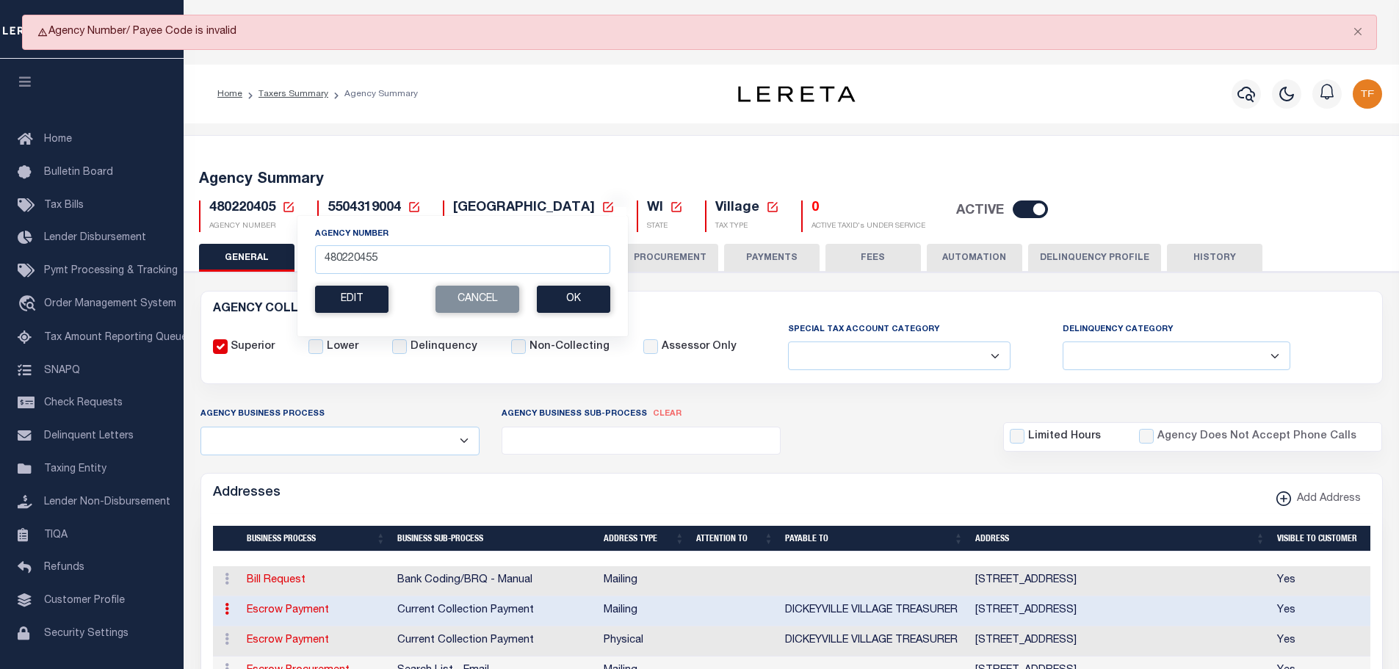
click at [288, 206] on icon at bounding box center [288, 207] width 13 height 13
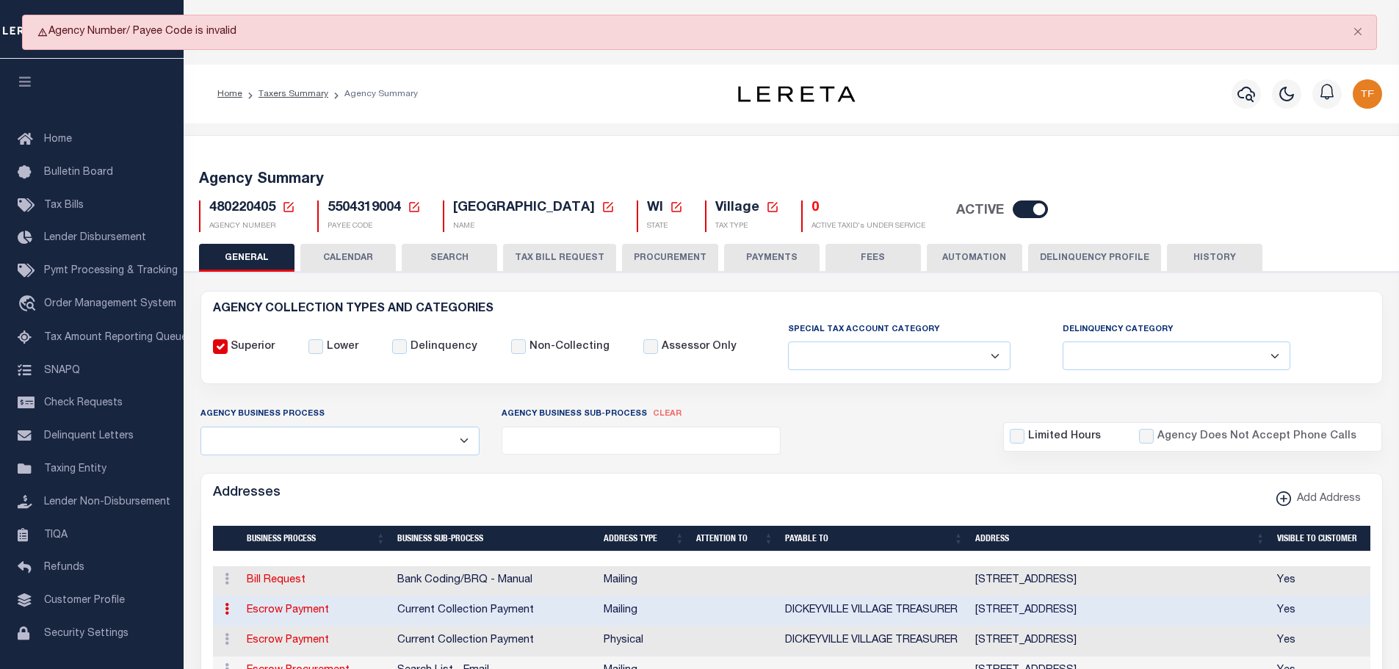
click at [288, 206] on icon at bounding box center [288, 207] width 13 height 13
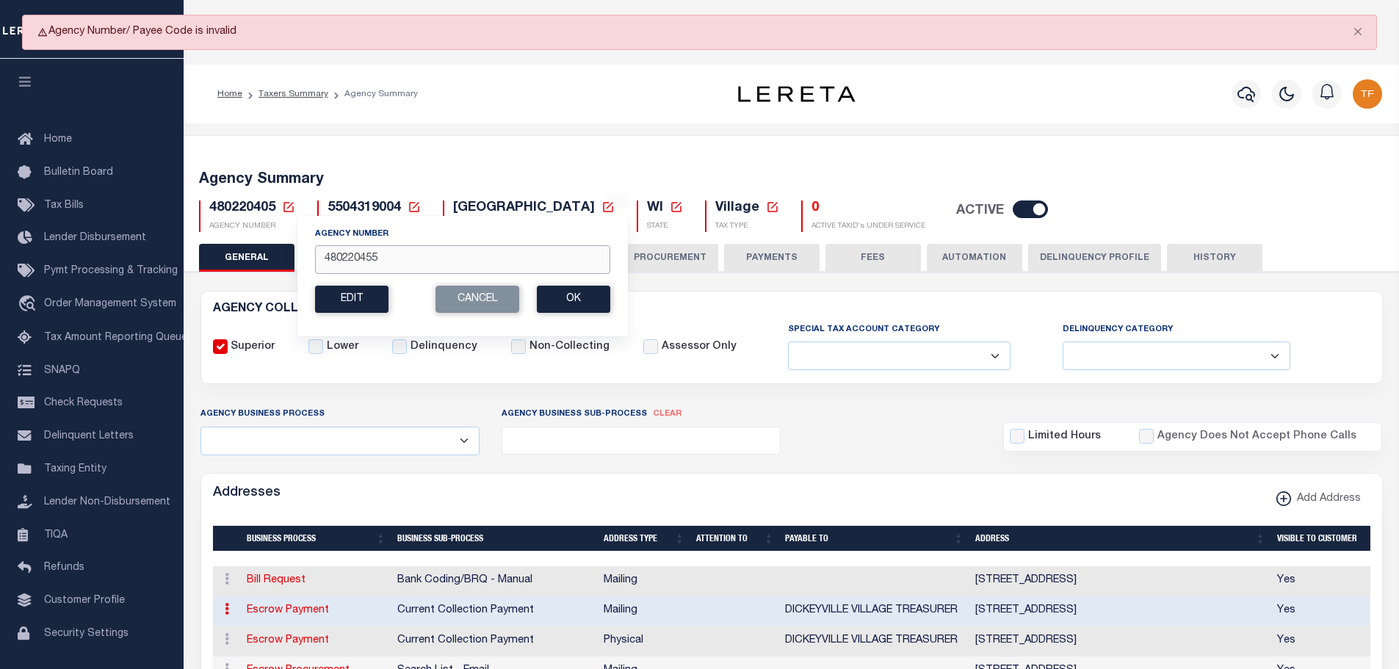
drag, startPoint x: 383, startPoint y: 263, endPoint x: 311, endPoint y: 248, distance: 73.5
click at [314, 250] on div "Agency Number 480220455 Edit Cancel Ok New Agency Number Cancel Ok" at bounding box center [463, 275] width 332 height 121
type input "480450220"
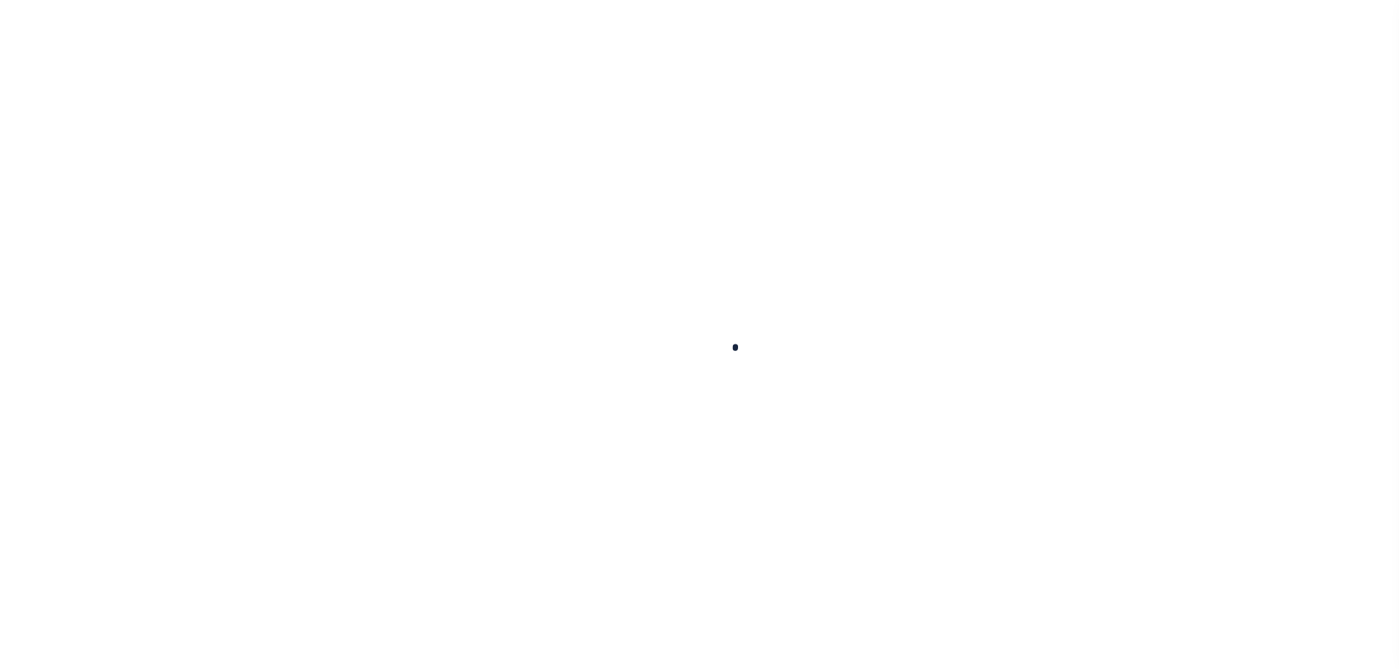
select select
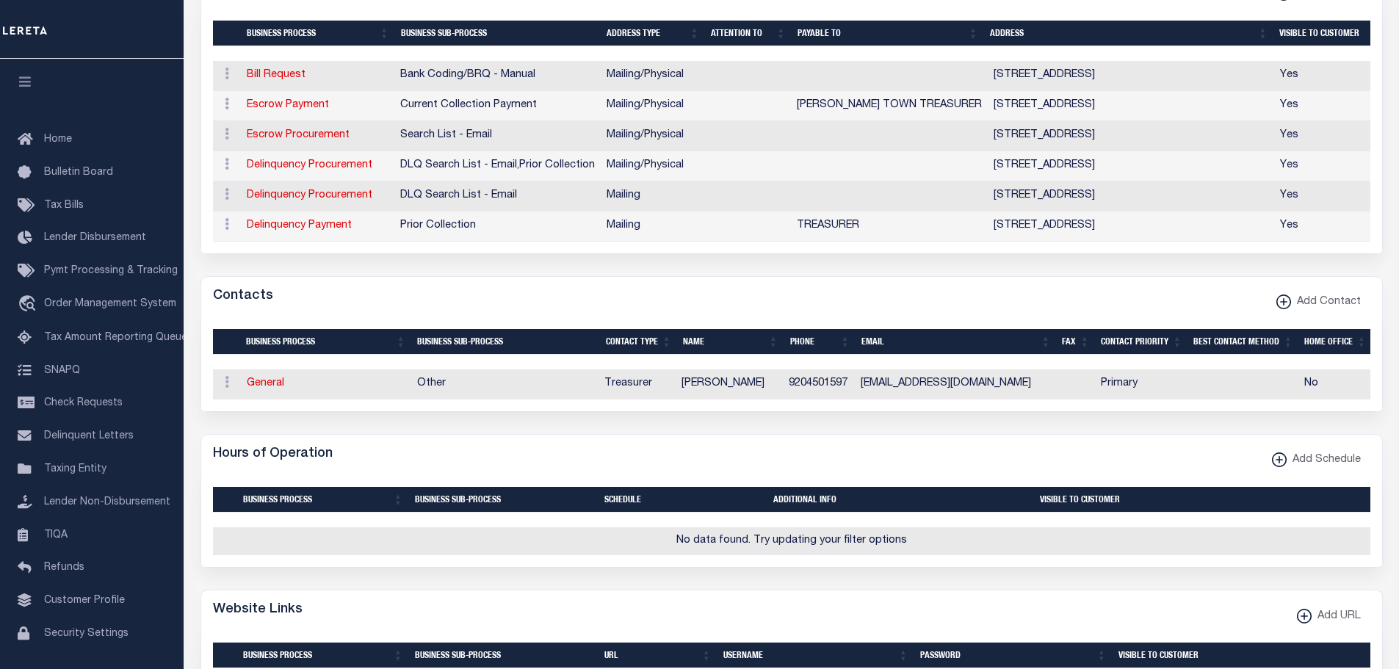
scroll to position [147, 0]
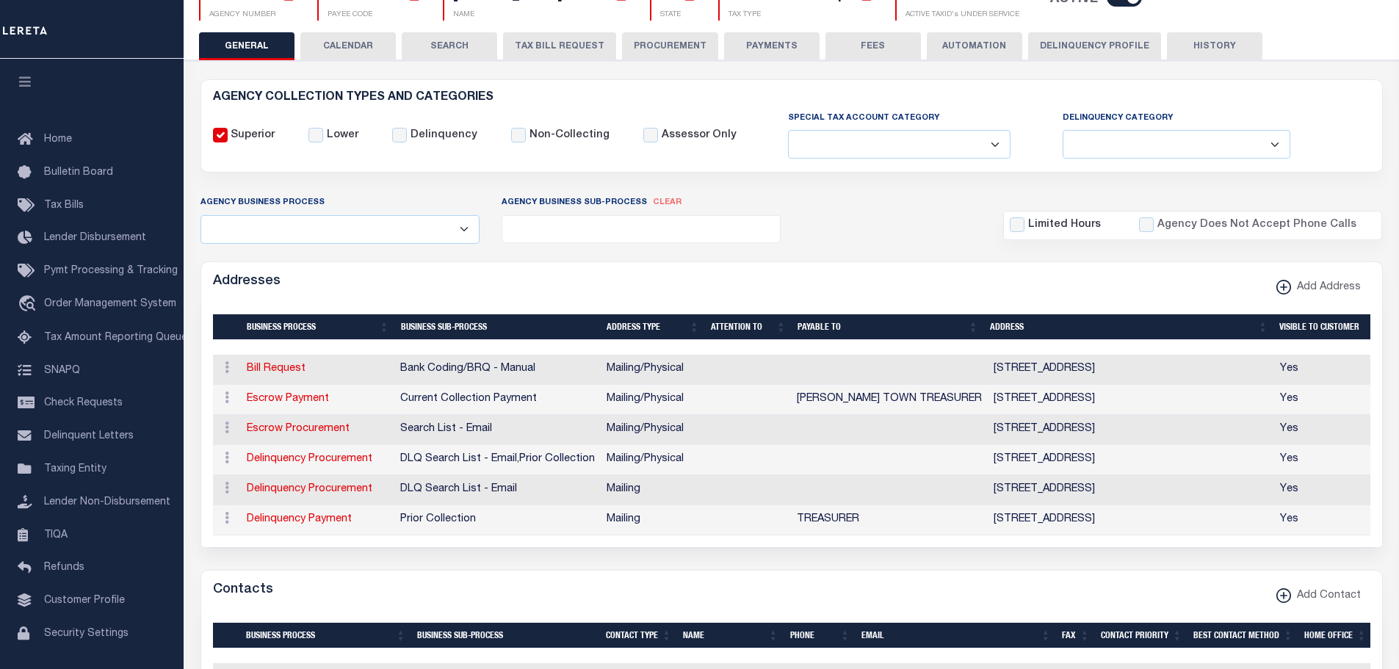
drag, startPoint x: 762, startPoint y: 48, endPoint x: 525, endPoint y: 552, distance: 556.2
click at [762, 48] on button "PAYMENTS" at bounding box center [771, 46] width 95 height 28
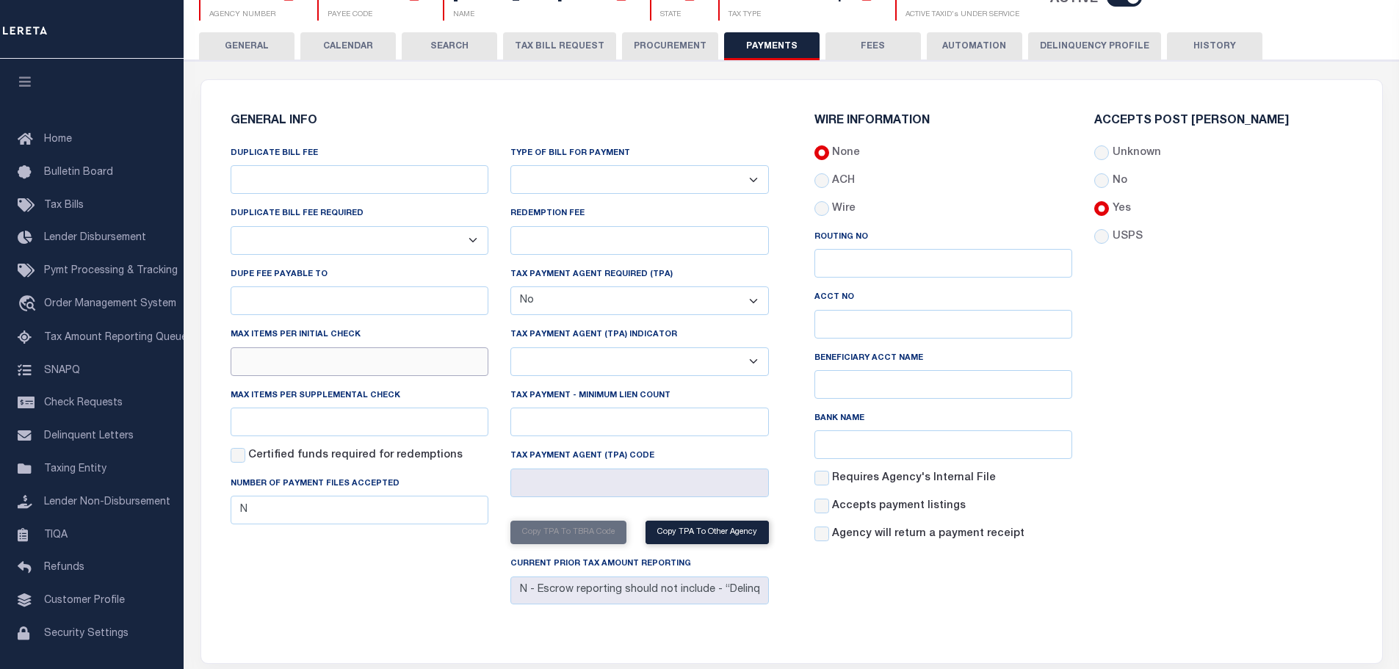
click at [284, 369] on input "text" at bounding box center [360, 361] width 259 height 29
type input "100"
click at [263, 432] on input "text" at bounding box center [360, 422] width 259 height 29
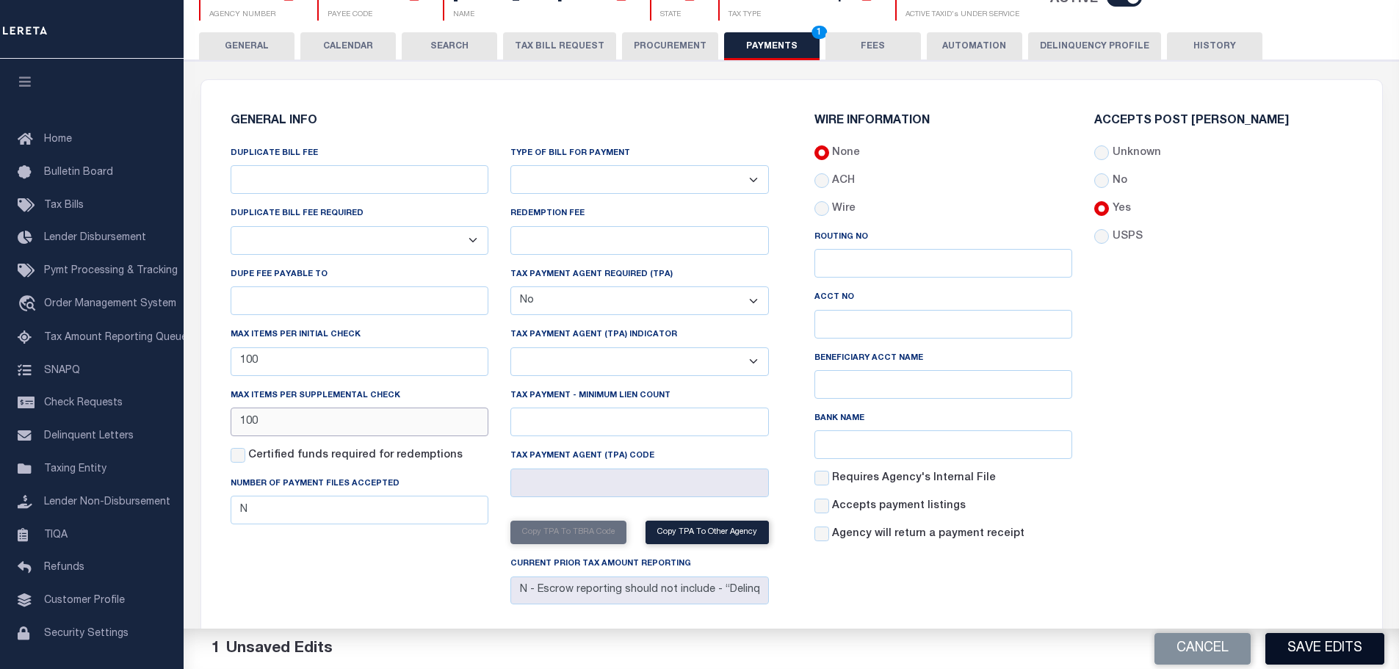
type input "100"
click at [1279, 658] on button "Save Edits" at bounding box center [1324, 649] width 119 height 32
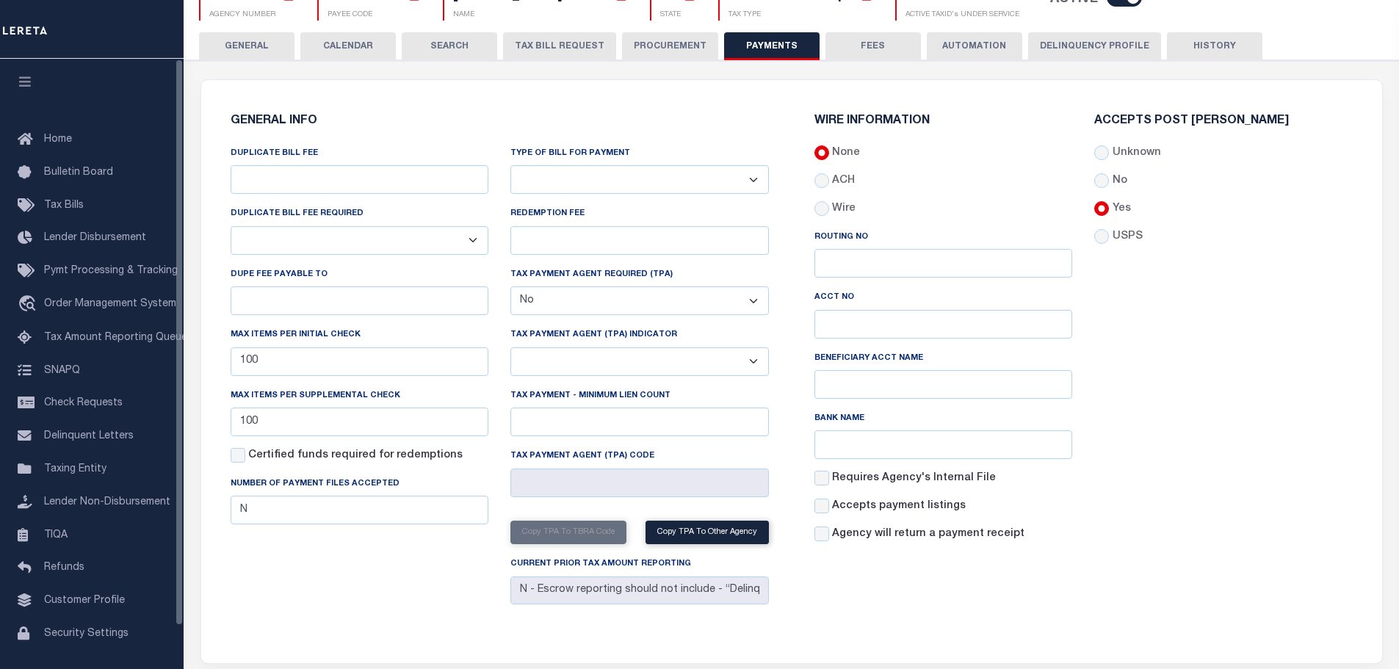
click at [224, 48] on button "GENERAL" at bounding box center [246, 46] width 95 height 28
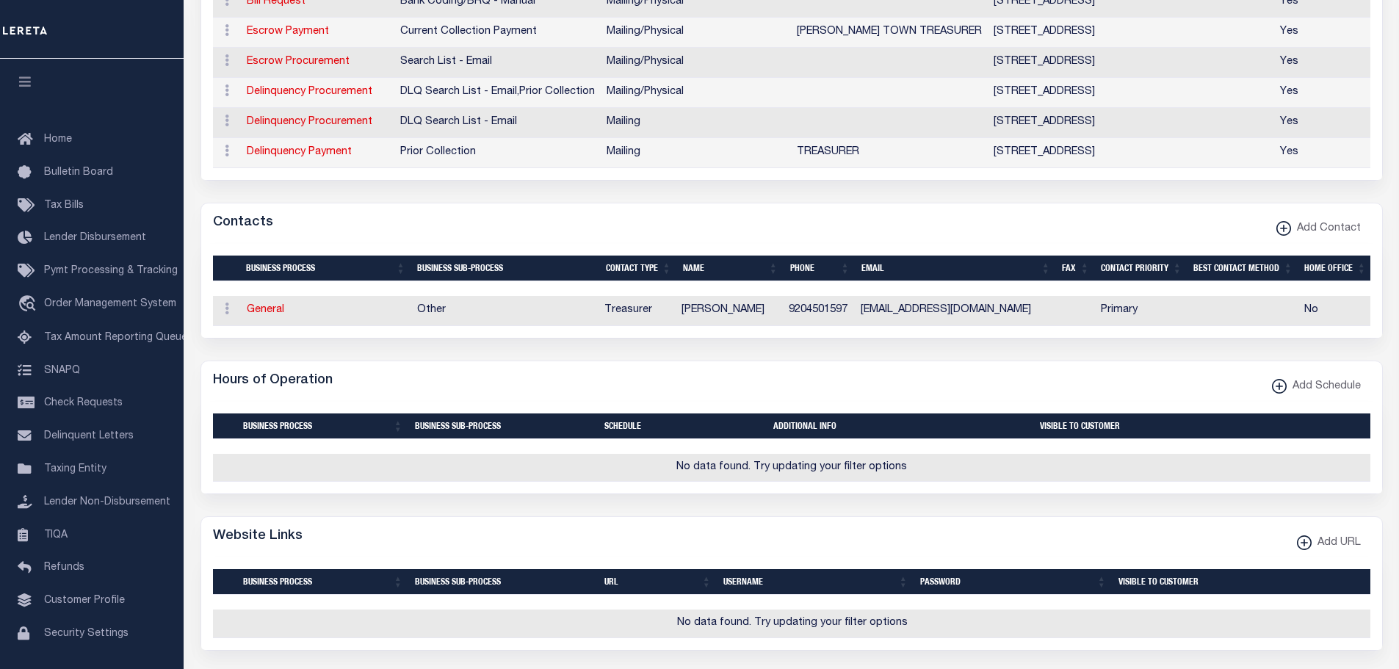
scroll to position [734, 0]
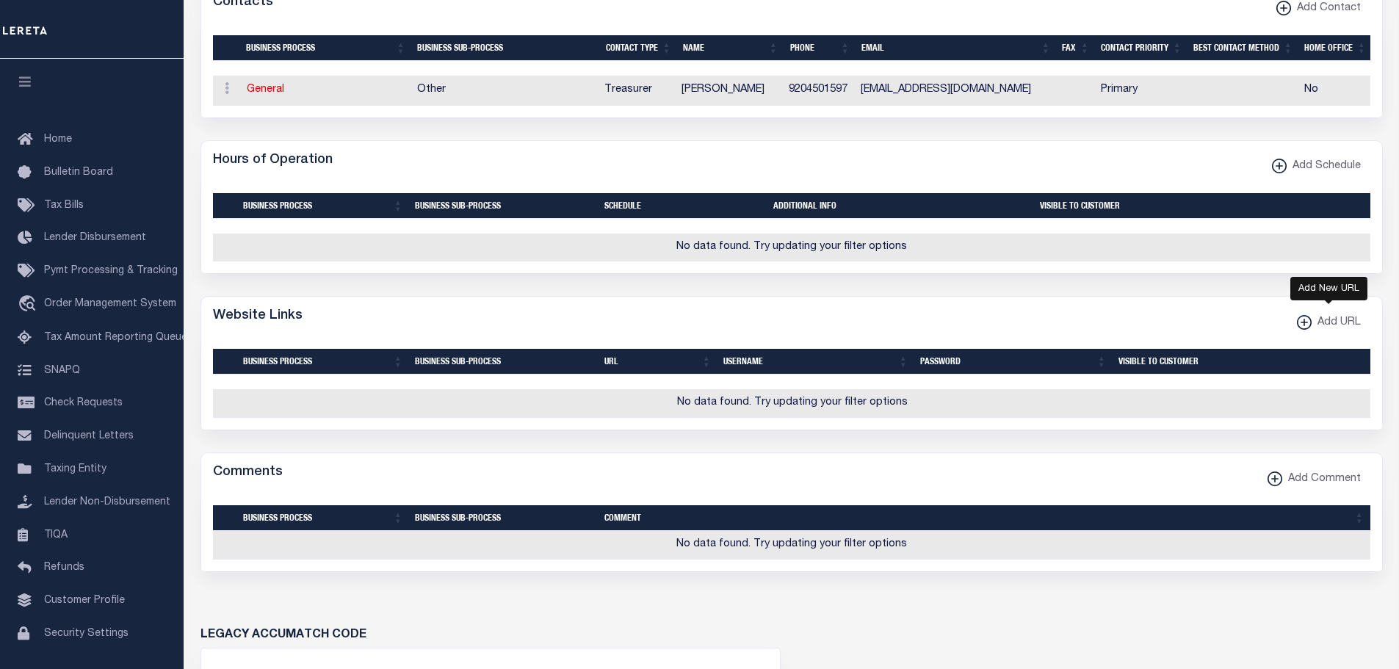
click at [1322, 331] on span "Add URL" at bounding box center [1336, 323] width 49 height 16
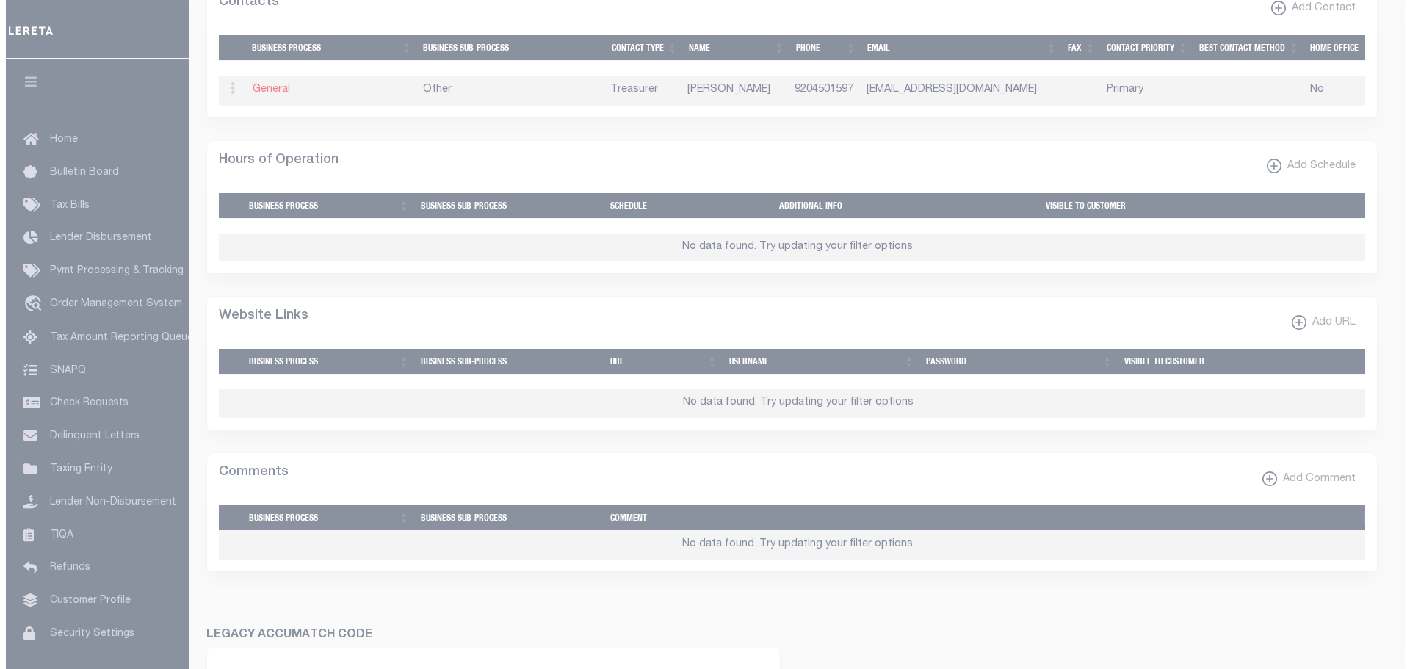
scroll to position [725, 0]
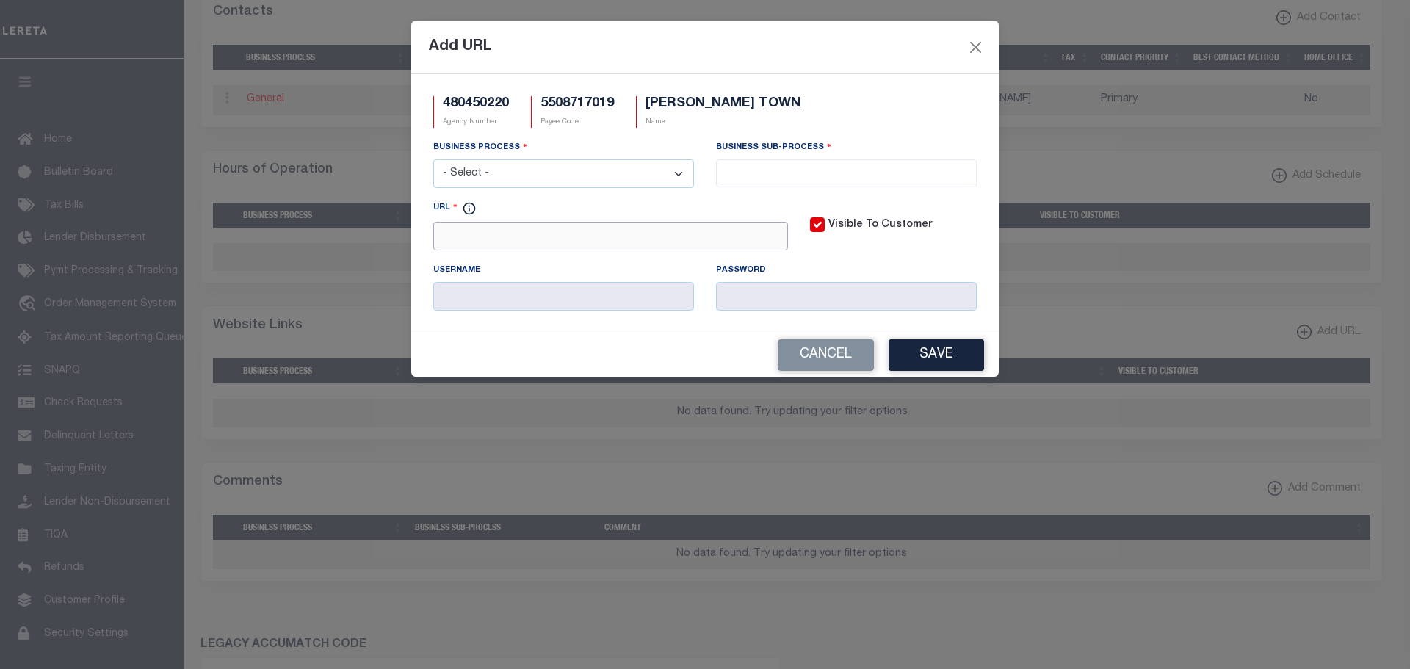
click at [506, 245] on input "URL" at bounding box center [610, 236] width 355 height 29
paste input "[URL][DOMAIN_NAME]"
type input "[URL][DOMAIN_NAME]"
click at [538, 173] on select "- Select - All Automation Bill Request Delinquency Payment Delinquency Procurem…" at bounding box center [563, 173] width 261 height 29
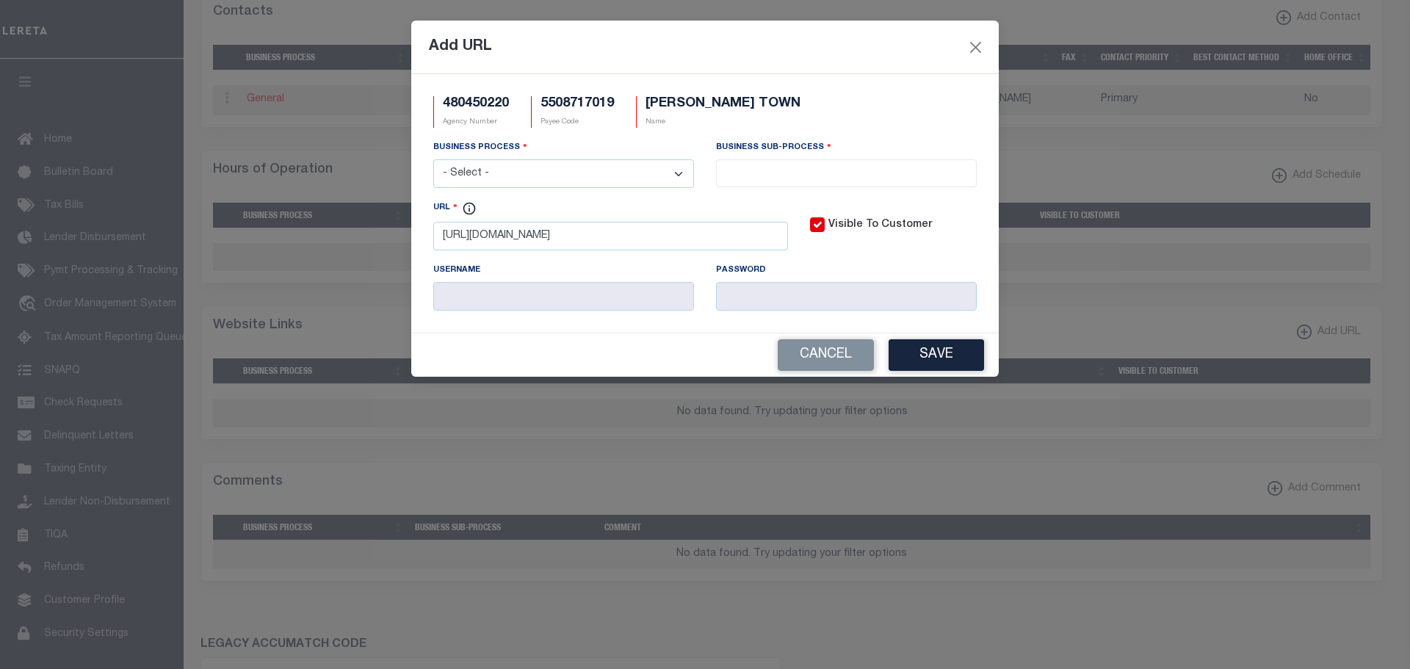
scroll to position [0, 0]
select select "3"
click at [433, 160] on select "- Select - All Automation Bill Request Delinquency Payment Delinquency Procurem…" at bounding box center [563, 173] width 261 height 29
click at [773, 167] on input "search" at bounding box center [846, 172] width 252 height 16
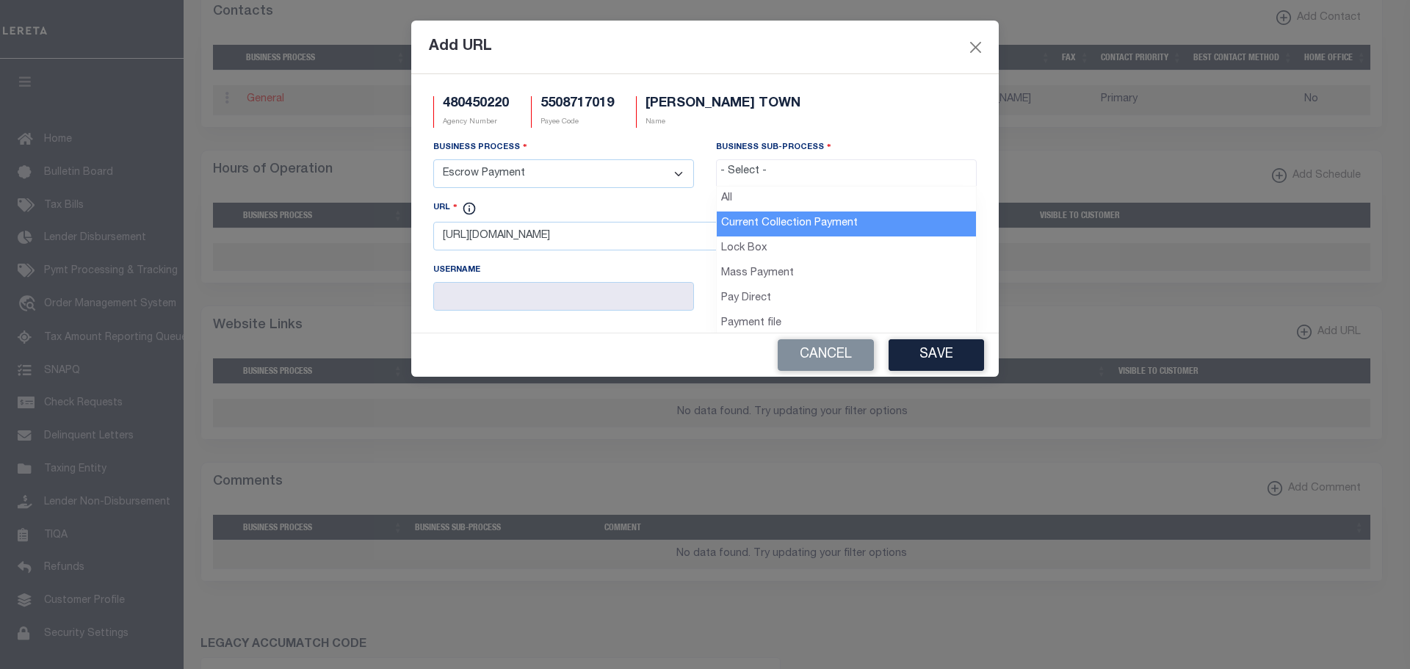
drag, startPoint x: 775, startPoint y: 216, endPoint x: 881, endPoint y: 312, distance: 143.5
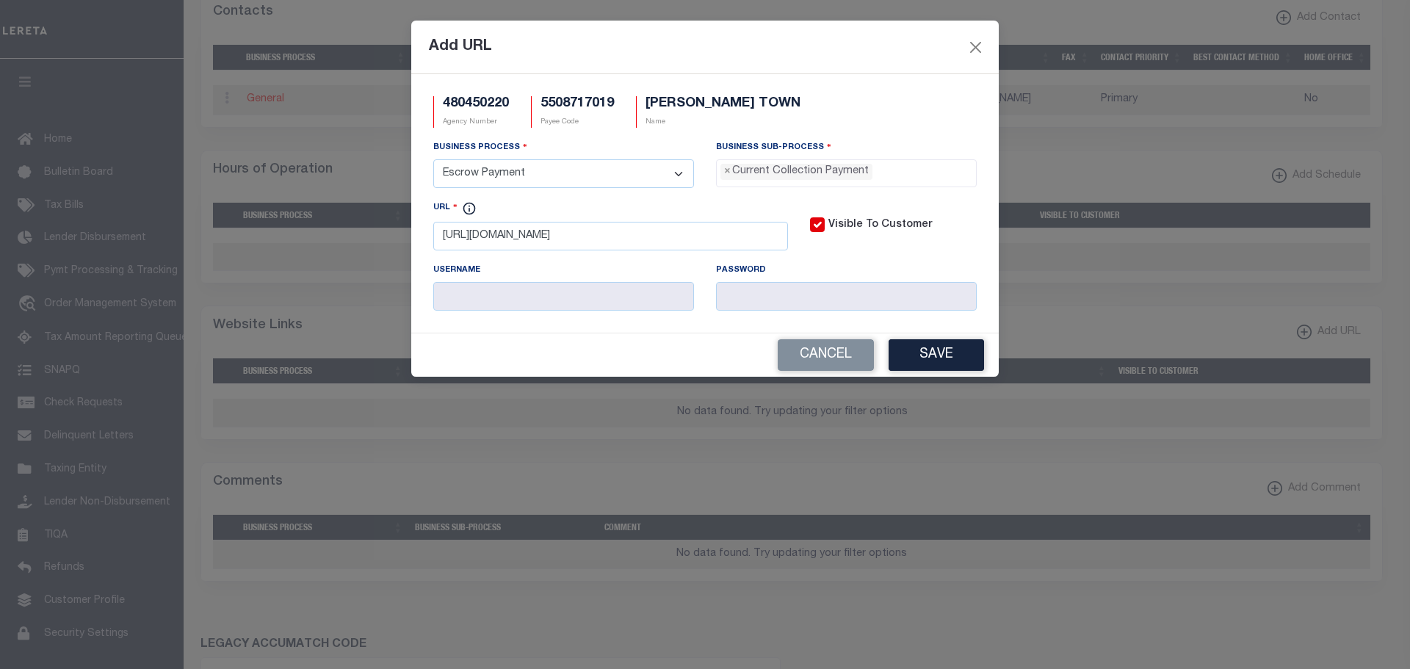
select select "11"
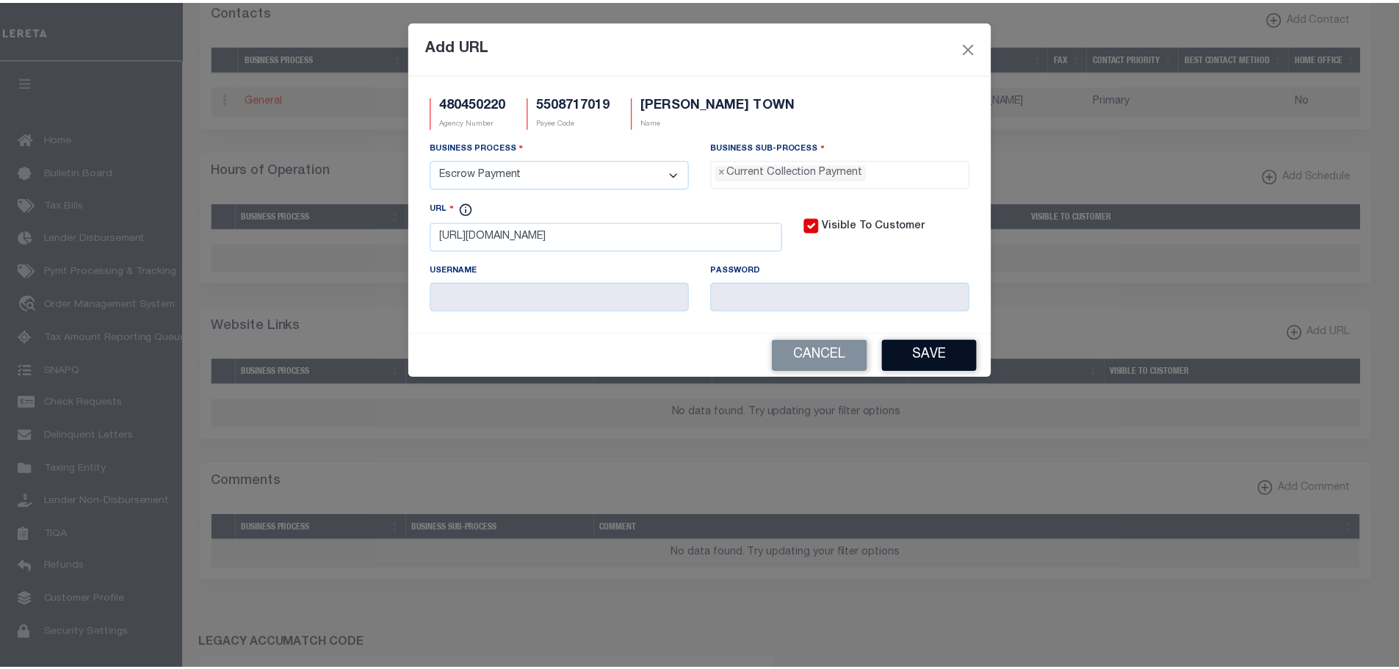
scroll to position [13, 0]
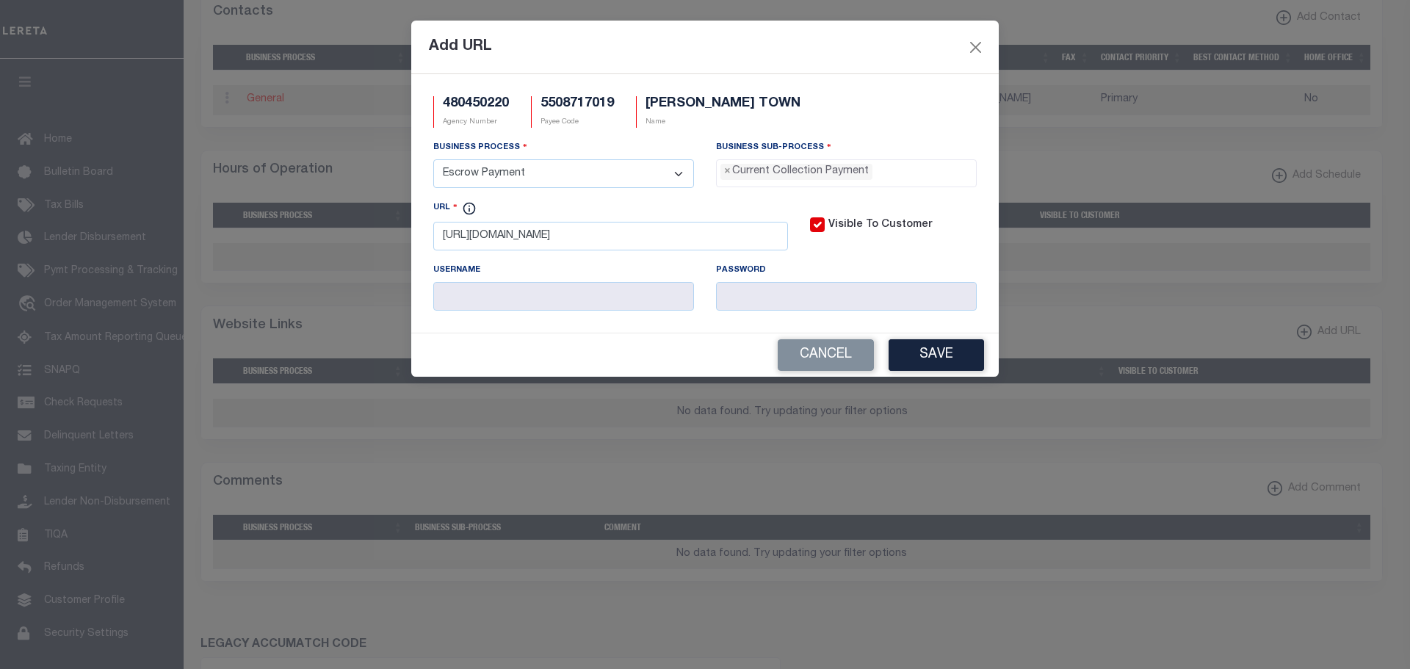
drag, startPoint x: 957, startPoint y: 349, endPoint x: 976, endPoint y: 362, distance: 23.2
click at [957, 349] on button "Save" at bounding box center [936, 355] width 95 height 32
